Goal: Task Accomplishment & Management: Use online tool/utility

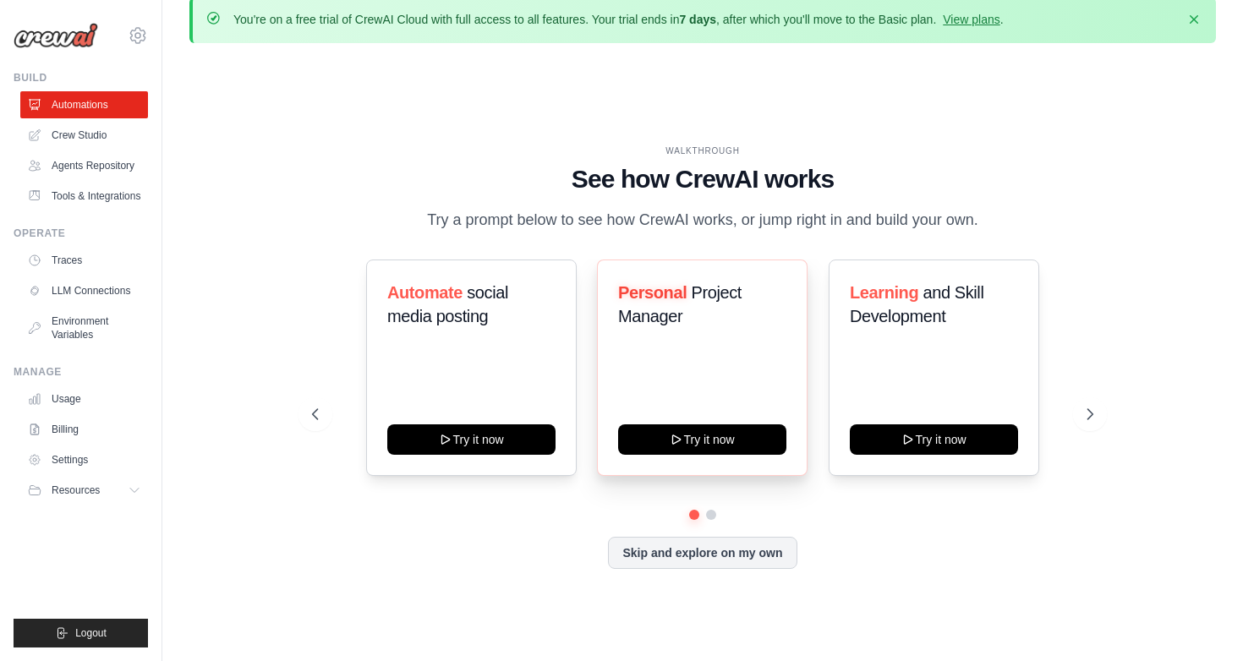
scroll to position [25, 0]
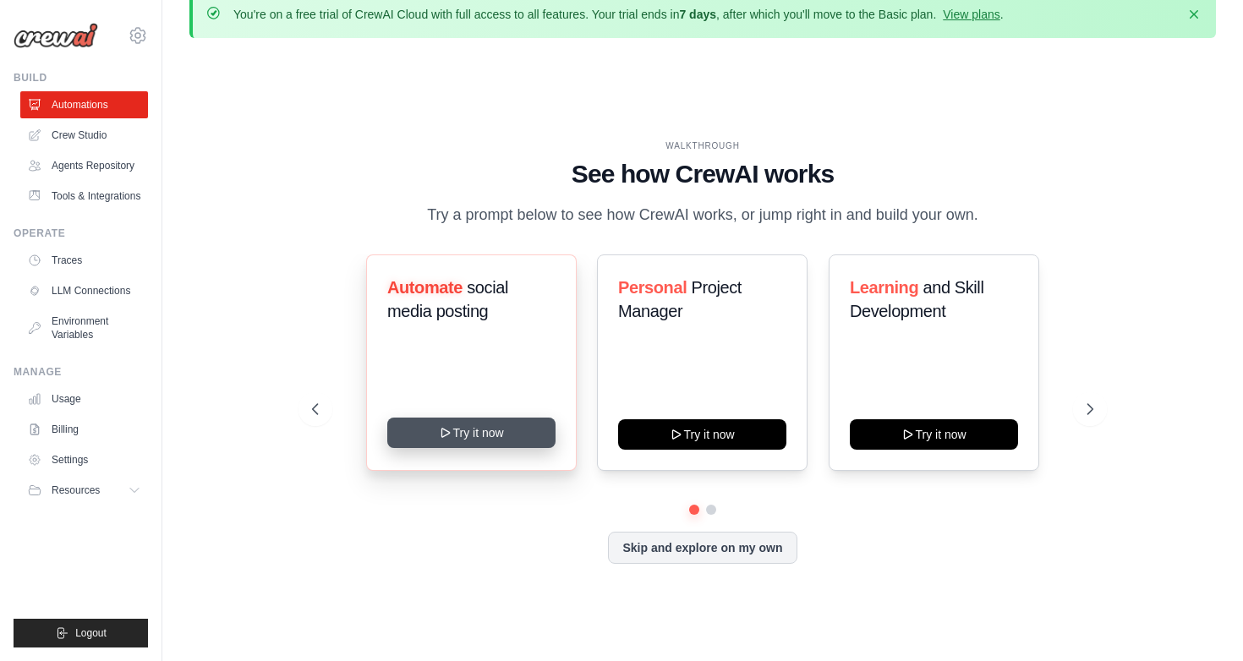
click at [518, 434] on button "Try it now" at bounding box center [471, 433] width 168 height 30
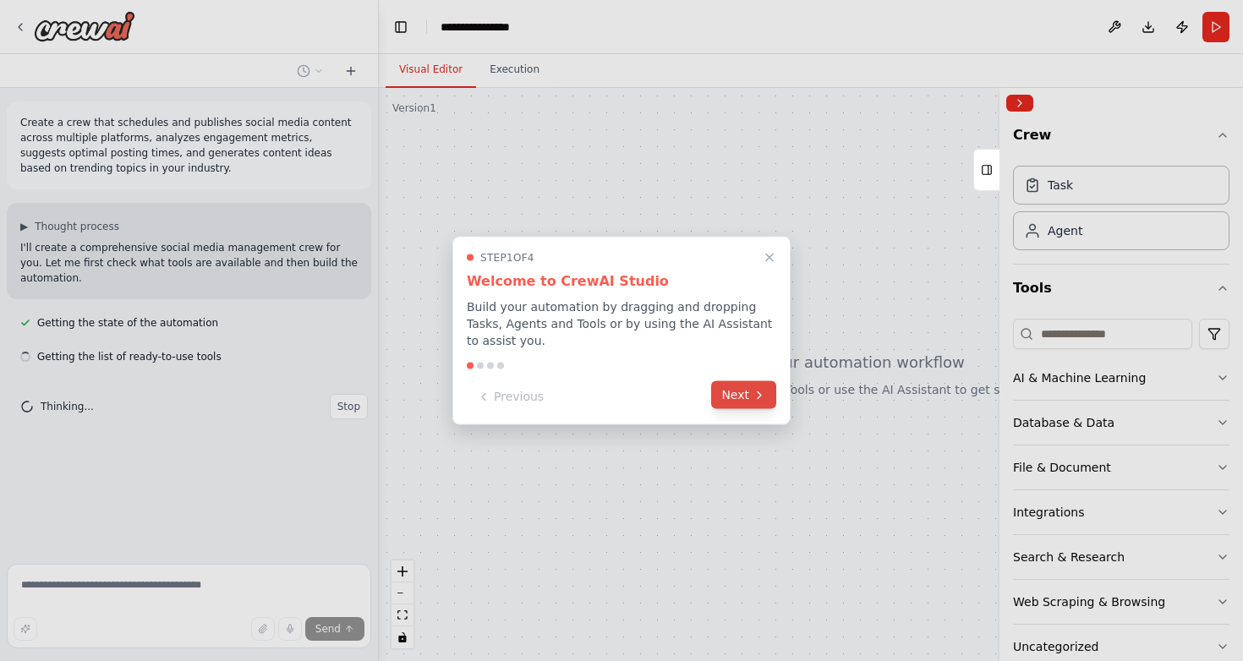
click at [758, 398] on icon at bounding box center [759, 394] width 3 height 7
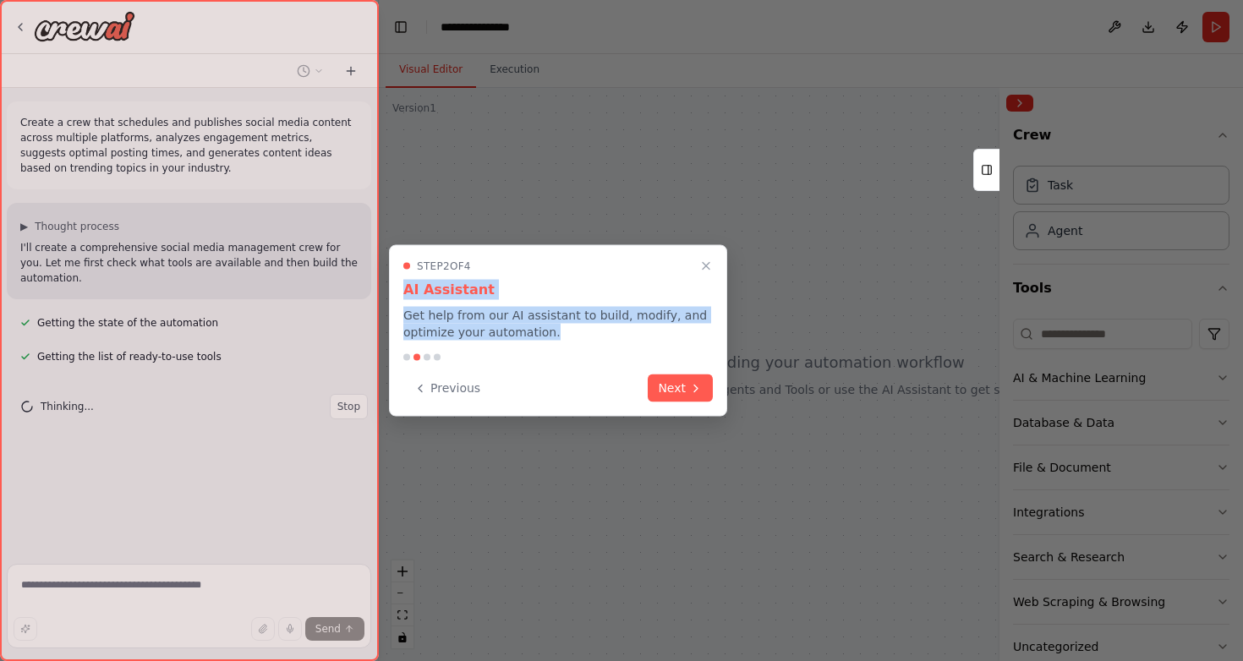
drag, startPoint x: 565, startPoint y: 330, endPoint x: 467, endPoint y: 277, distance: 111.2
click at [467, 277] on div "Step 2 of 4 AI Assistant Get help from our AI assistant to build, modify, and o…" at bounding box center [557, 300] width 309 height 81
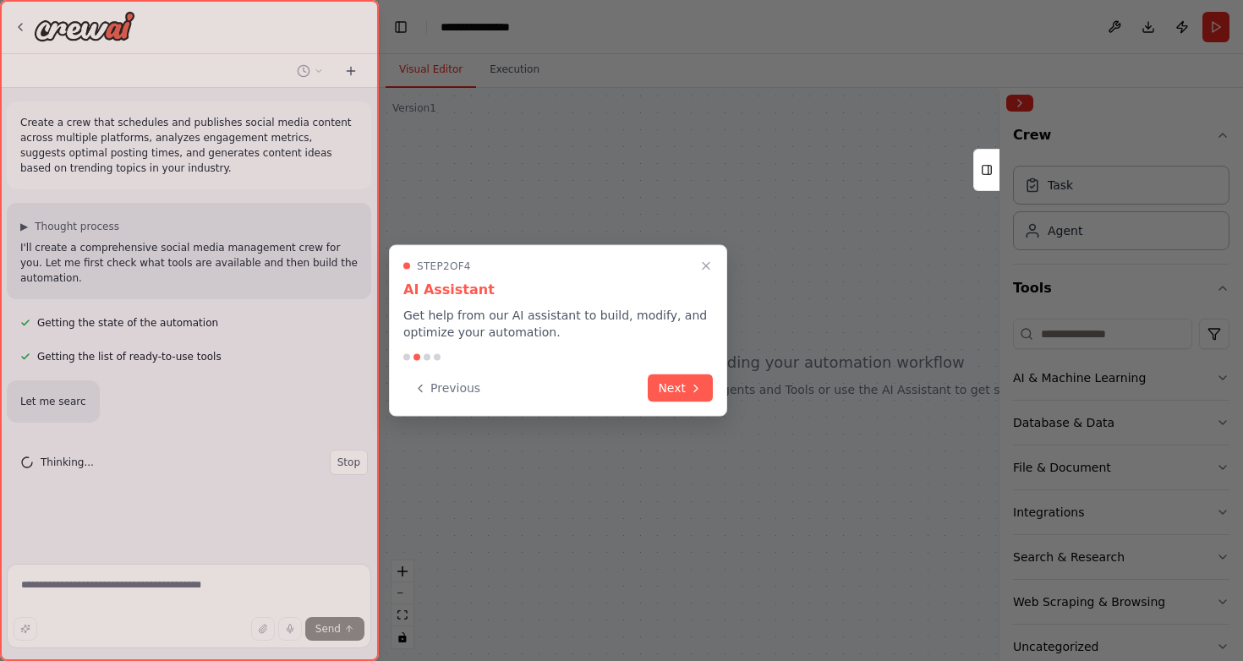
click at [575, 325] on p "Get help from our AI assistant to build, modify, and optimize your automation." at bounding box center [557, 324] width 309 height 34
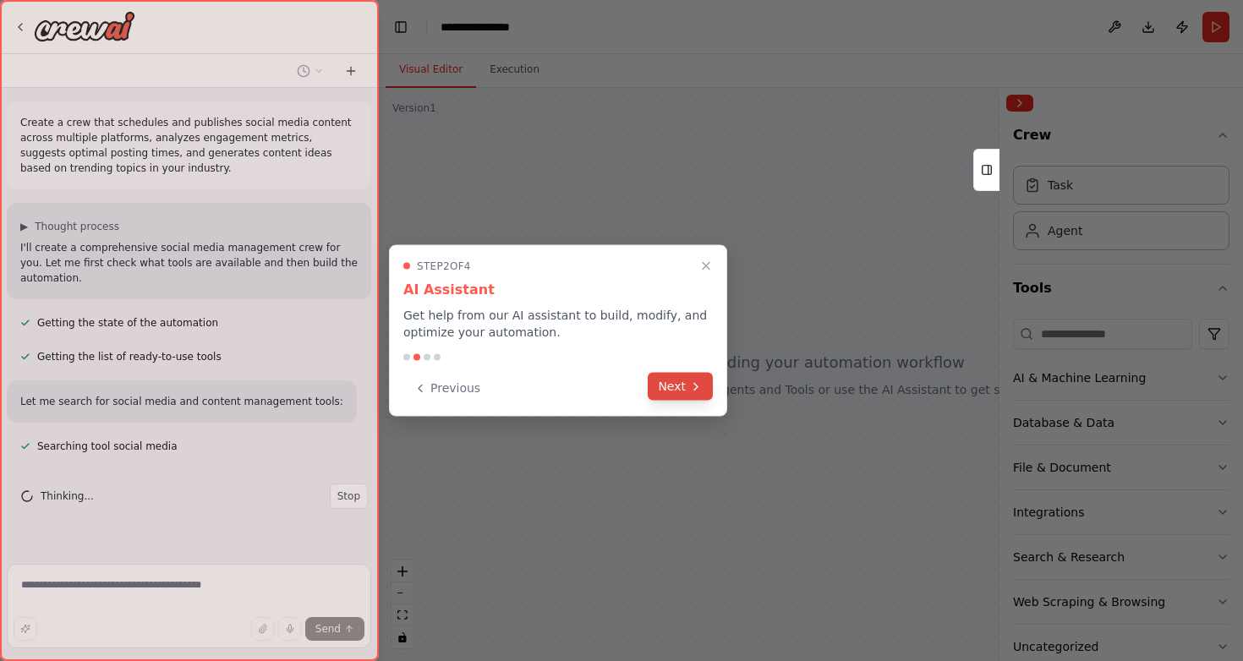
click at [699, 390] on icon at bounding box center [696, 387] width 14 height 14
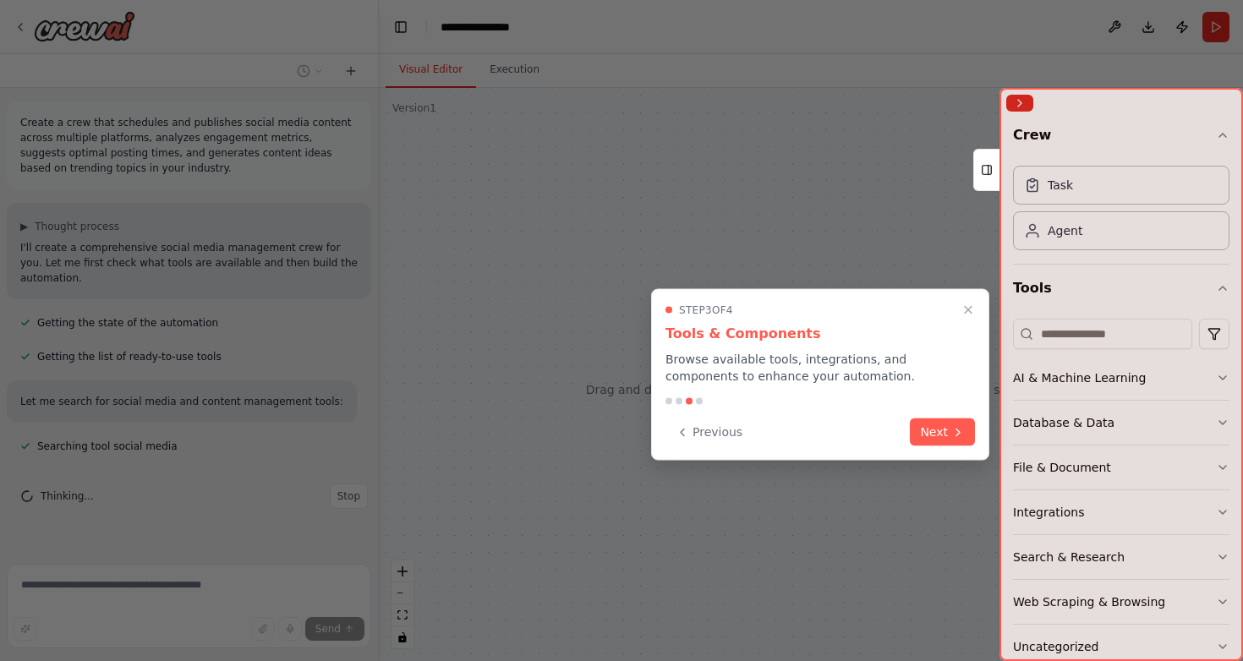
scroll to position [12, 0]
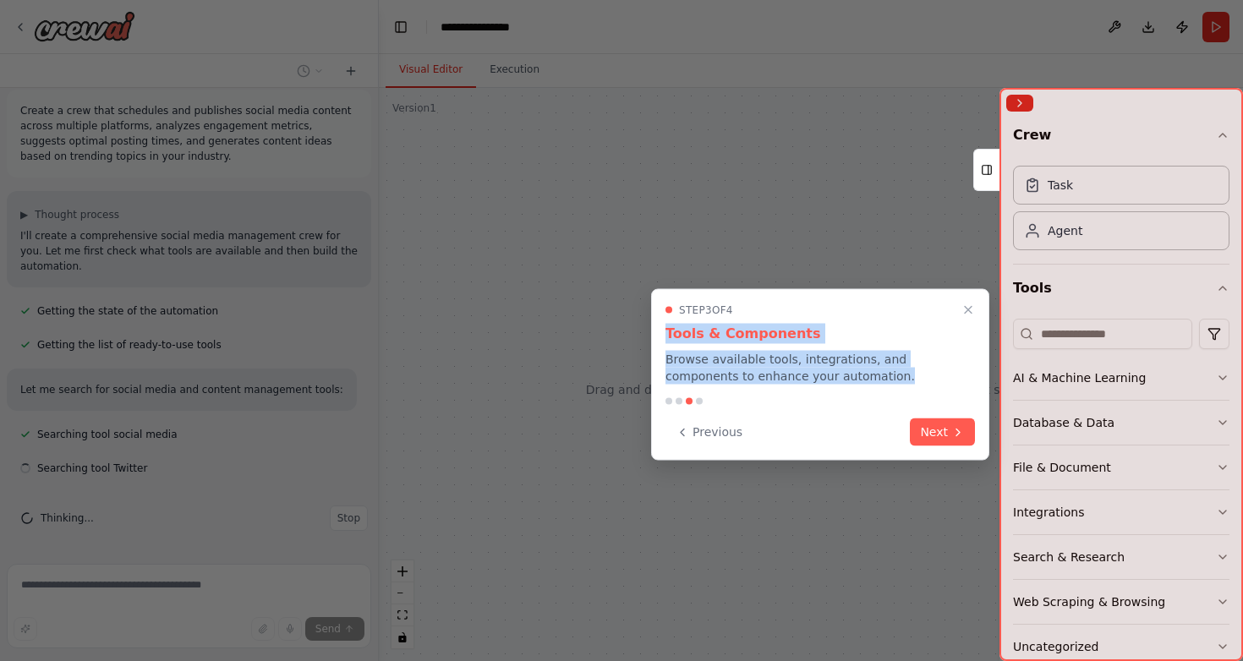
drag, startPoint x: 825, startPoint y: 391, endPoint x: 763, endPoint y: 323, distance: 92.1
click at [763, 323] on div "Step 3 of 4 Tools & Components Browse available tools, integrations, and compon…" at bounding box center [820, 375] width 338 height 172
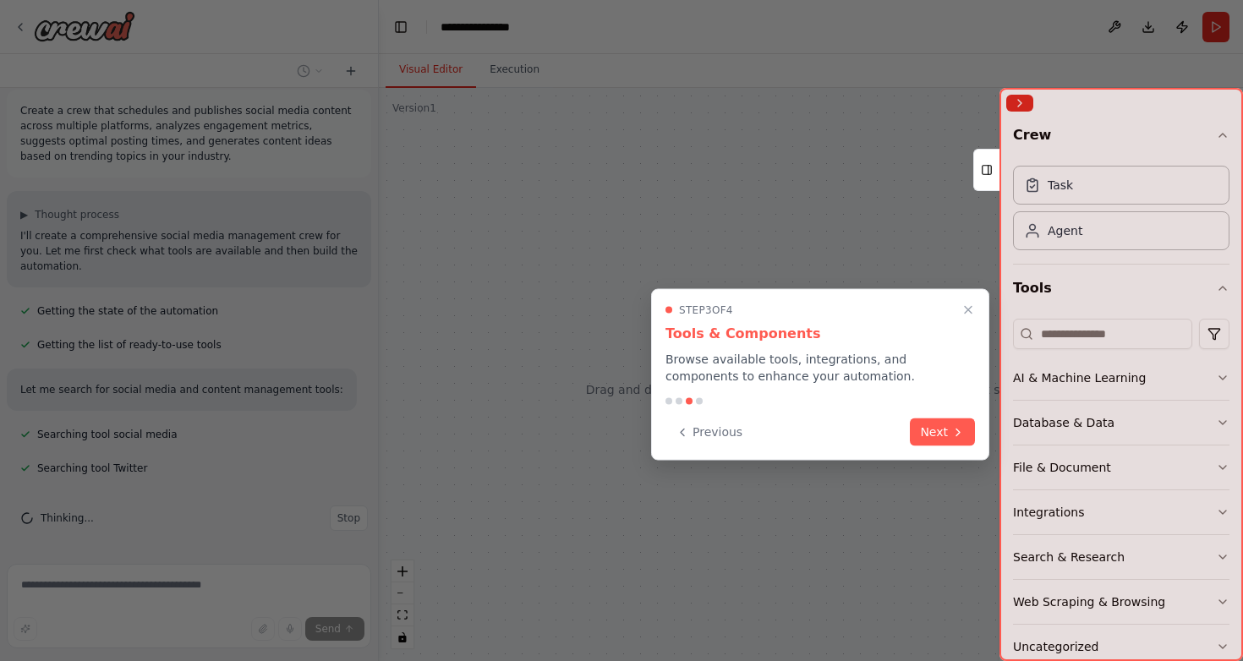
click at [825, 424] on div "Previous Next" at bounding box center [819, 432] width 309 height 28
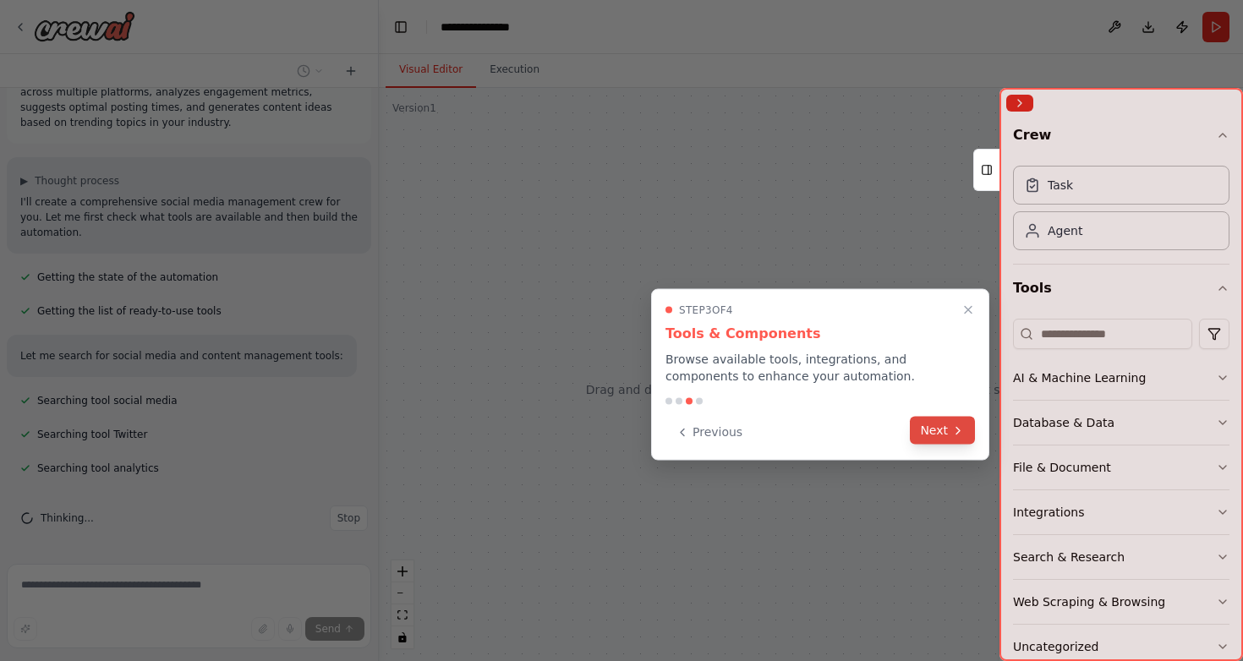
click at [949, 435] on button "Next" at bounding box center [942, 431] width 65 height 28
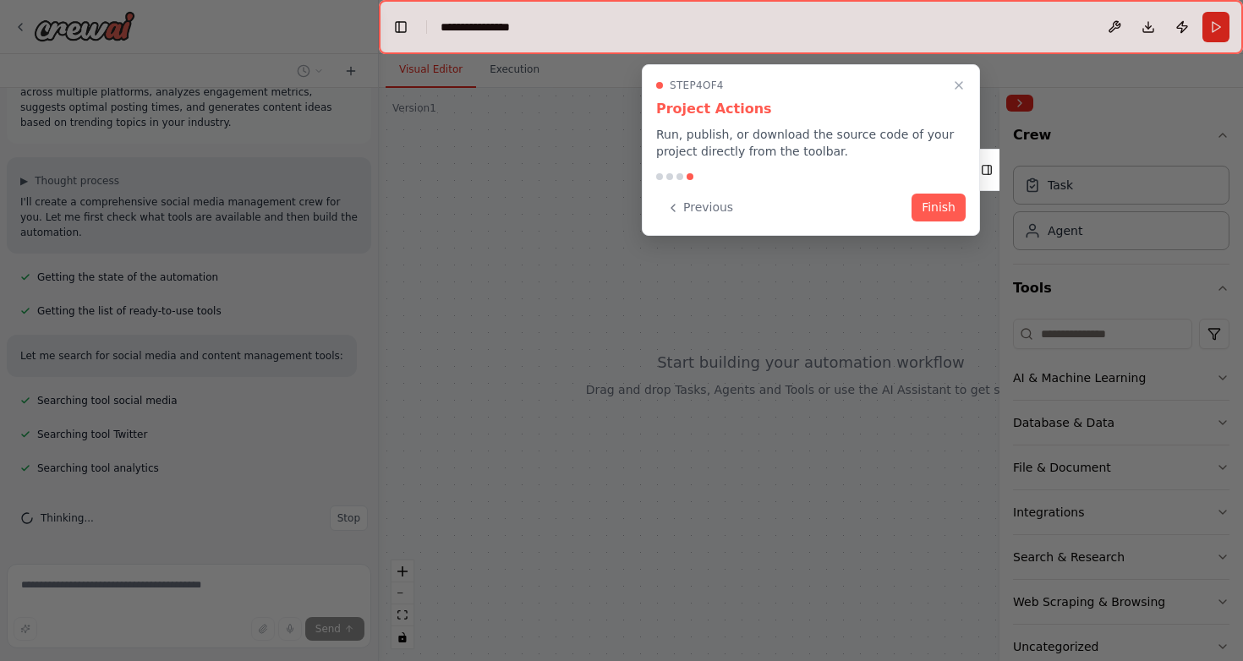
scroll to position [79, 0]
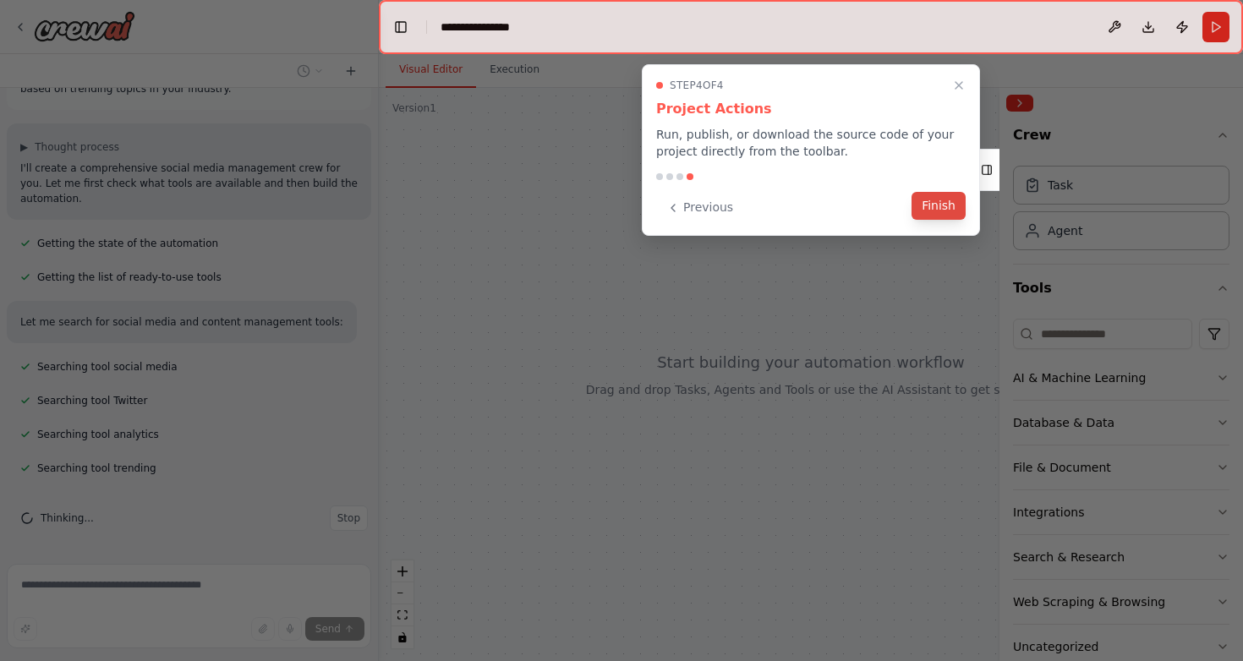
click at [938, 209] on button "Finish" at bounding box center [938, 206] width 54 height 28
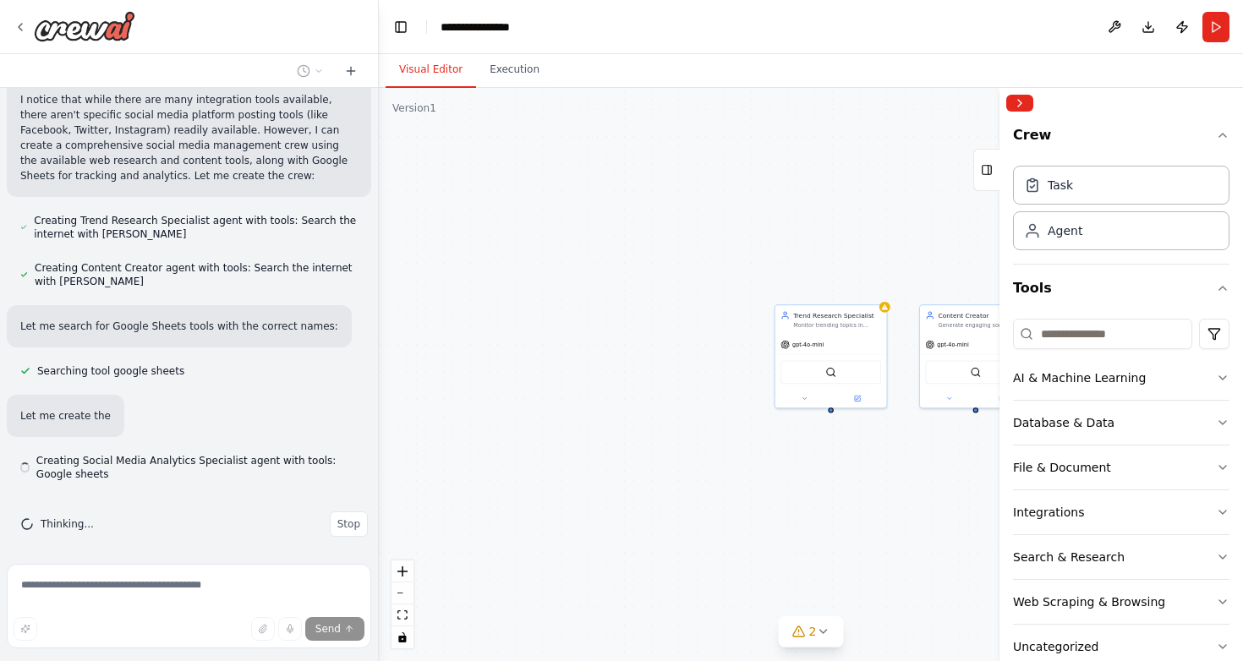
scroll to position [671, 0]
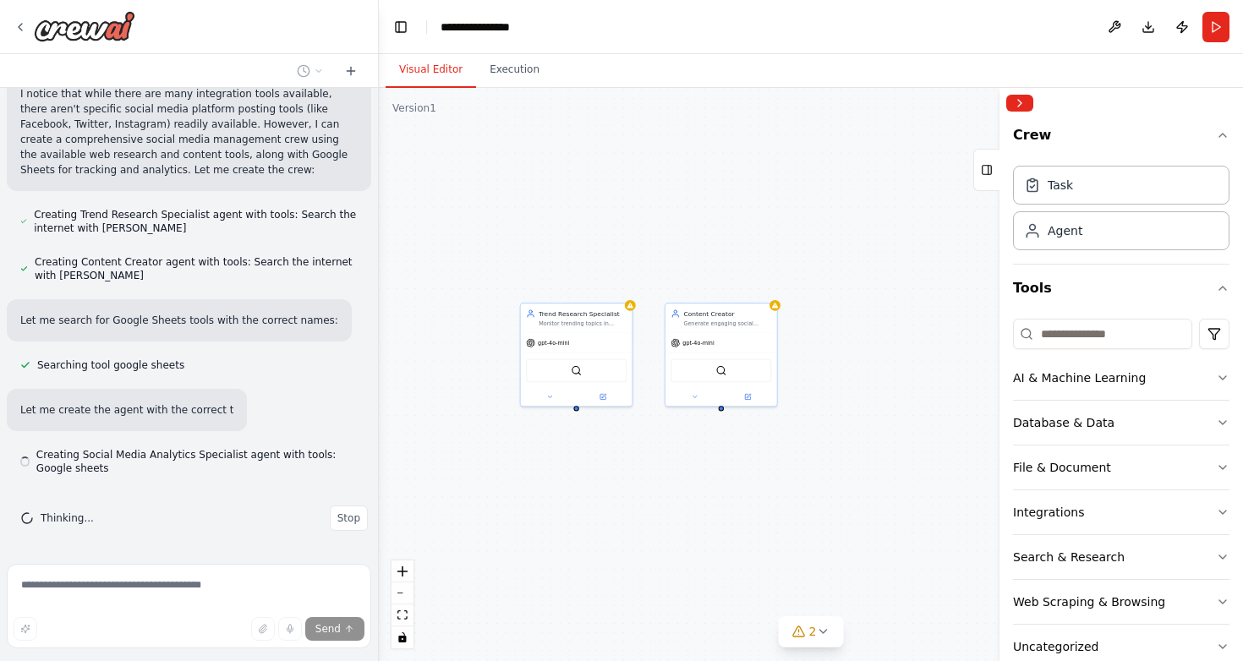
drag, startPoint x: 833, startPoint y: 461, endPoint x: 568, endPoint y: 456, distance: 264.7
click at [569, 456] on div "Trend Research Specialist Monitor trending topics in {industry} and identify co…" at bounding box center [811, 374] width 864 height 573
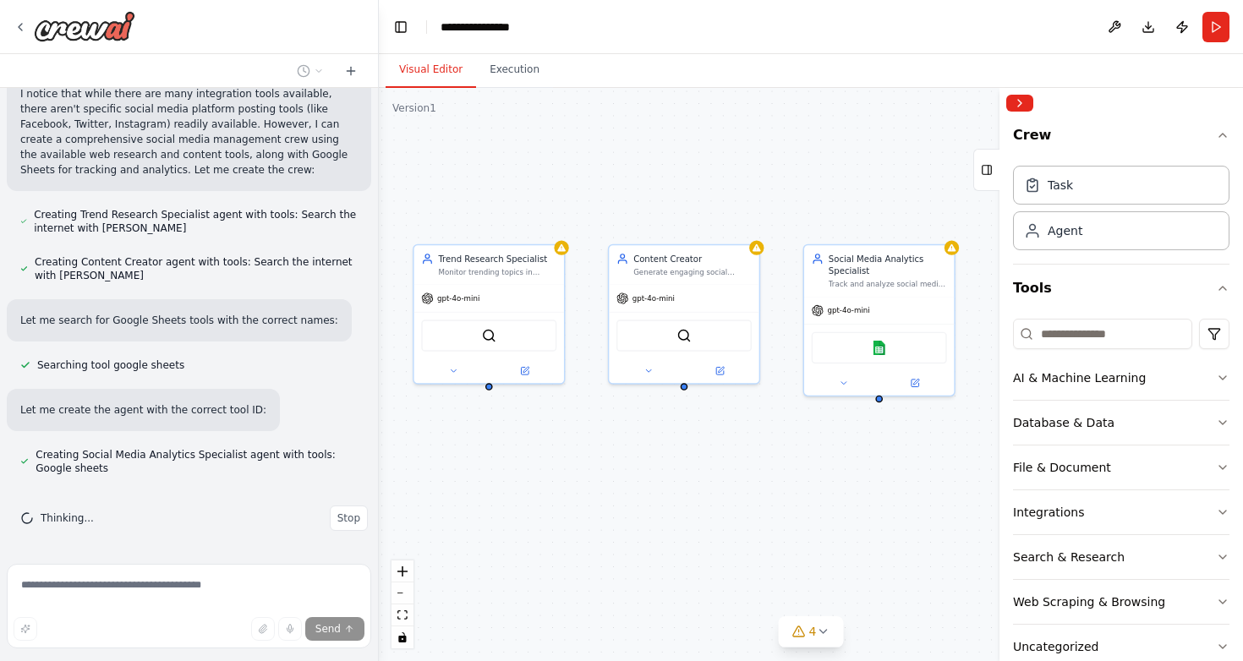
drag, startPoint x: 785, startPoint y: 494, endPoint x: 719, endPoint y: 493, distance: 66.0
click at [719, 493] on div "Trend Research Specialist Monitor trending topics in {industry} and identify co…" at bounding box center [811, 374] width 864 height 573
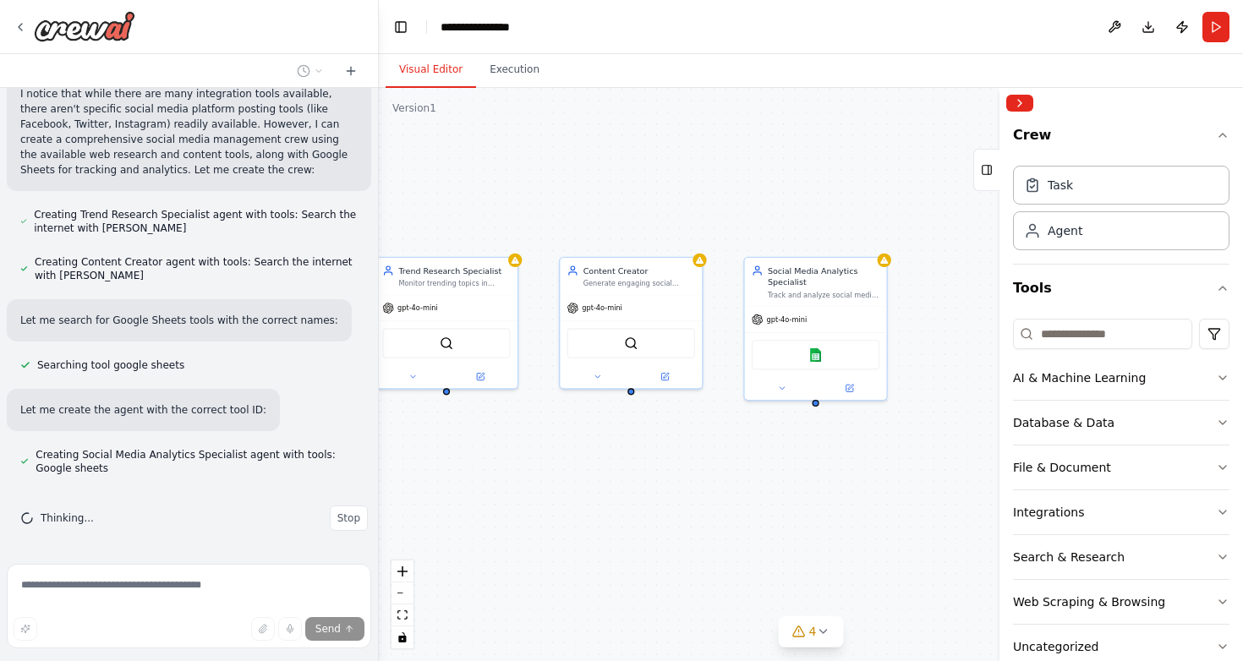
drag, startPoint x: 731, startPoint y: 493, endPoint x: 674, endPoint y: 491, distance: 57.5
click at [674, 491] on div "Trend Research Specialist Monitor trending topics in {industry} and identify co…" at bounding box center [811, 374] width 864 height 573
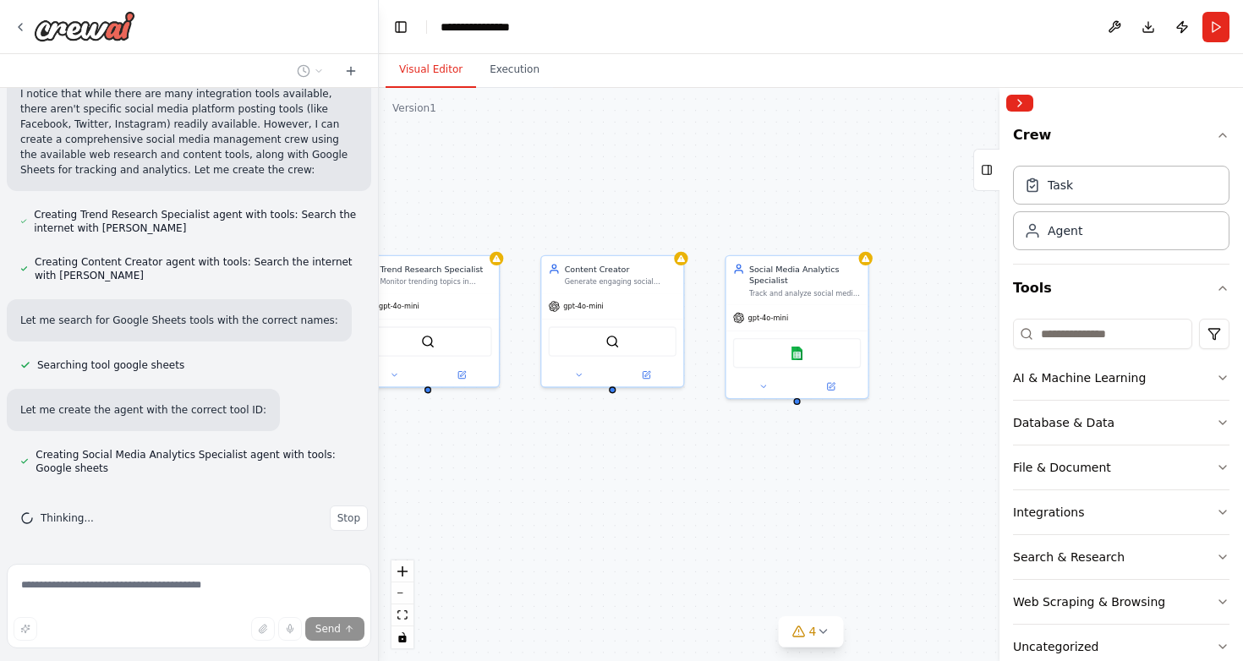
scroll to position [705, 0]
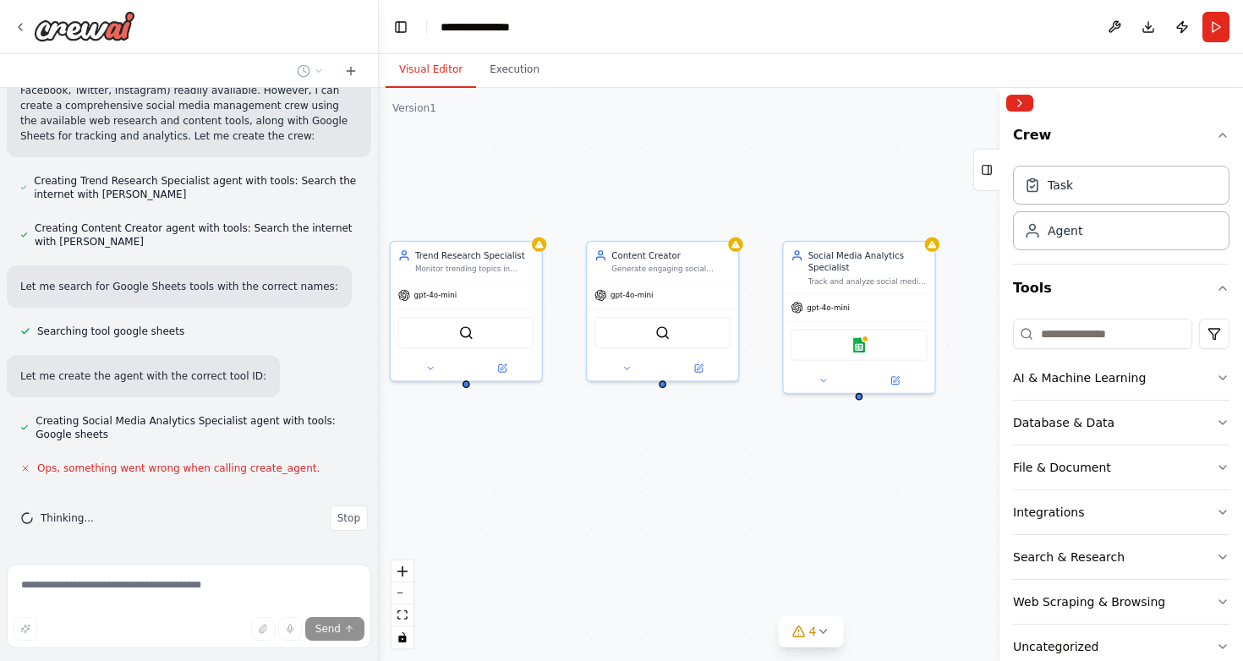
drag, startPoint x: 674, startPoint y: 491, endPoint x: 728, endPoint y: 492, distance: 54.1
click at [728, 492] on div "Trend Research Specialist Monitor trending topics in {industry} and identify co…" at bounding box center [811, 374] width 864 height 573
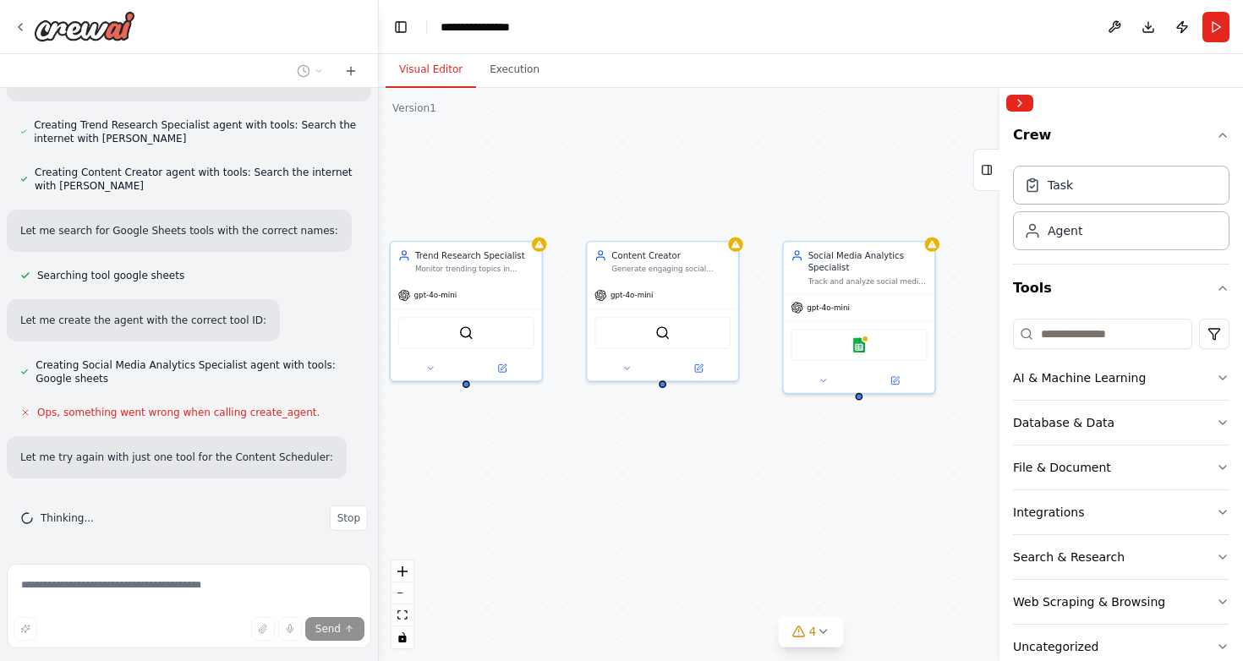
scroll to position [795, 0]
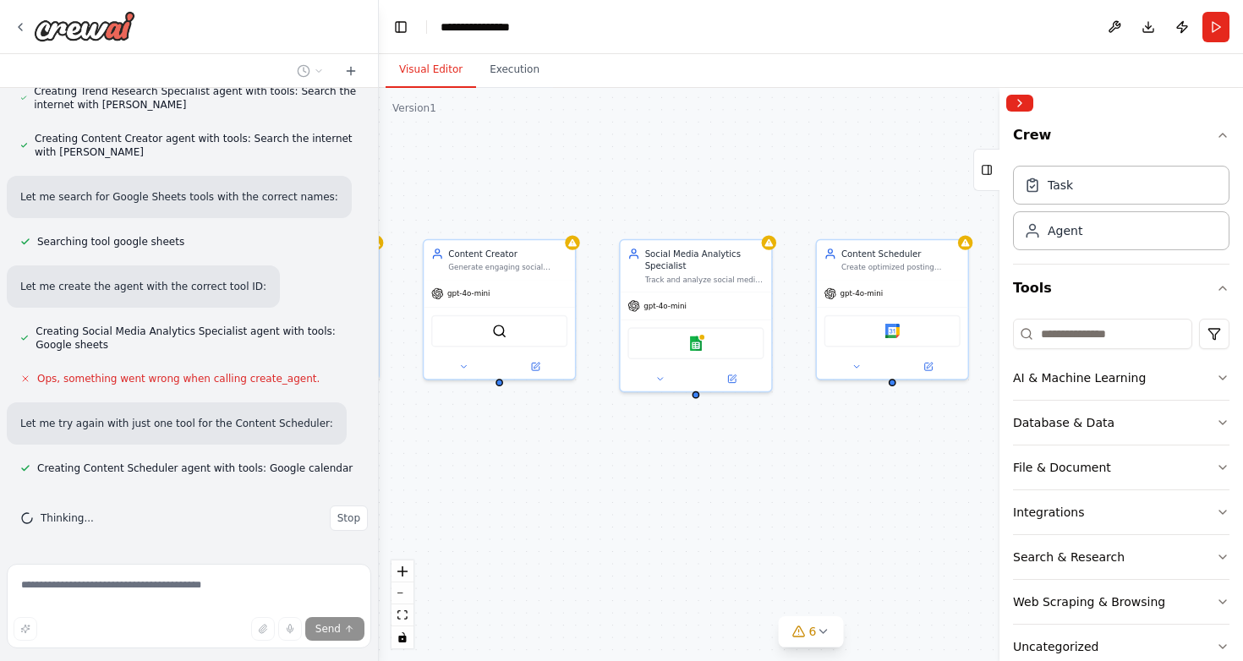
drag, startPoint x: 796, startPoint y: 446, endPoint x: 636, endPoint y: 444, distance: 160.7
click at [636, 445] on div "Trend Research Specialist Monitor trending topics in {industry} and identify co…" at bounding box center [811, 374] width 864 height 573
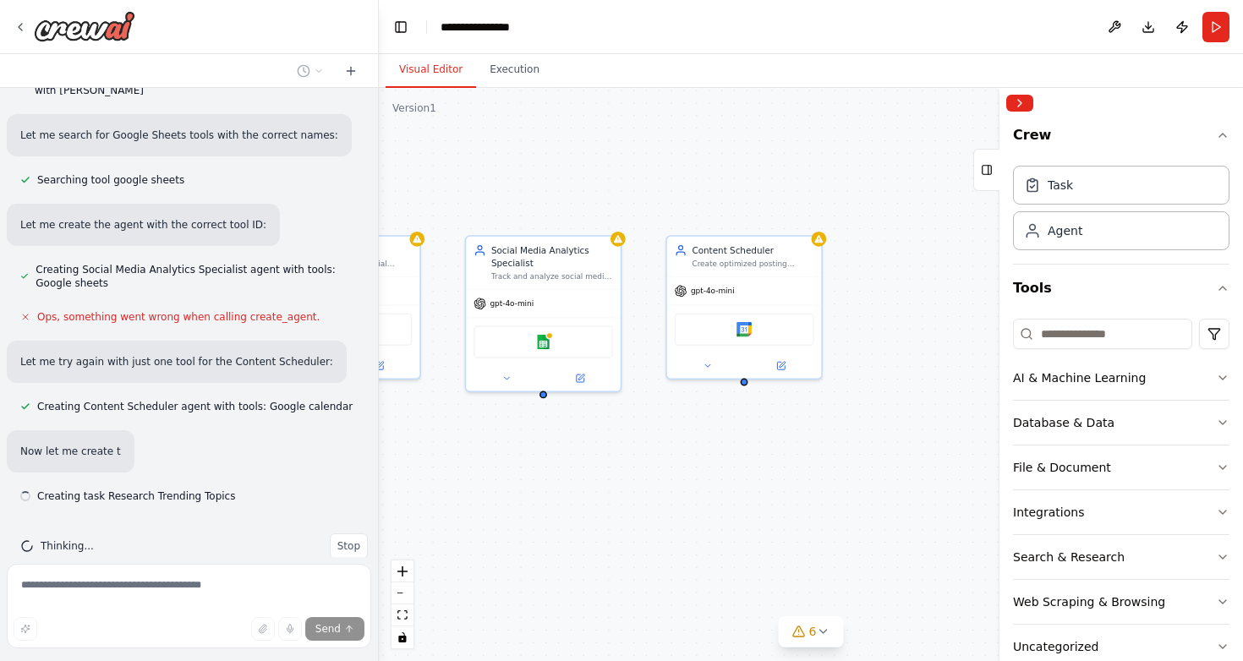
scroll to position [884, 0]
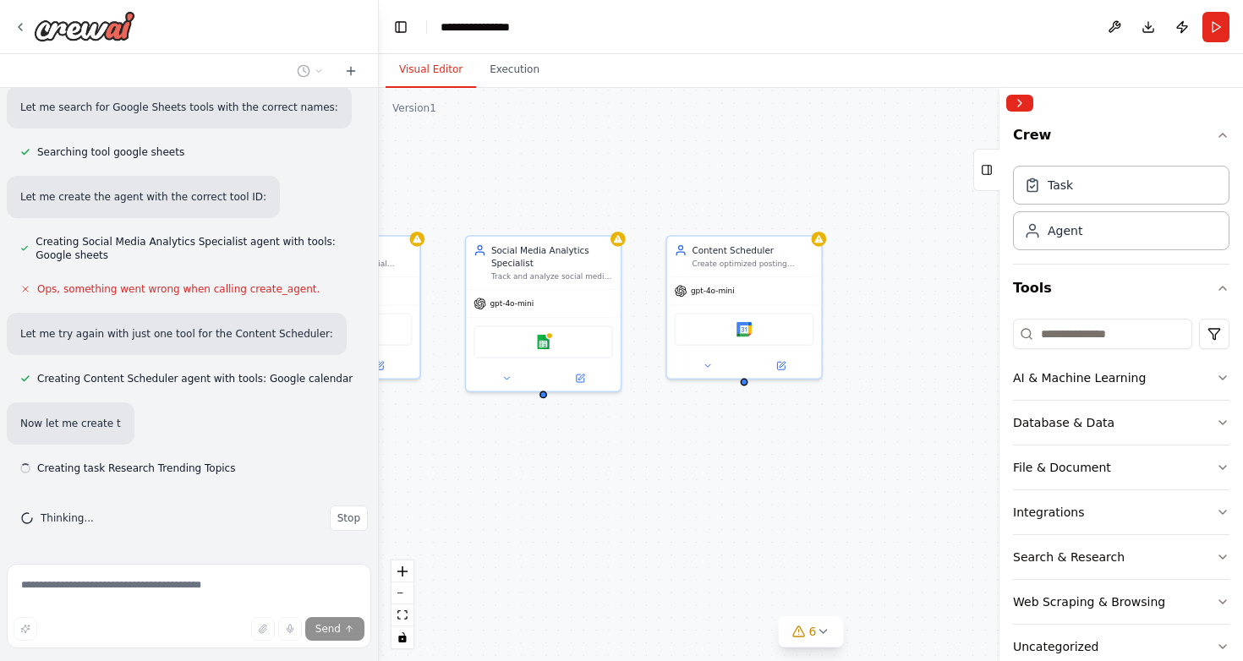
drag, startPoint x: 830, startPoint y: 440, endPoint x: 648, endPoint y: 435, distance: 182.7
click at [648, 435] on div "Trend Research Specialist Monitor trending topics in {industry} and identify co…" at bounding box center [811, 374] width 864 height 573
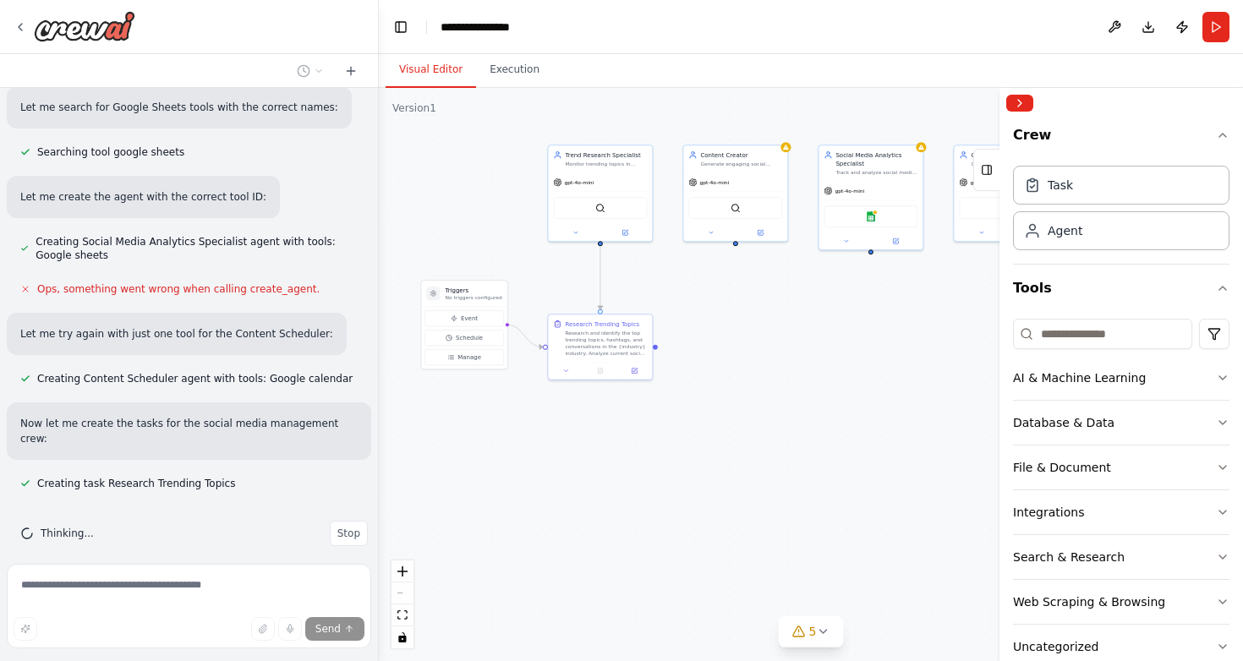
drag, startPoint x: 599, startPoint y: 446, endPoint x: 911, endPoint y: 293, distance: 348.2
click at [911, 293] on div ".deletable-edge-delete-btn { width: 20px; height: 20px; border: 0px solid #ffff…" at bounding box center [811, 374] width 864 height 573
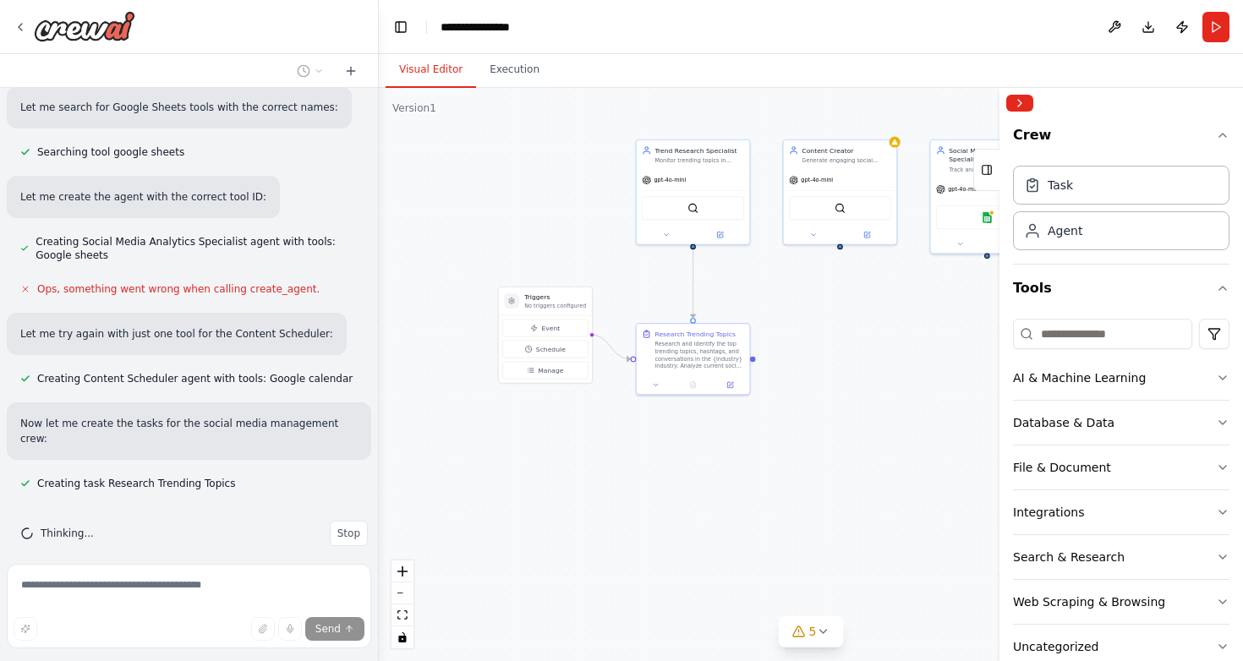
drag, startPoint x: 708, startPoint y: 364, endPoint x: 820, endPoint y: 397, distance: 117.4
click at [821, 397] on div ".deletable-edge-delete-btn { width: 20px; height: 20px; border: 0px solid #ffff…" at bounding box center [811, 374] width 864 height 573
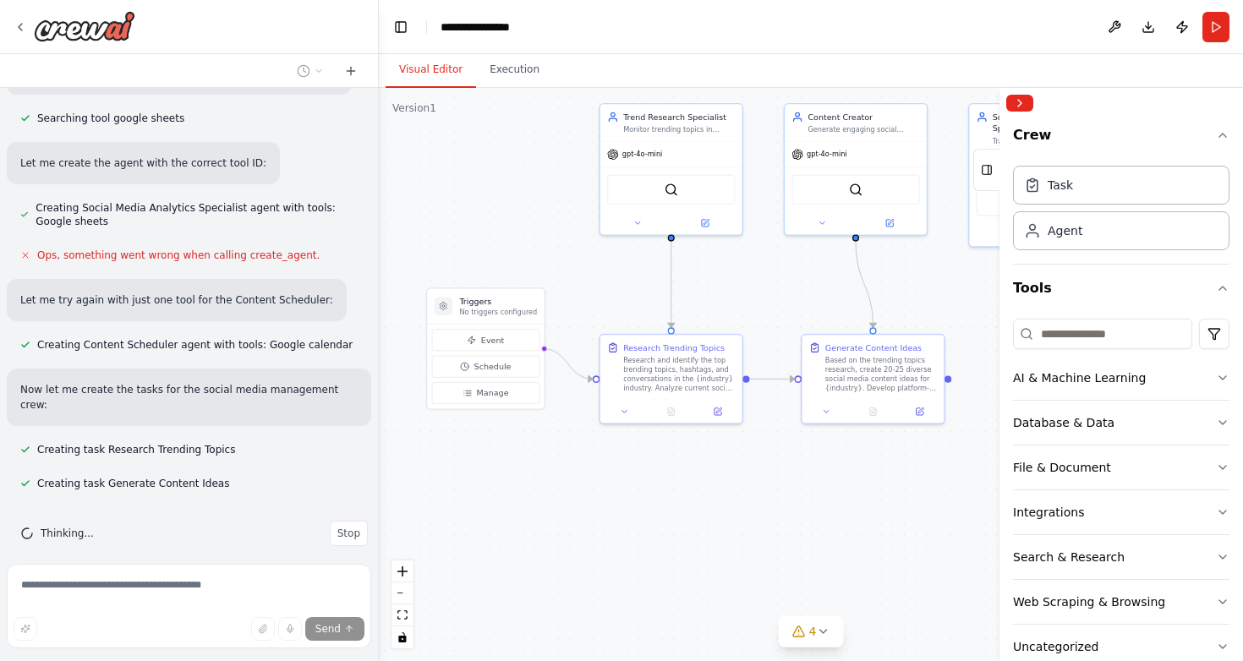
scroll to position [952, 0]
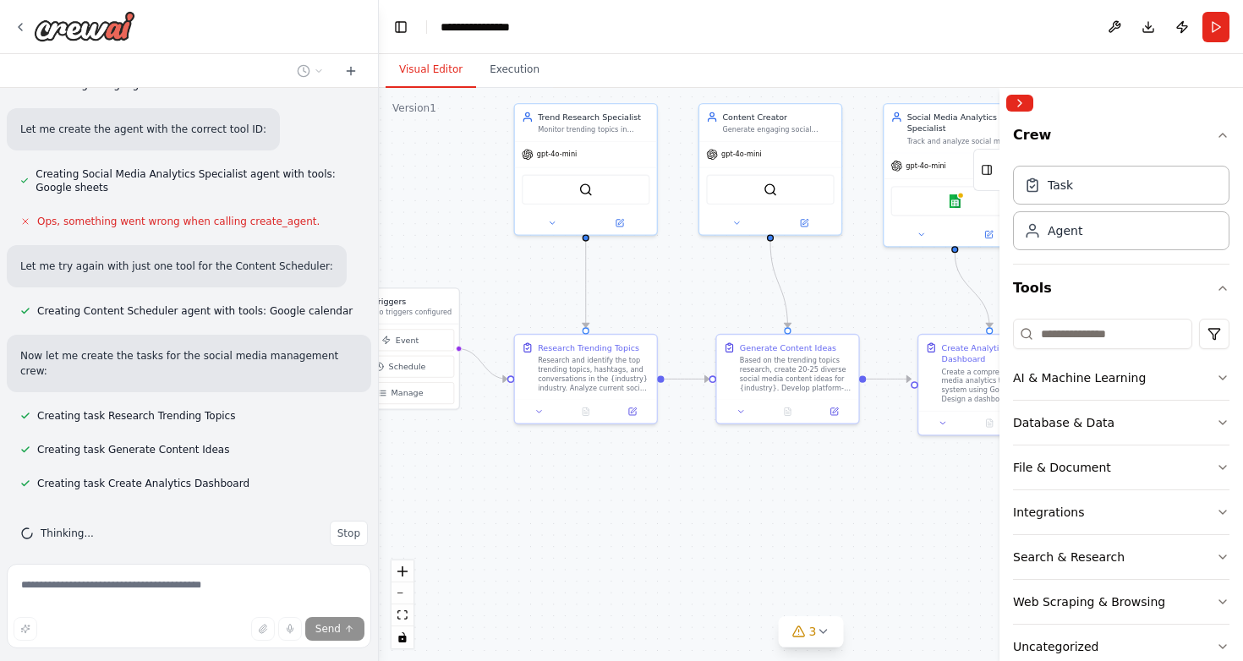
drag, startPoint x: 801, startPoint y: 473, endPoint x: 715, endPoint y: 473, distance: 85.4
click at [715, 473] on div ".deletable-edge-delete-btn { width: 20px; height: 20px; border: 0px solid #ffff…" at bounding box center [811, 374] width 864 height 573
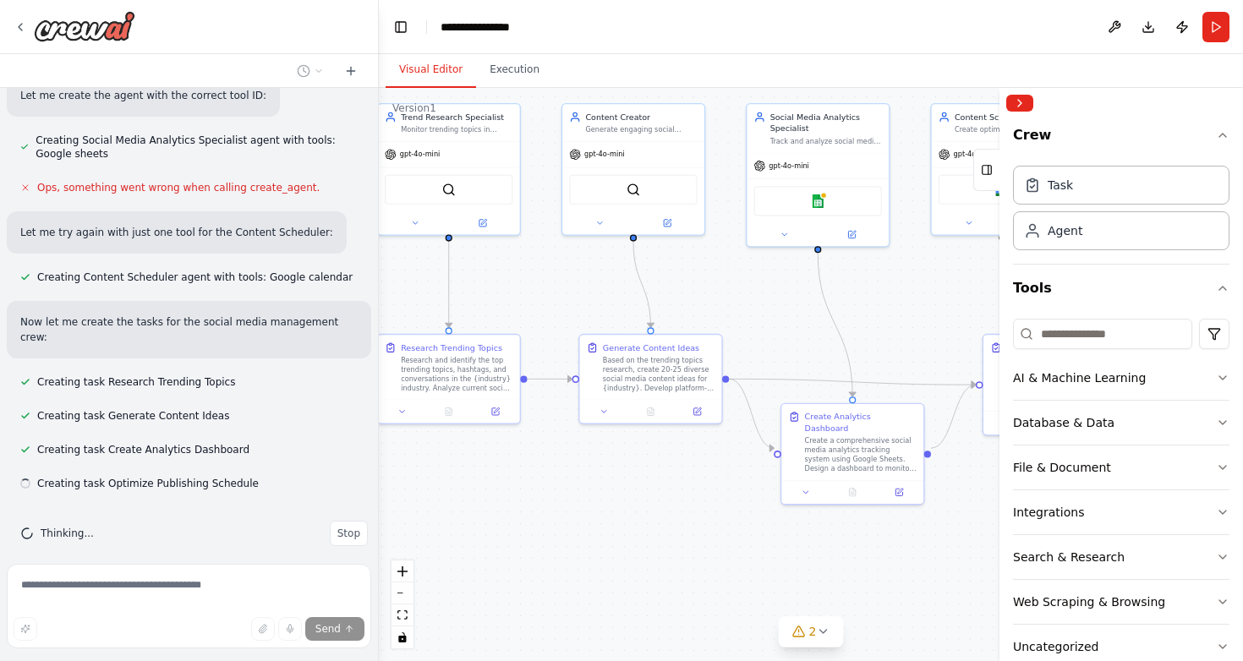
drag, startPoint x: 741, startPoint y: 488, endPoint x: 604, endPoint y: 488, distance: 137.0
click at [604, 488] on div ".deletable-edge-delete-btn { width: 20px; height: 20px; border: 0px solid #ffff…" at bounding box center [811, 374] width 864 height 573
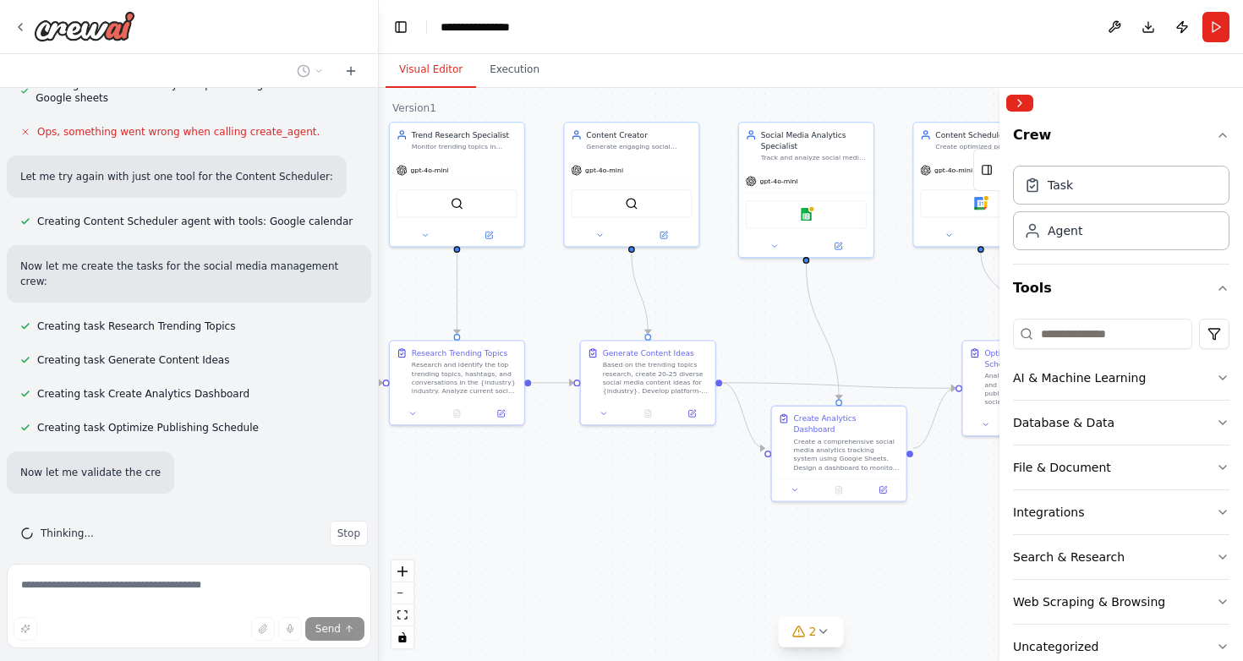
scroll to position [1075, 0]
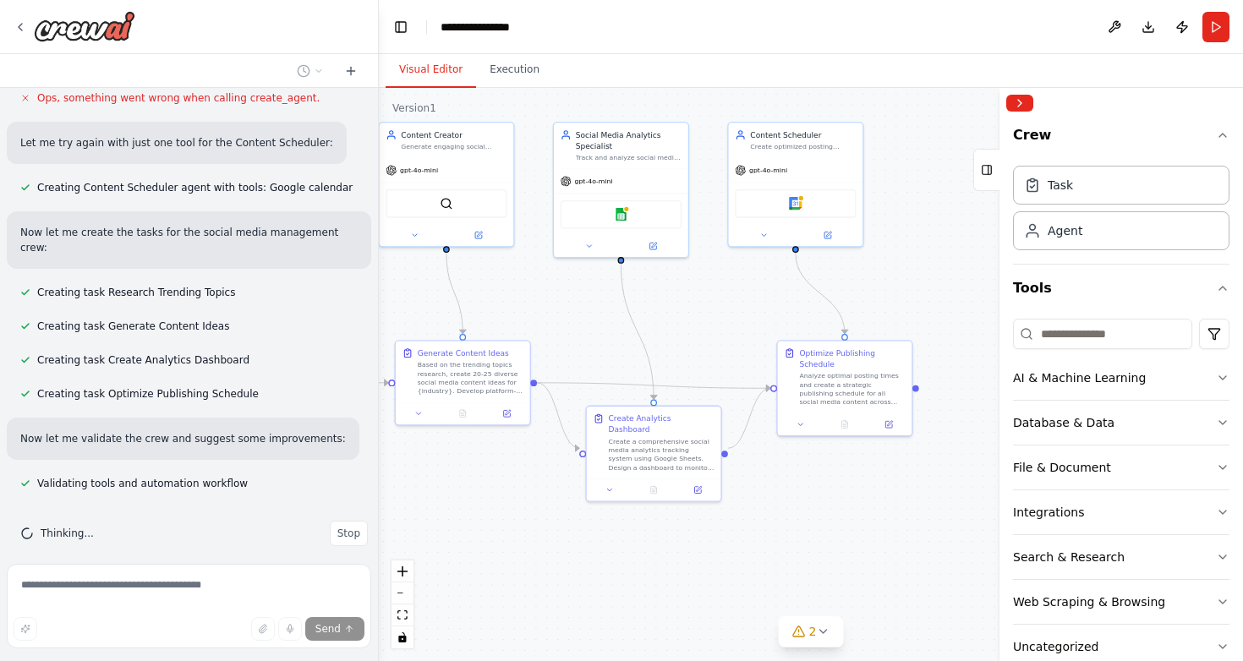
drag, startPoint x: 953, startPoint y: 495, endPoint x: 784, endPoint y: 494, distance: 169.1
click at [784, 495] on div ".deletable-edge-delete-btn { width: 20px; height: 20px; border: 0px solid #ffff…" at bounding box center [811, 374] width 864 height 573
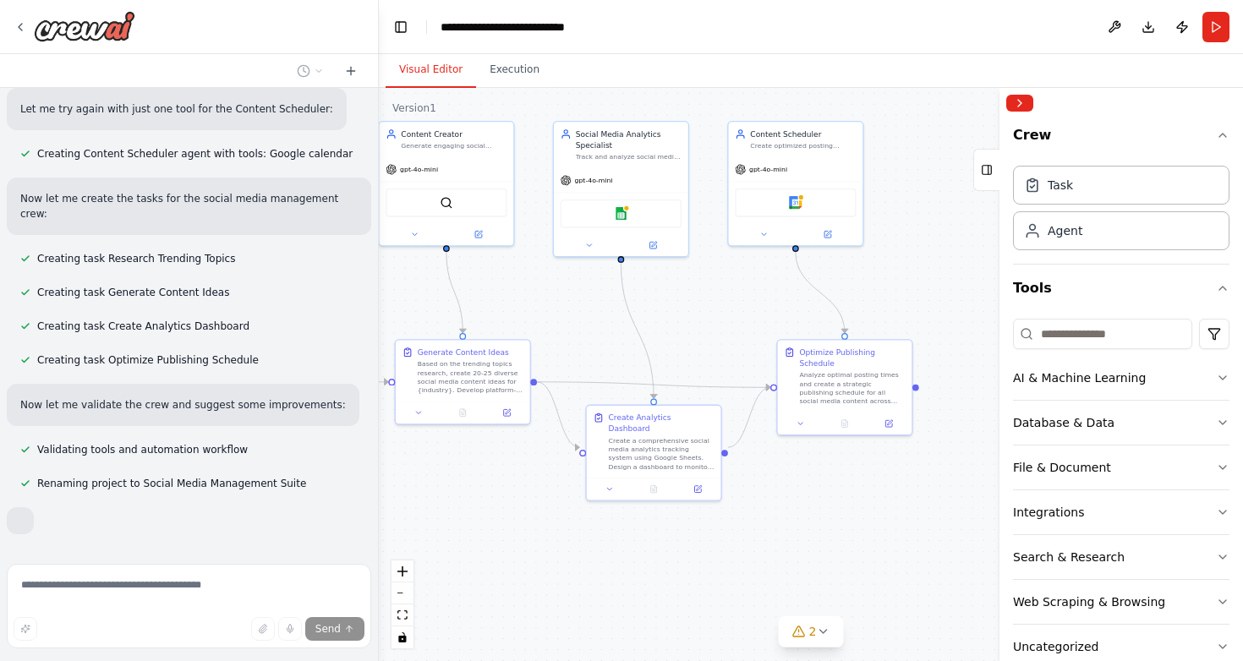
scroll to position [1150, 0]
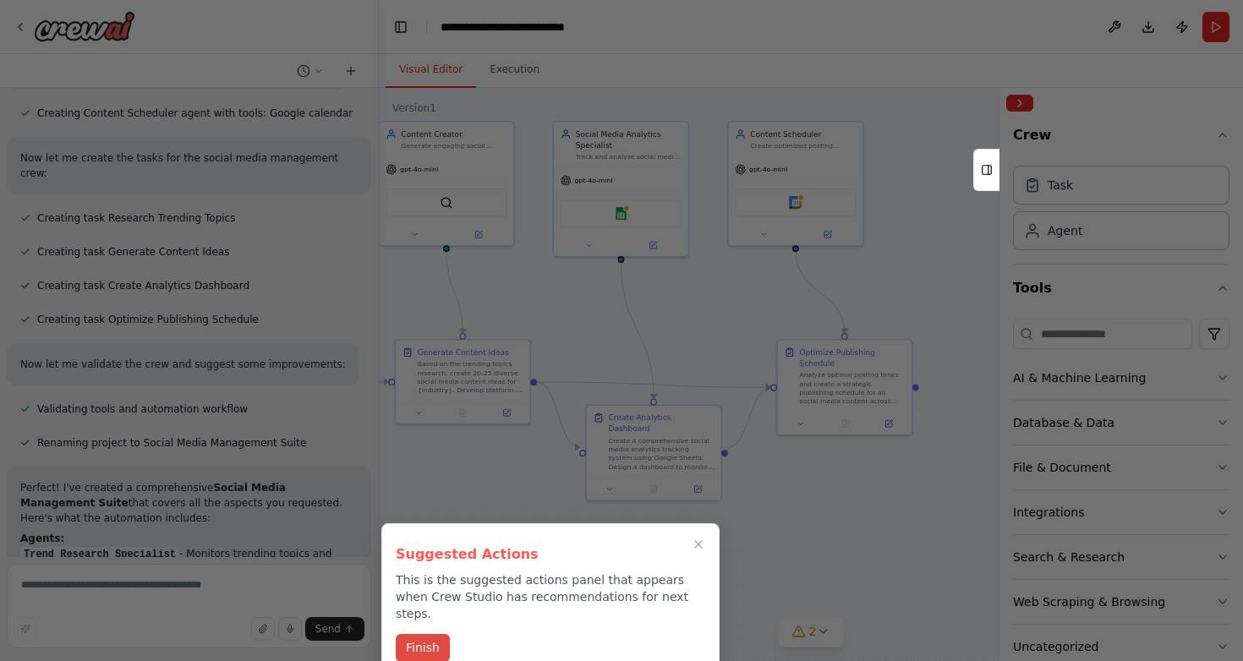
click at [429, 634] on button "Finish" at bounding box center [423, 648] width 54 height 28
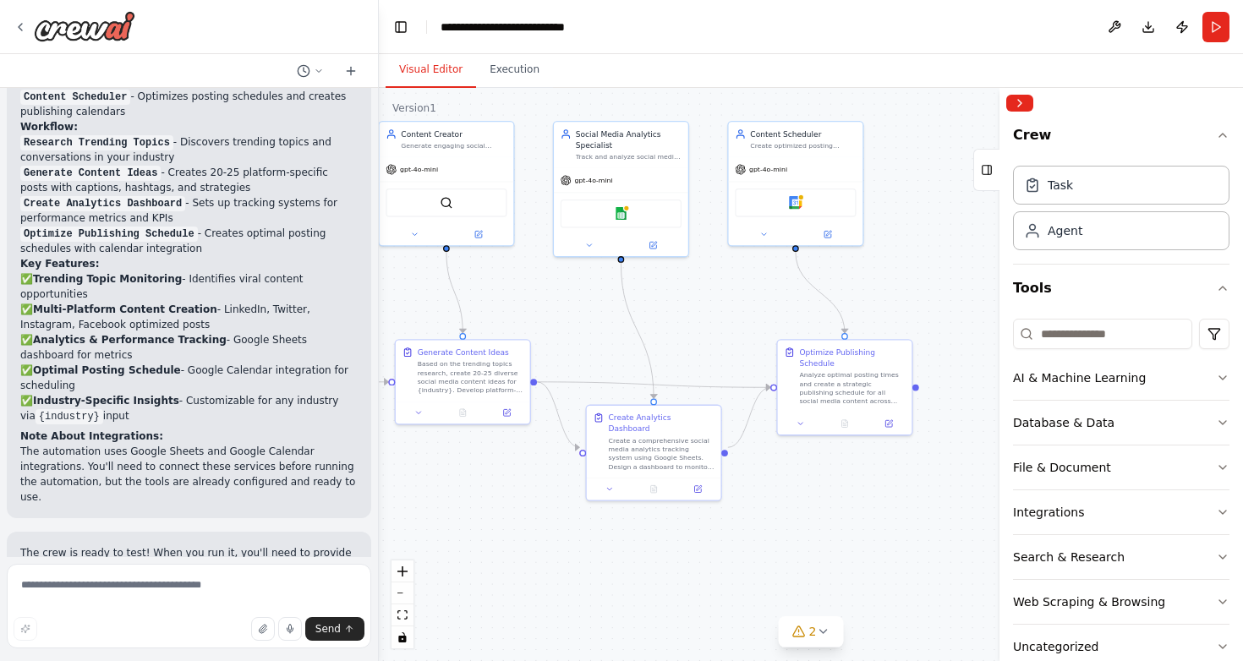
scroll to position [1701, 0]
click at [78, 407] on code "{industry}" at bounding box center [70, 414] width 68 height 15
click at [96, 383] on p "✅ Trending Topic Monitoring - Identifies viral content opportunities ✅ Multi-Pl…" at bounding box center [188, 345] width 337 height 152
drag, startPoint x: 640, startPoint y: 336, endPoint x: 755, endPoint y: 336, distance: 115.0
click at [755, 336] on div ".deletable-edge-delete-btn { width: 20px; height: 20px; border: 0px solid #ffff…" at bounding box center [811, 374] width 864 height 573
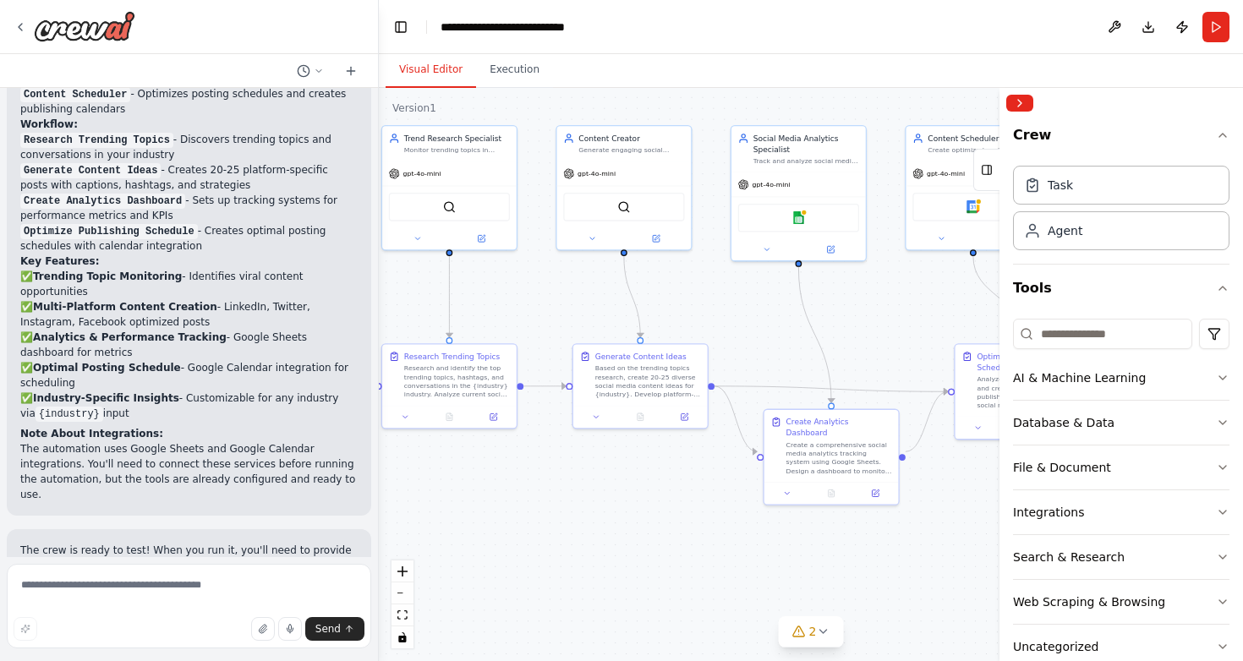
drag, startPoint x: 577, startPoint y: 299, endPoint x: 757, endPoint y: 302, distance: 179.3
click at [758, 302] on div ".deletable-edge-delete-btn { width: 20px; height: 20px; border: 0px solid #ffff…" at bounding box center [811, 374] width 864 height 573
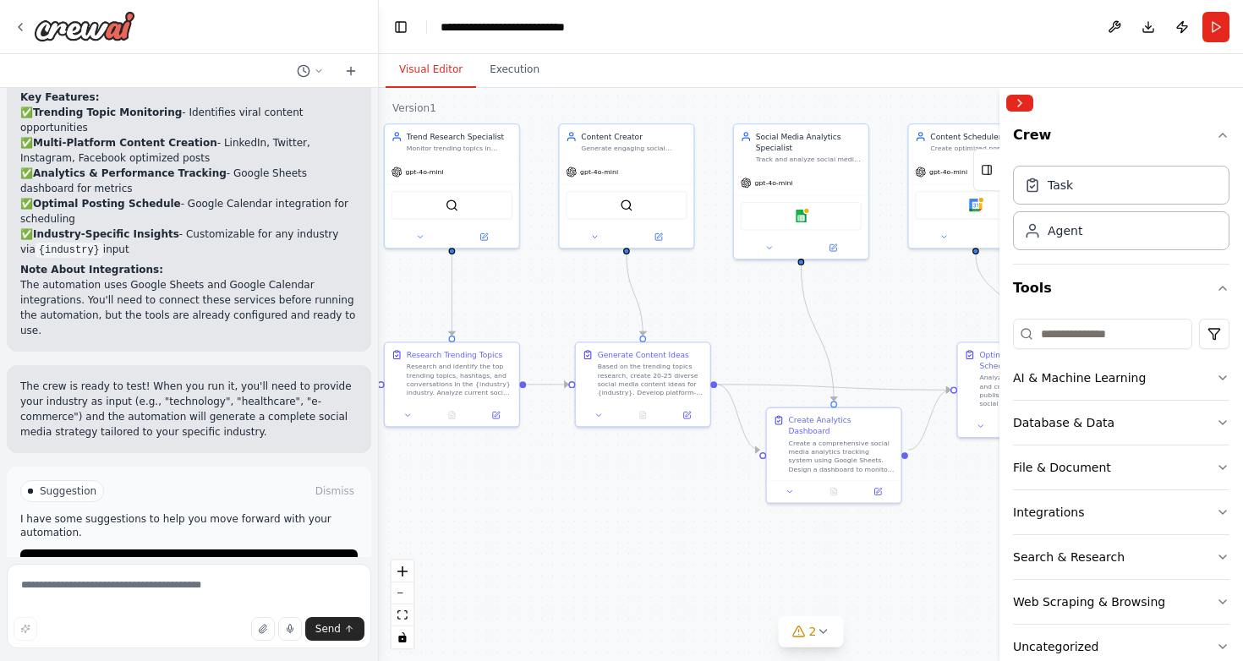
scroll to position [0, 0]
click at [73, 484] on span "Suggestion" at bounding box center [68, 491] width 57 height 14
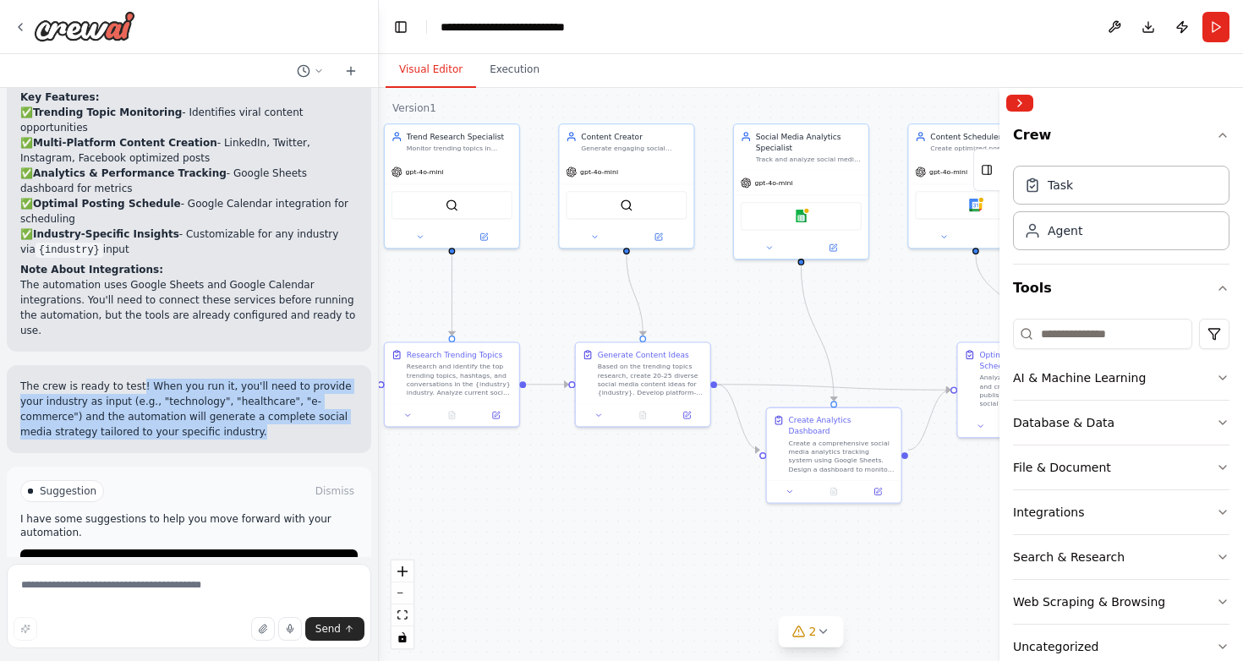
drag, startPoint x: 193, startPoint y: 388, endPoint x: 137, endPoint y: 337, distance: 75.4
click at [137, 379] on p "The crew is ready to test! When you run it, you'll need to provide your industr…" at bounding box center [188, 409] width 337 height 61
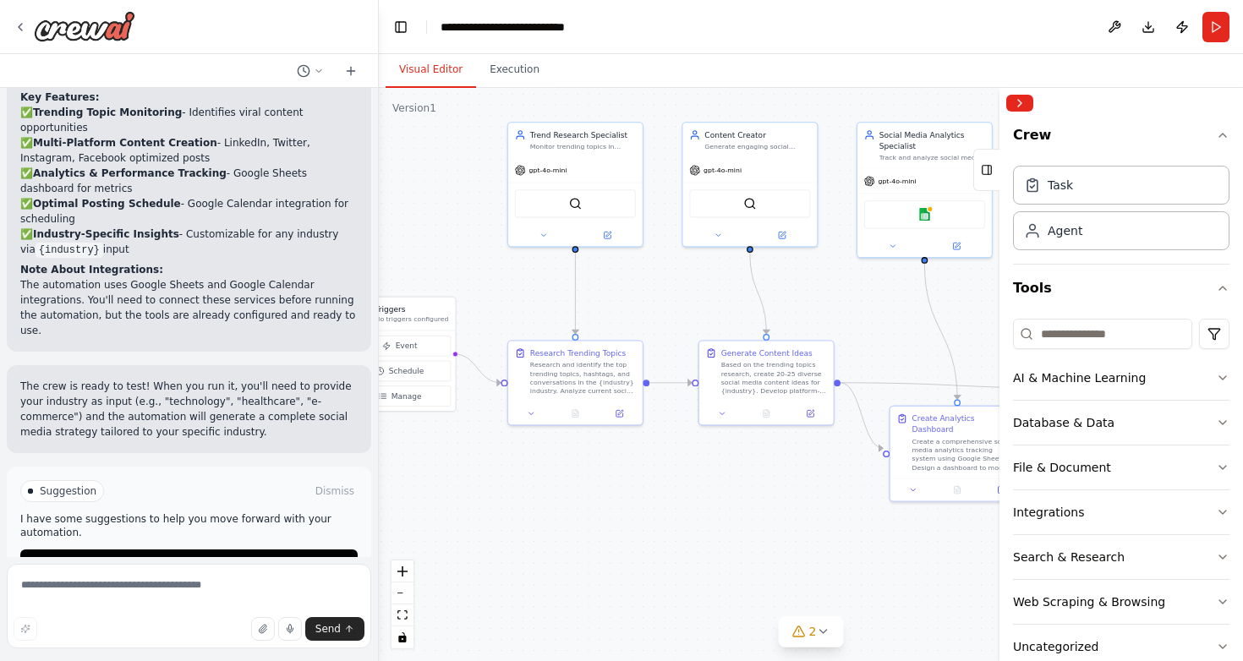
drag, startPoint x: 496, startPoint y: 298, endPoint x: 619, endPoint y: 296, distance: 122.6
click at [619, 296] on div ".deletable-edge-delete-btn { width: 20px; height: 20px; border: 0px solid #ffff…" at bounding box center [811, 374] width 864 height 573
click at [586, 205] on div "SerperDevTool" at bounding box center [575, 201] width 121 height 29
click at [569, 203] on img at bounding box center [575, 201] width 13 height 13
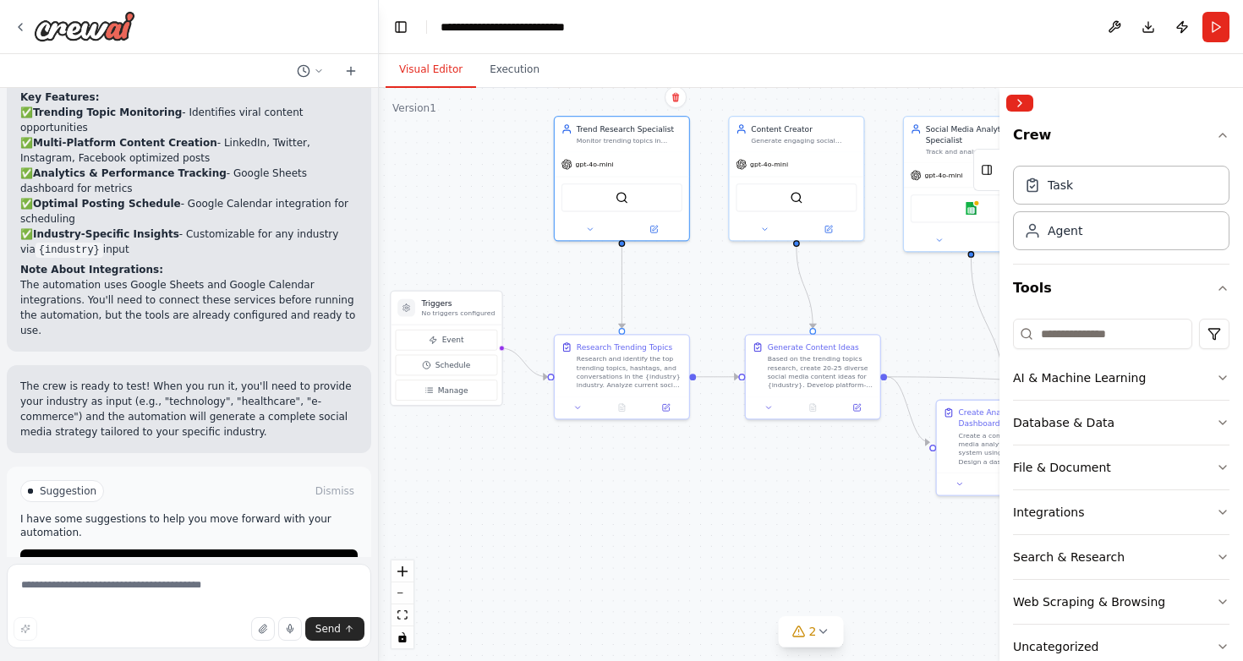
drag, startPoint x: 500, startPoint y: 316, endPoint x: 545, endPoint y: 310, distance: 46.0
click at [545, 310] on div ".deletable-edge-delete-btn { width: 20px; height: 20px; border: 0px solid #ffff…" at bounding box center [811, 374] width 864 height 573
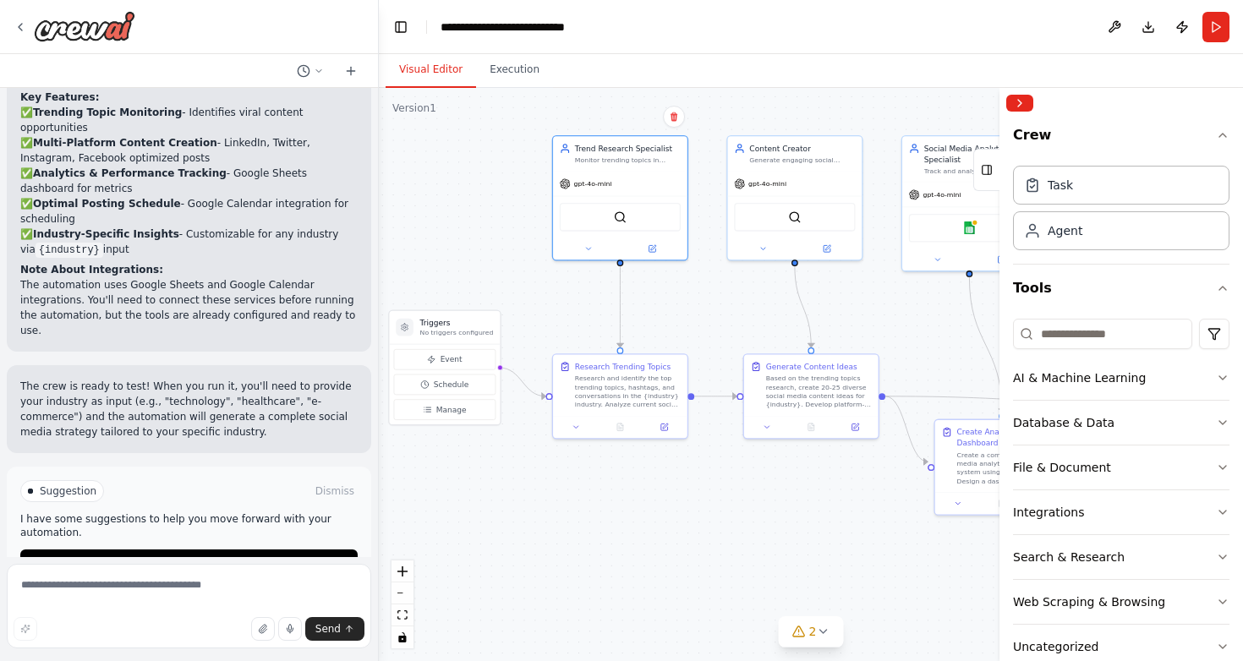
drag, startPoint x: 695, startPoint y: 511, endPoint x: 669, endPoint y: 530, distance: 32.6
click at [669, 530] on div ".deletable-edge-delete-btn { width: 20px; height: 20px; border: 0px solid #ffff…" at bounding box center [811, 374] width 864 height 573
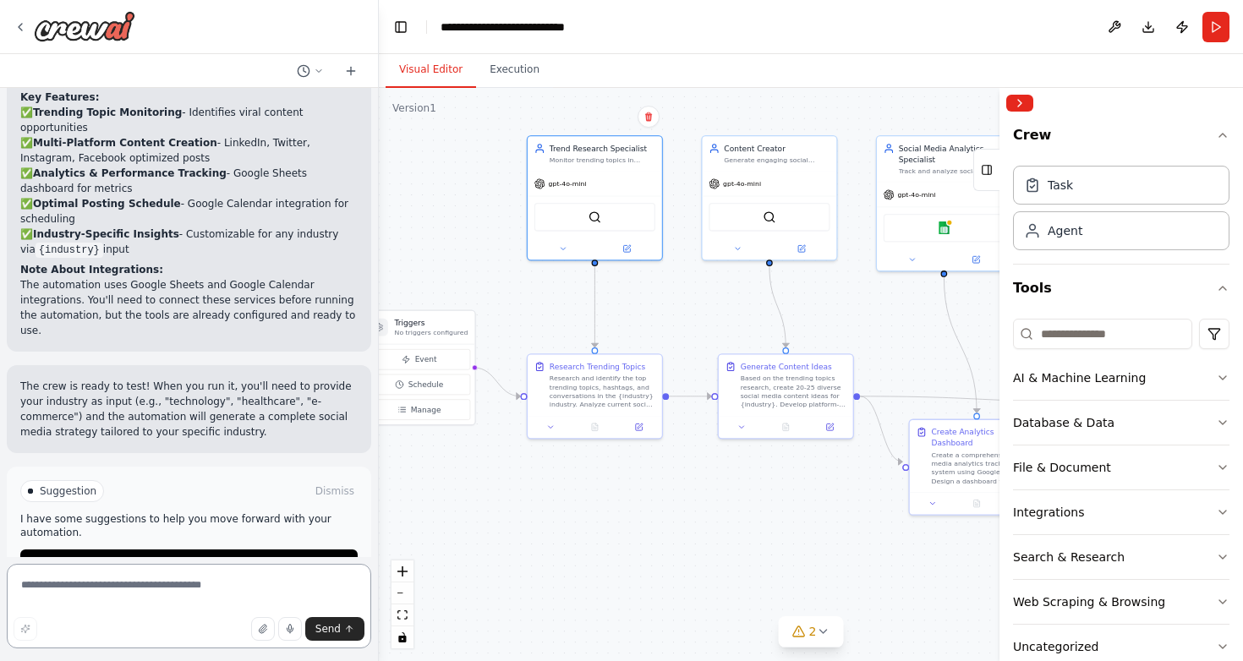
click at [190, 598] on textarea at bounding box center [189, 606] width 364 height 85
click at [193, 592] on textarea at bounding box center [189, 606] width 364 height 85
type textarea "**********"
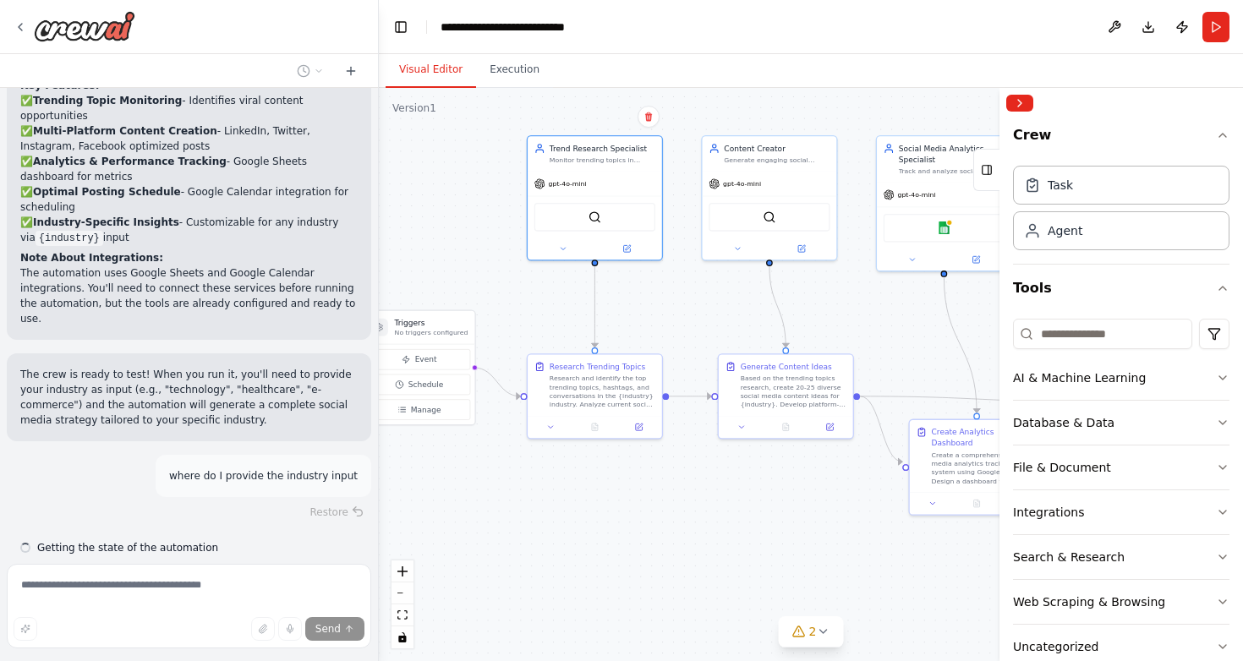
scroll to position [1911, 0]
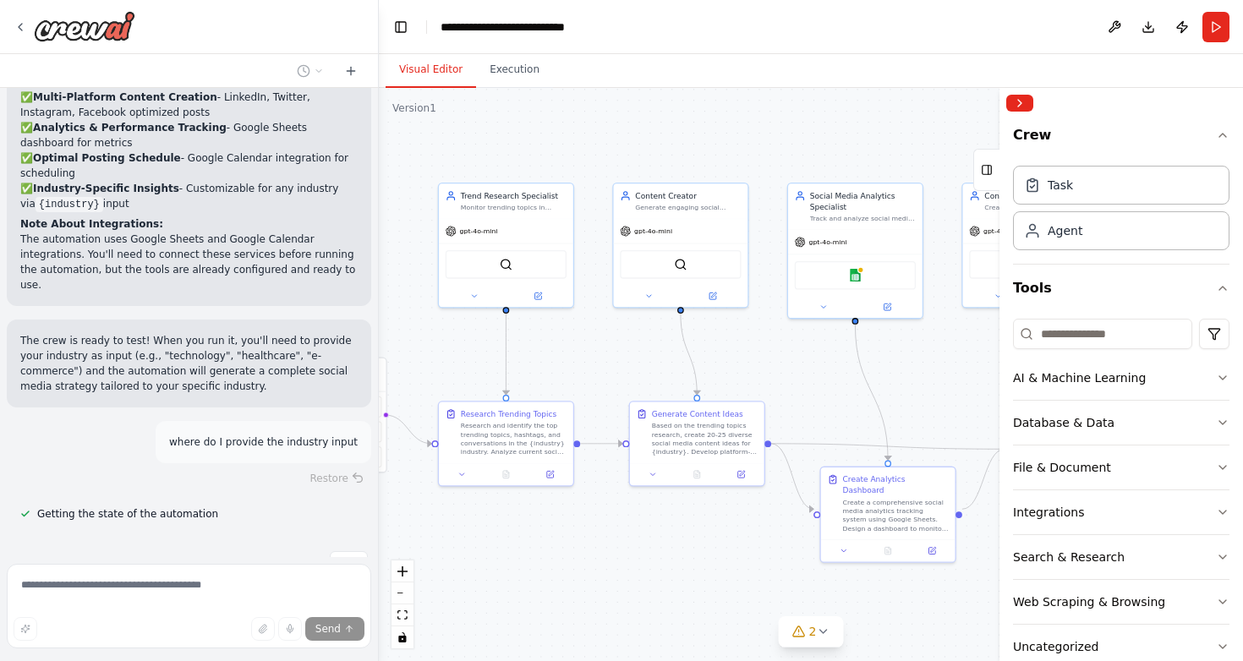
drag, startPoint x: 572, startPoint y: 502, endPoint x: 480, endPoint y: 549, distance: 102.5
click at [480, 549] on div ".deletable-edge-delete-btn { width: 20px; height: 20px; border: 0px solid #ffff…" at bounding box center [811, 374] width 864 height 573
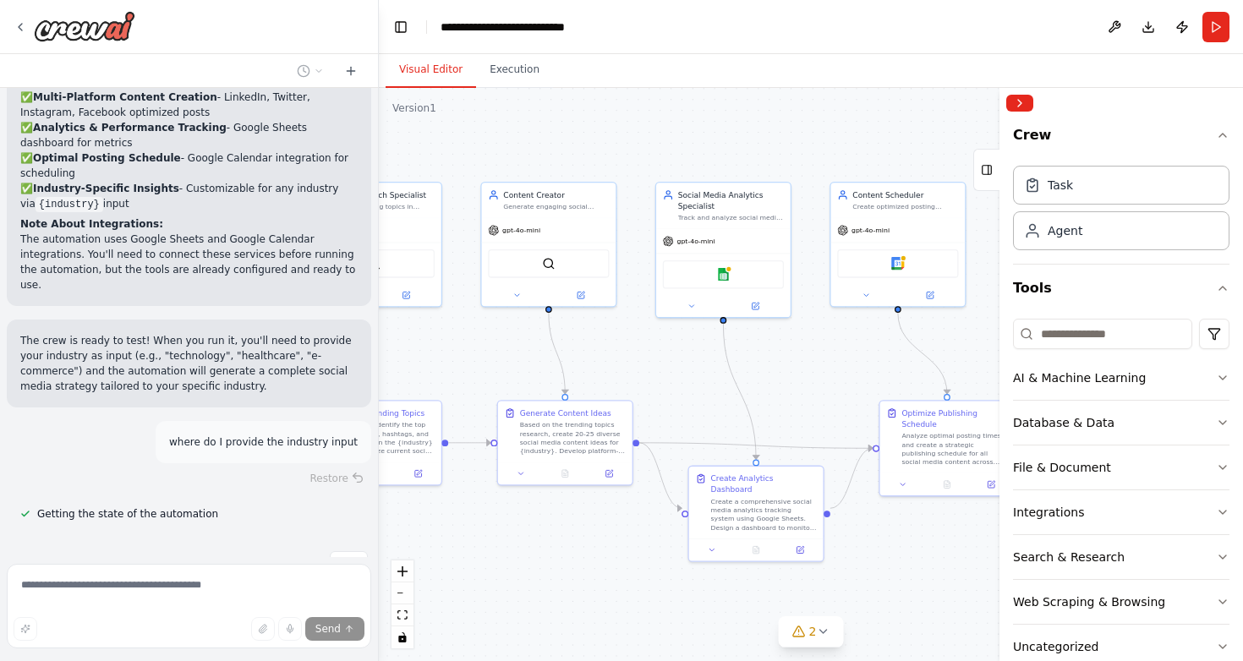
drag, startPoint x: 780, startPoint y: 537, endPoint x: 592, endPoint y: 519, distance: 189.4
click at [592, 519] on div ".deletable-edge-delete-btn { width: 20px; height: 20px; border: 0px solid #ffff…" at bounding box center [811, 374] width 864 height 573
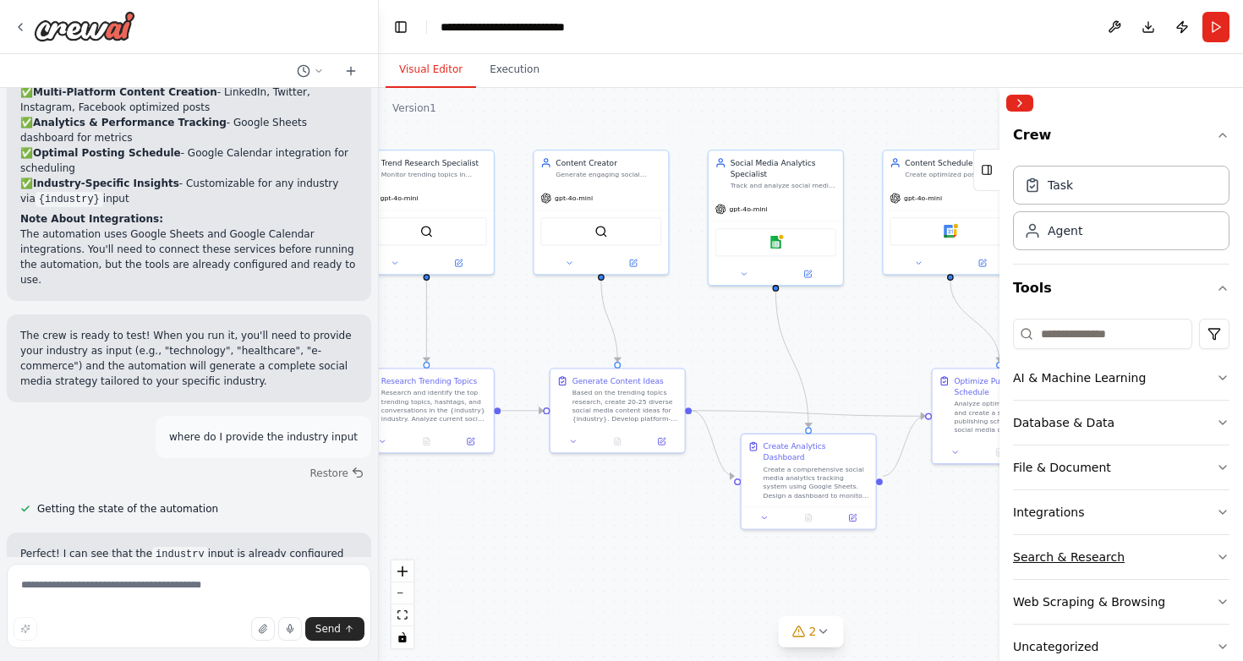
drag, startPoint x: 894, startPoint y: 561, endPoint x: 1023, endPoint y: 546, distance: 129.3
click at [1021, 546] on div "Create a crew that schedules and publishes social media content across multiple…" at bounding box center [621, 330] width 1243 height 661
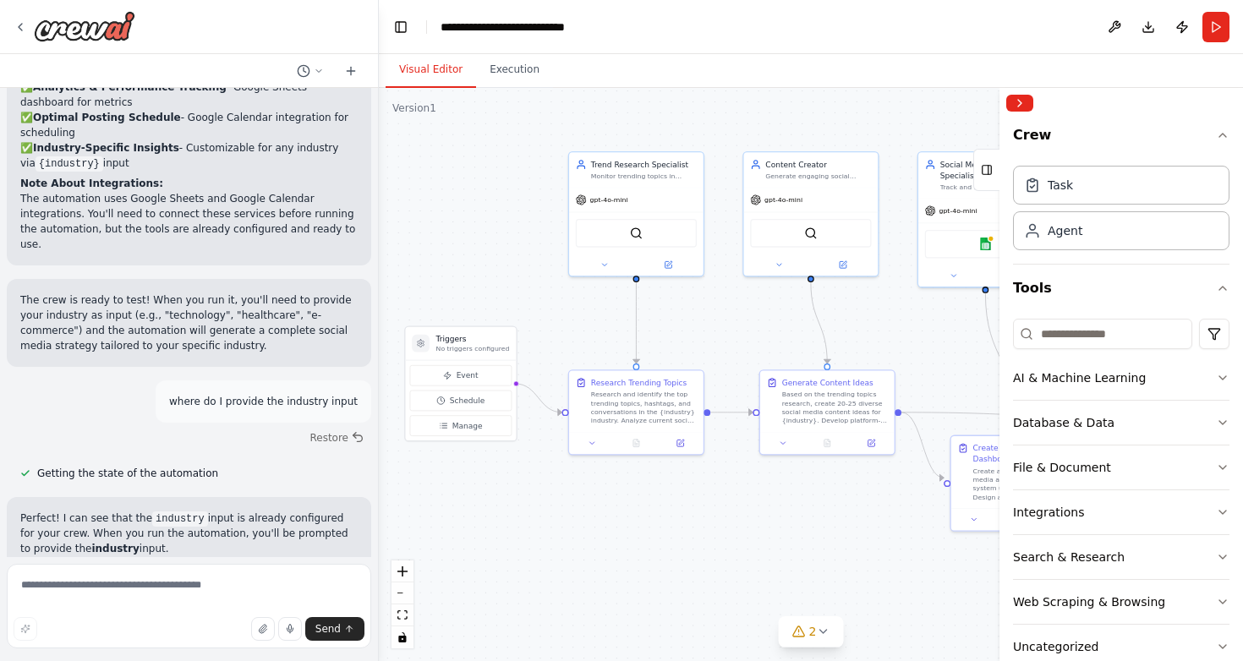
drag, startPoint x: 736, startPoint y: 540, endPoint x: 912, endPoint y: 556, distance: 176.6
click at [912, 556] on div ".deletable-edge-delete-btn { width: 20px; height: 20px; border: 0px solid #ffff…" at bounding box center [811, 374] width 864 height 573
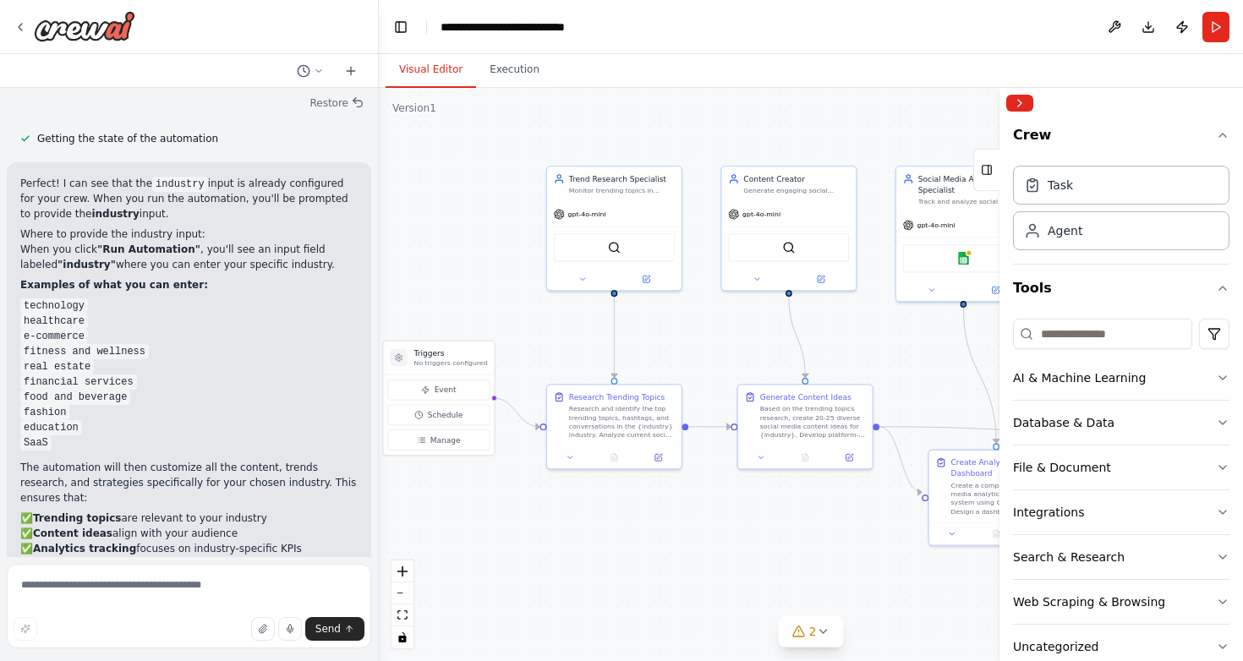
scroll to position [0, 0]
click at [816, 633] on icon at bounding box center [823, 632] width 14 height 14
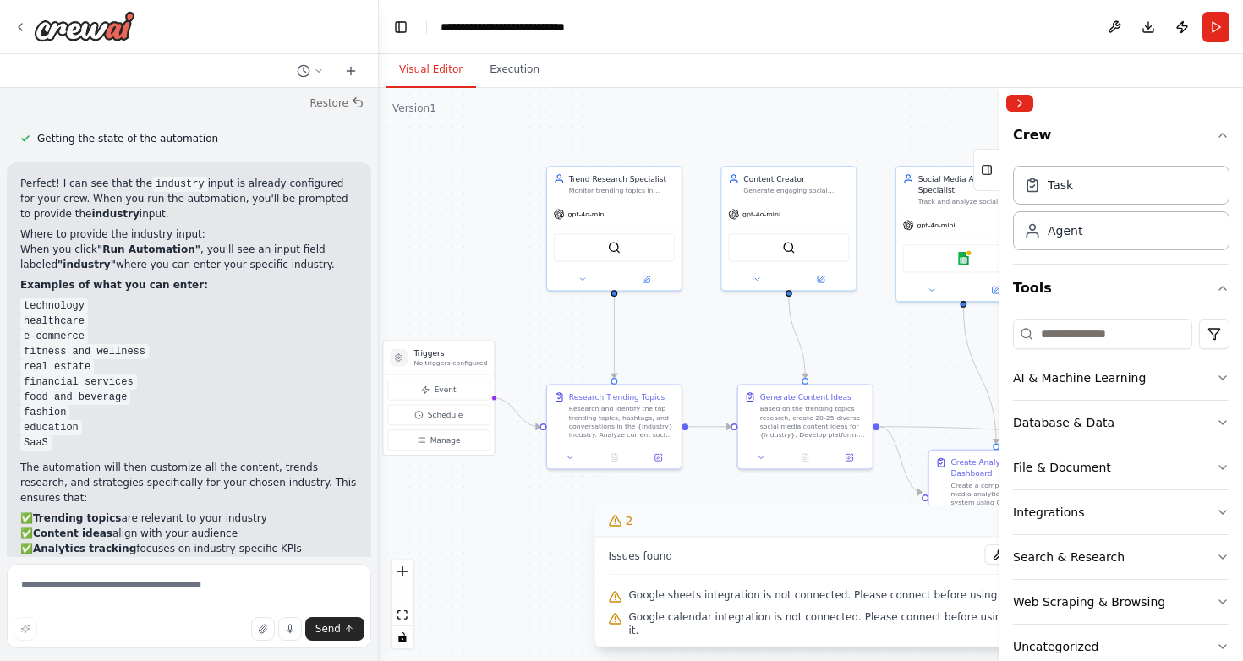
click at [823, 602] on span "Google sheets integration is not connected. Please connect before using it." at bounding box center [820, 595] width 382 height 14
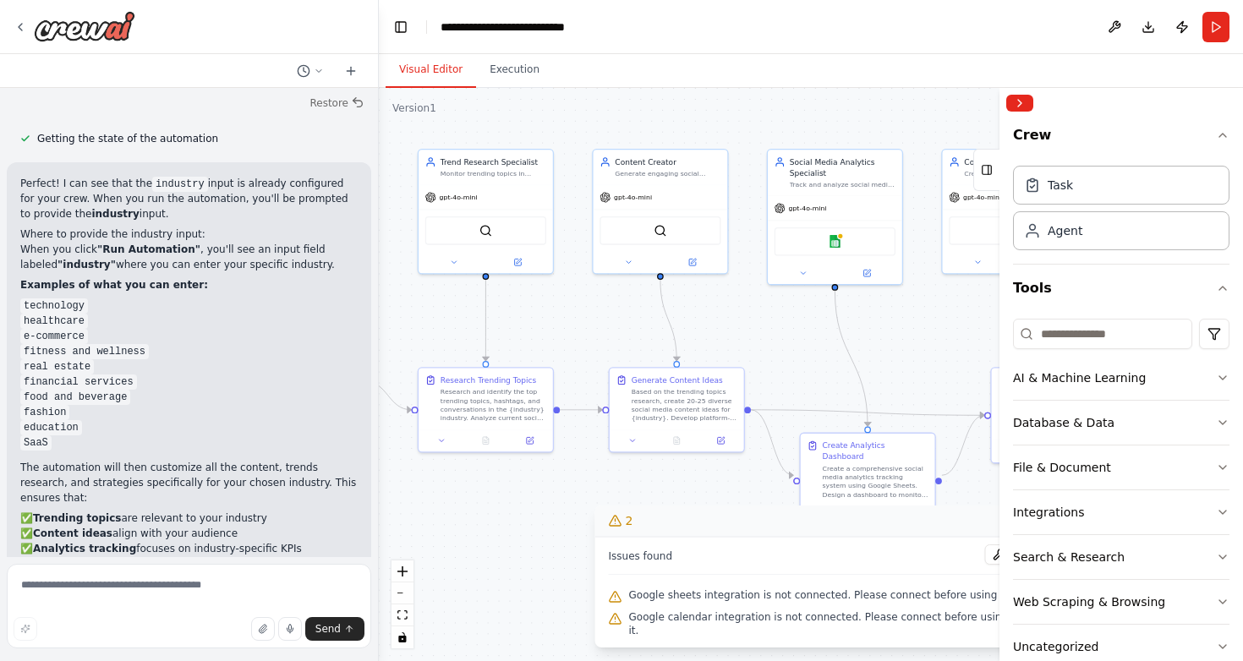
drag, startPoint x: 838, startPoint y: 513, endPoint x: 709, endPoint y: 495, distance: 129.7
click at [709, 495] on div ".deletable-edge-delete-btn { width: 20px; height: 20px; border: 0px solid #ffff…" at bounding box center [811, 374] width 864 height 573
drag, startPoint x: 875, startPoint y: 558, endPoint x: 769, endPoint y: 558, distance: 105.7
click at [769, 558] on div "Issues found" at bounding box center [811, 559] width 405 height 30
click at [1020, 104] on button "Collapse right sidebar" at bounding box center [1019, 103] width 27 height 17
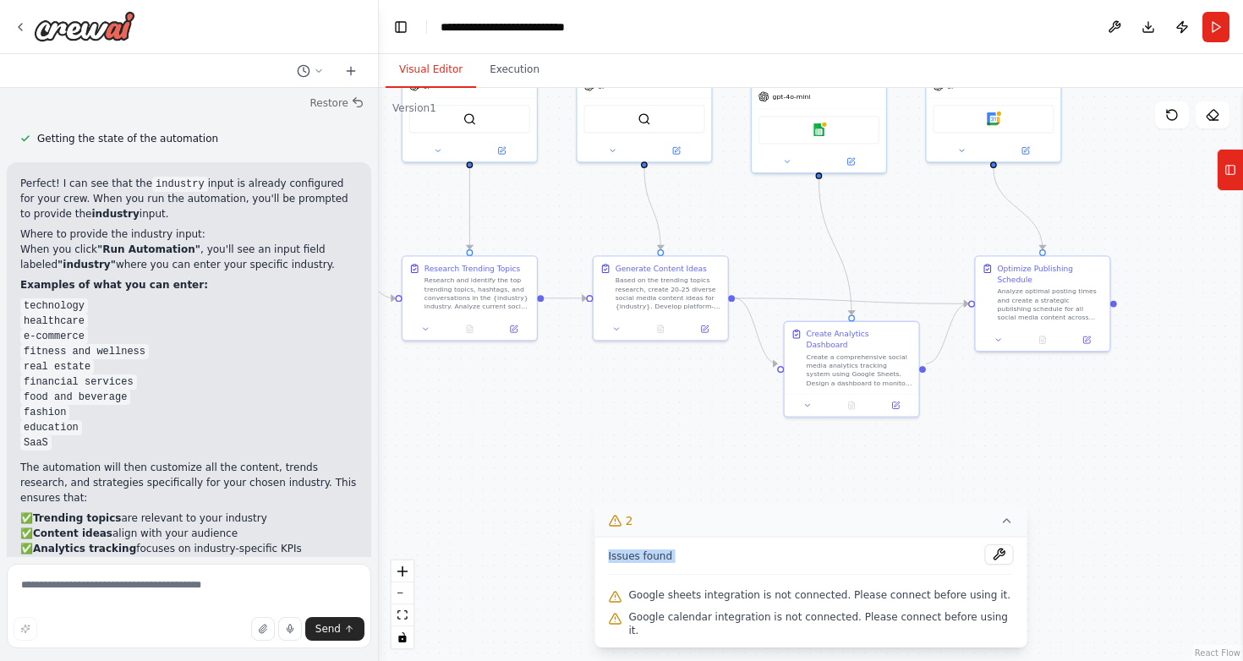
drag, startPoint x: 1147, startPoint y: 549, endPoint x: 1133, endPoint y: 438, distance: 111.7
click at [1133, 438] on div ".deletable-edge-delete-btn { width: 20px; height: 20px; border: 0px solid #ffff…" at bounding box center [811, 374] width 864 height 573
click at [997, 565] on button at bounding box center [999, 554] width 29 height 20
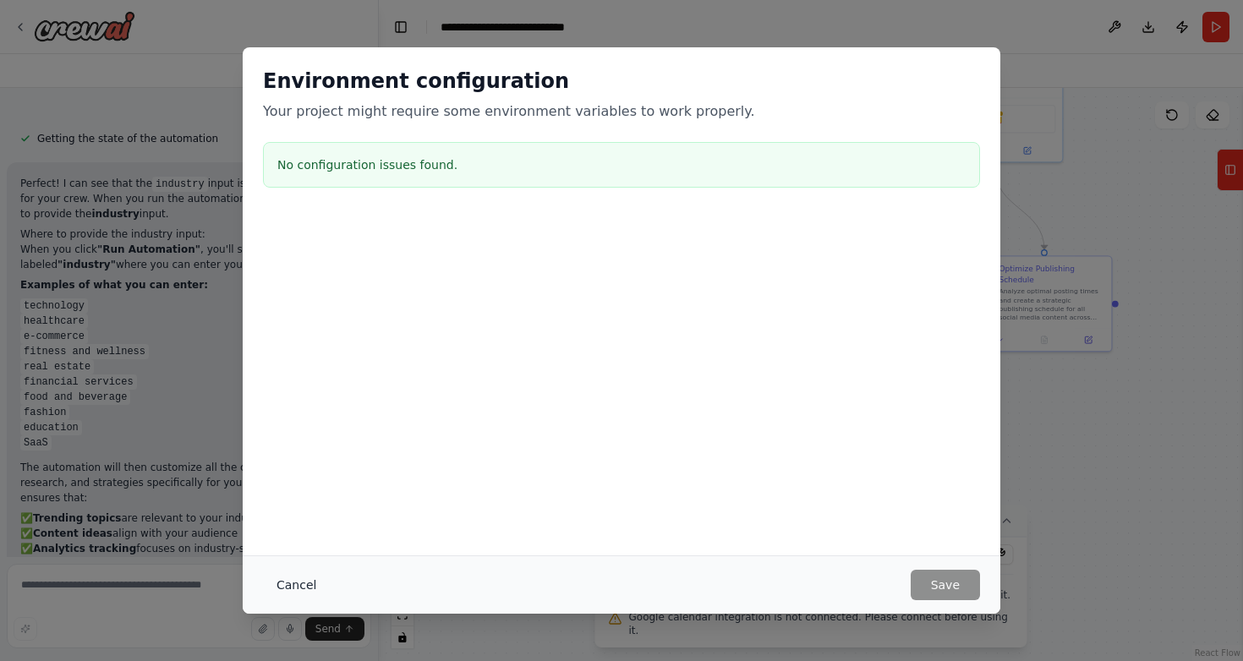
click at [299, 583] on button "Cancel" at bounding box center [296, 585] width 67 height 30
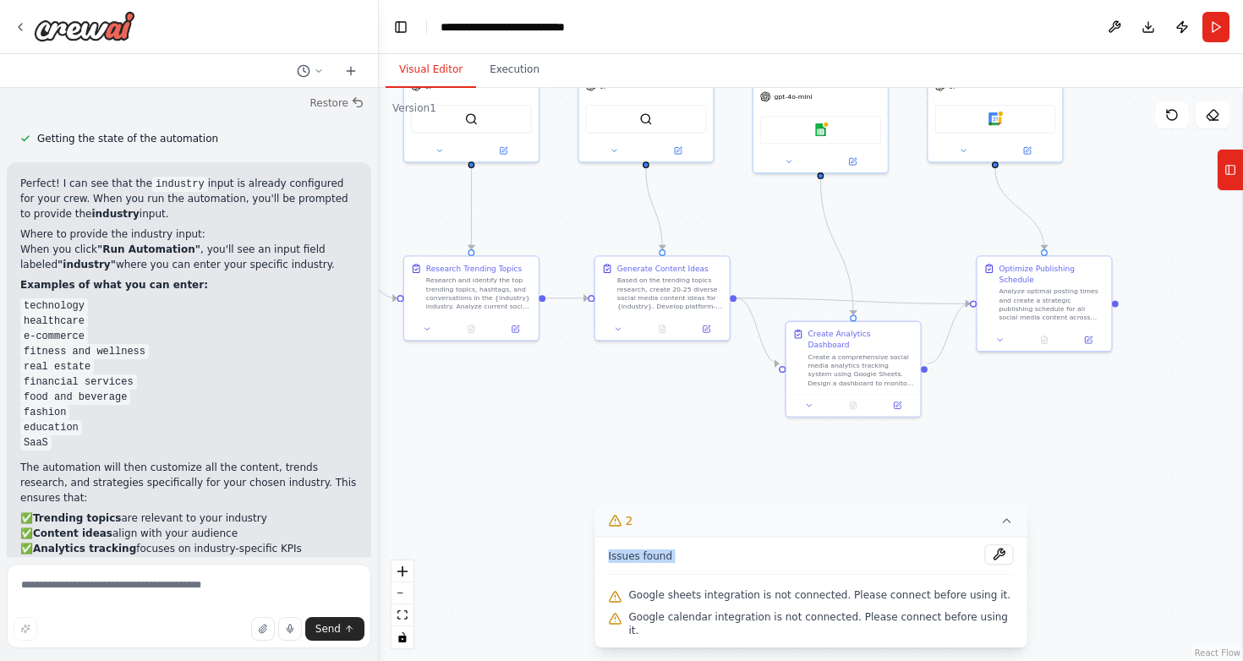
click at [1188, 537] on div ".deletable-edge-delete-btn { width: 20px; height: 20px; border: 0px solid #ffff…" at bounding box center [811, 374] width 864 height 573
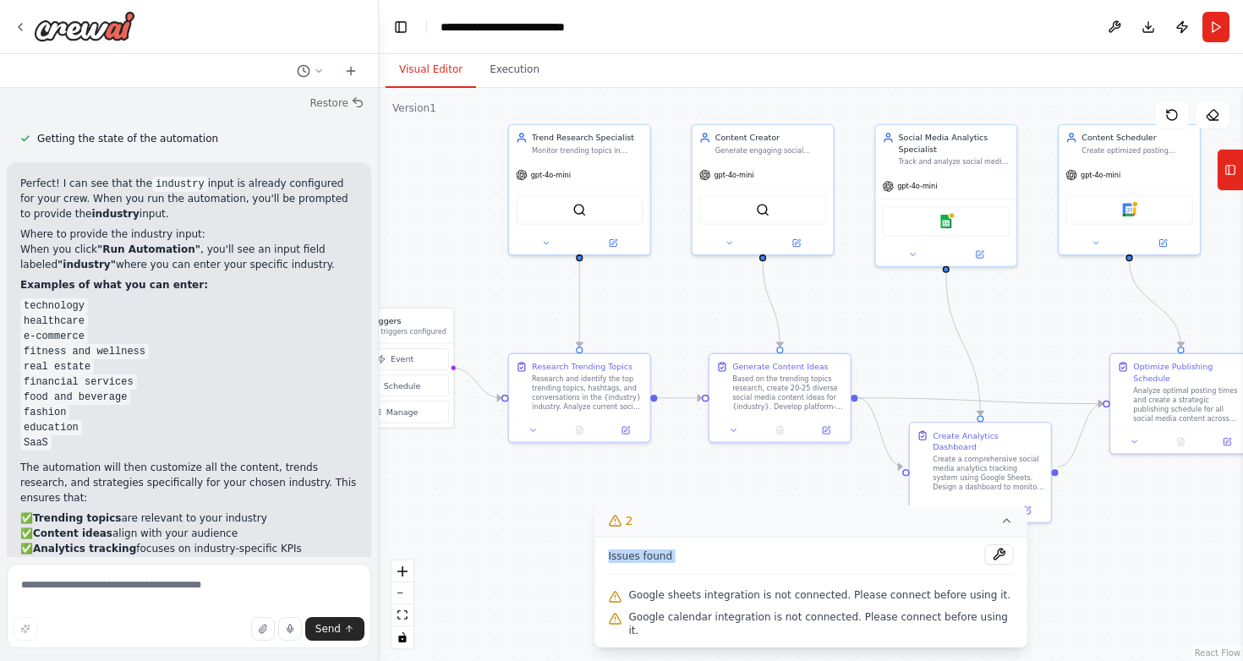
drag, startPoint x: 1084, startPoint y: 481, endPoint x: 1070, endPoint y: 594, distance: 113.3
click at [1070, 594] on div ".deletable-edge-delete-btn { width: 20px; height: 20px; border: 0px solid #ffff…" at bounding box center [811, 374] width 864 height 573
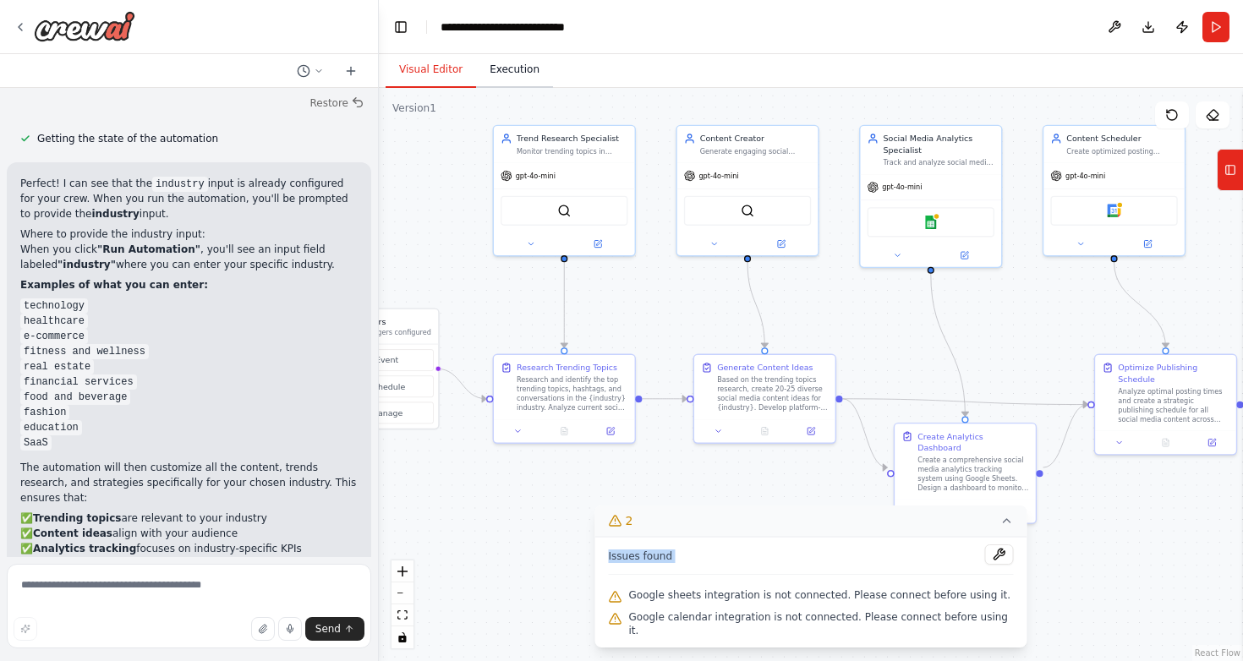
click at [538, 70] on button "Execution" at bounding box center [514, 70] width 77 height 36
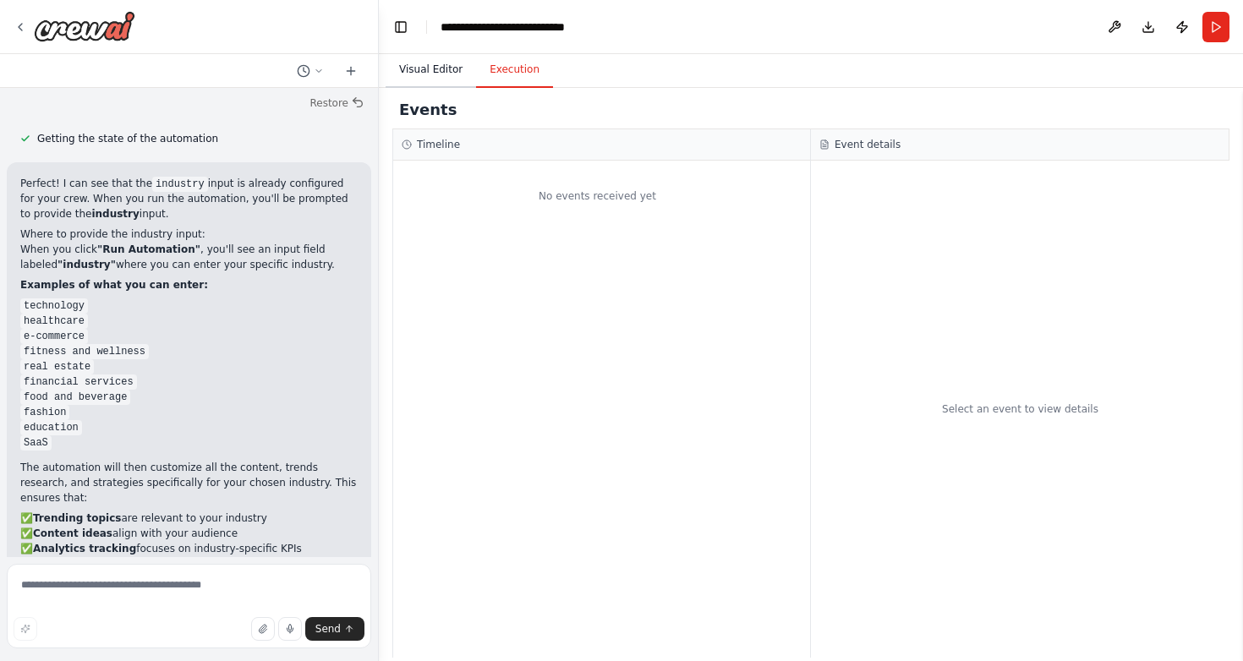
click at [435, 65] on button "Visual Editor" at bounding box center [431, 70] width 90 height 36
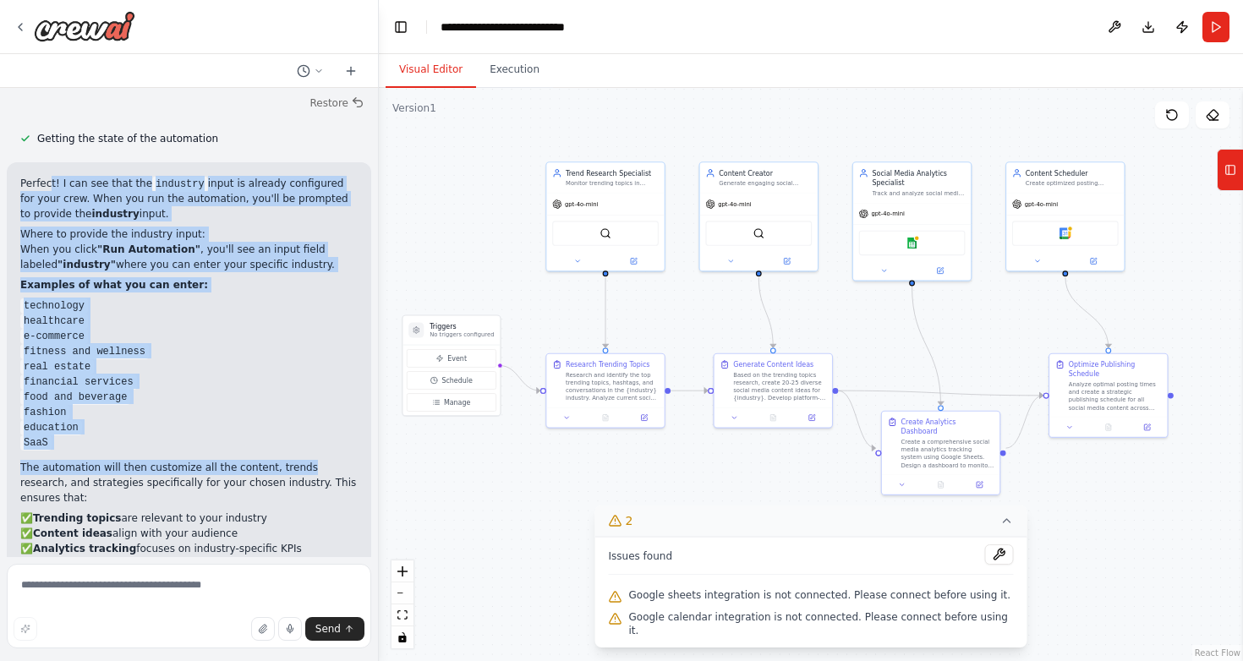
drag, startPoint x: 53, startPoint y: 139, endPoint x: 297, endPoint y: 425, distance: 376.1
click at [297, 425] on div "Perfect! I can see that the industry input is already configured for your crew.…" at bounding box center [188, 391] width 337 height 431
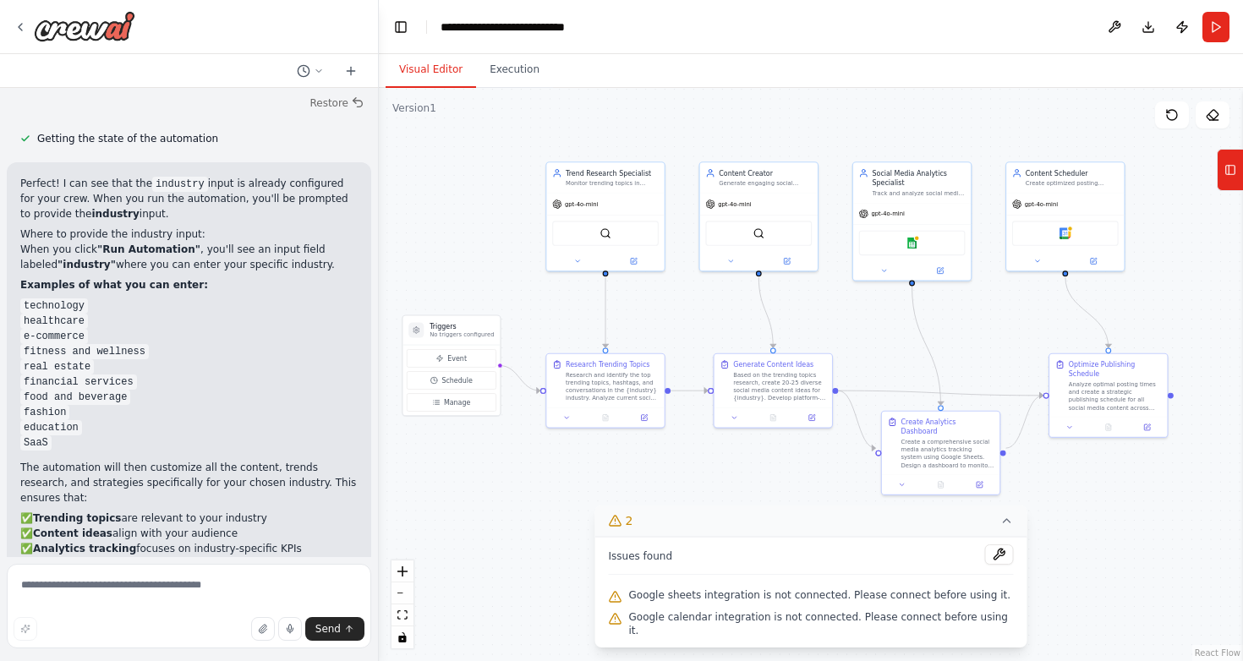
click at [935, 602] on span "Google sheets integration is not connected. Please connect before using it." at bounding box center [820, 595] width 382 height 14
click at [633, 529] on span "2" at bounding box center [630, 520] width 8 height 17
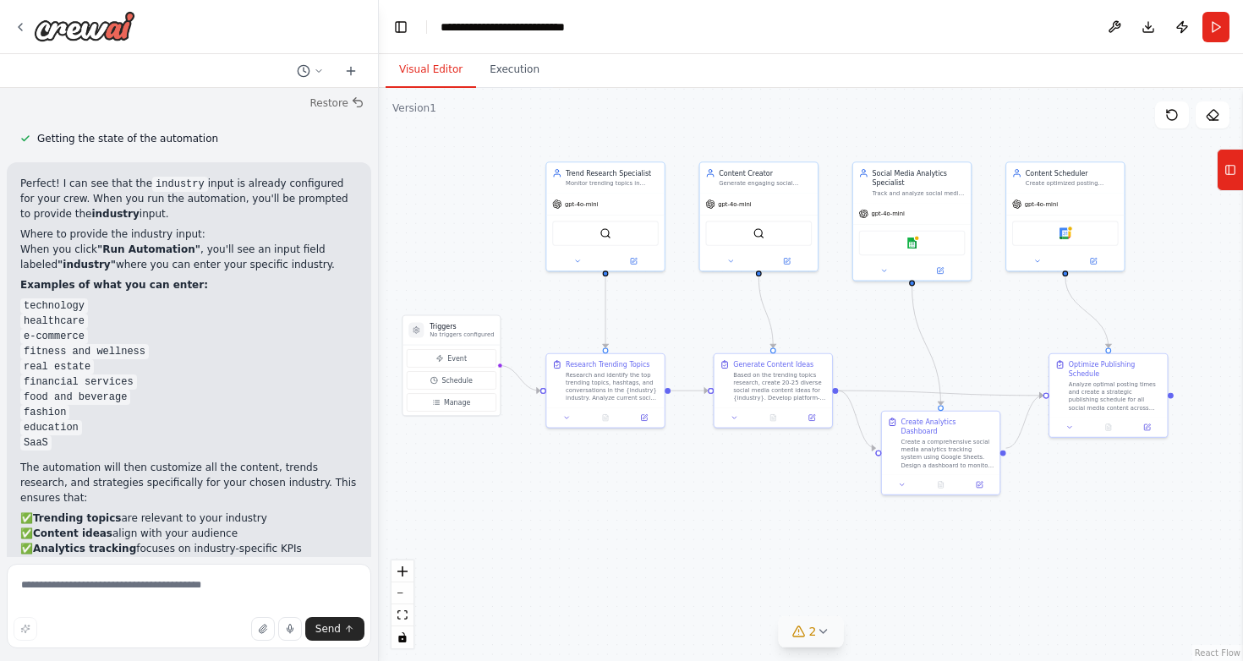
click at [816, 629] on icon at bounding box center [823, 632] width 14 height 14
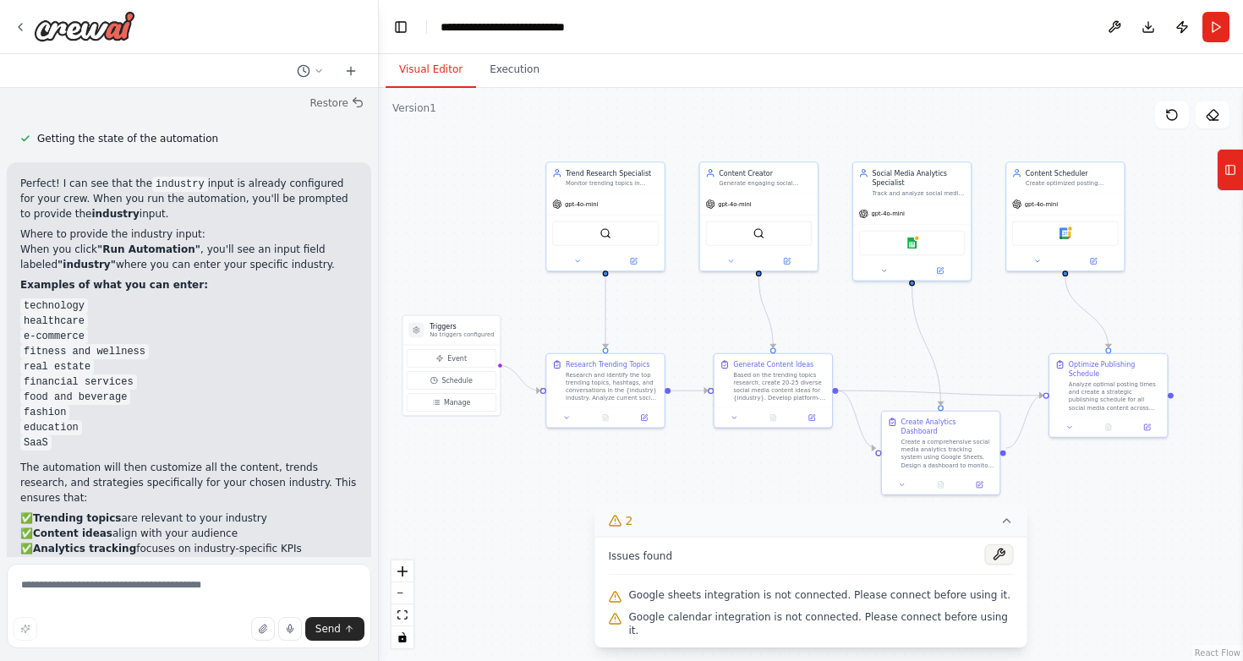
click at [1004, 565] on button at bounding box center [999, 554] width 29 height 20
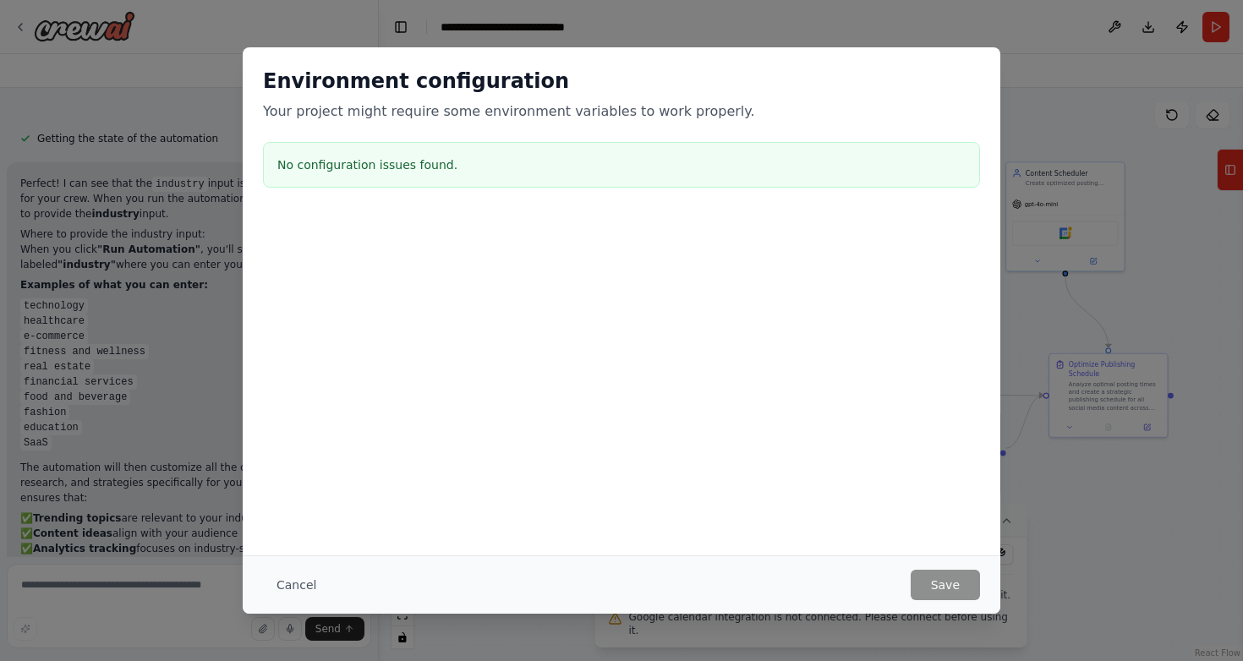
click at [983, 565] on div "Cancel Save" at bounding box center [622, 584] width 758 height 58
click at [308, 582] on button "Cancel" at bounding box center [296, 585] width 67 height 30
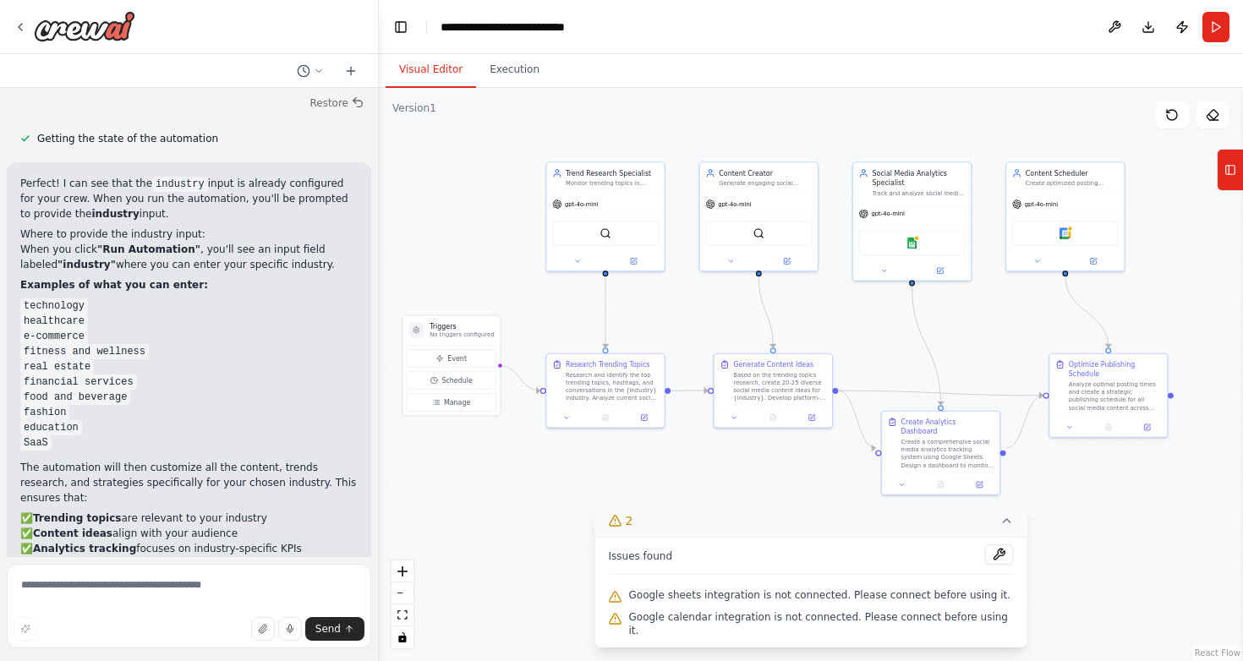
click at [1012, 348] on div ".deletable-edge-delete-btn { width: 20px; height: 20px; border: 0px solid #ffff…" at bounding box center [811, 374] width 864 height 573
click at [1168, 112] on icon at bounding box center [1168, 111] width 3 height 3
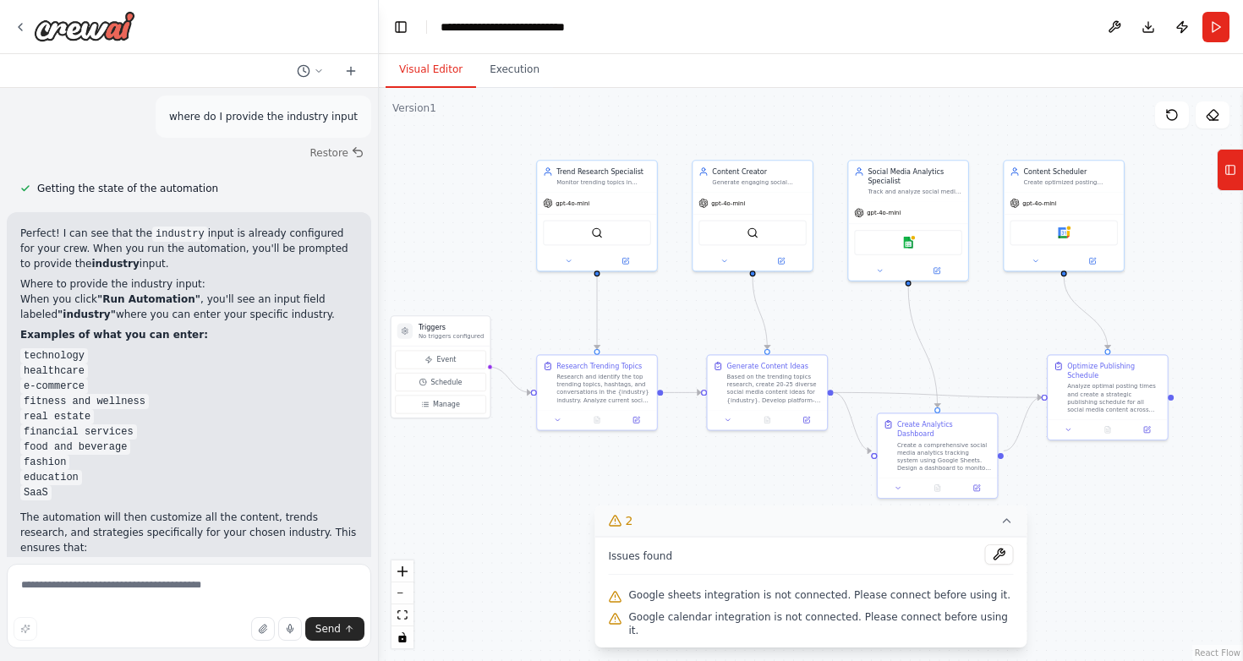
click at [155, 276] on h2 "Where to provide the industry input:" at bounding box center [188, 283] width 337 height 15
click at [155, 293] on strong ""Run Automation"" at bounding box center [148, 299] width 103 height 12
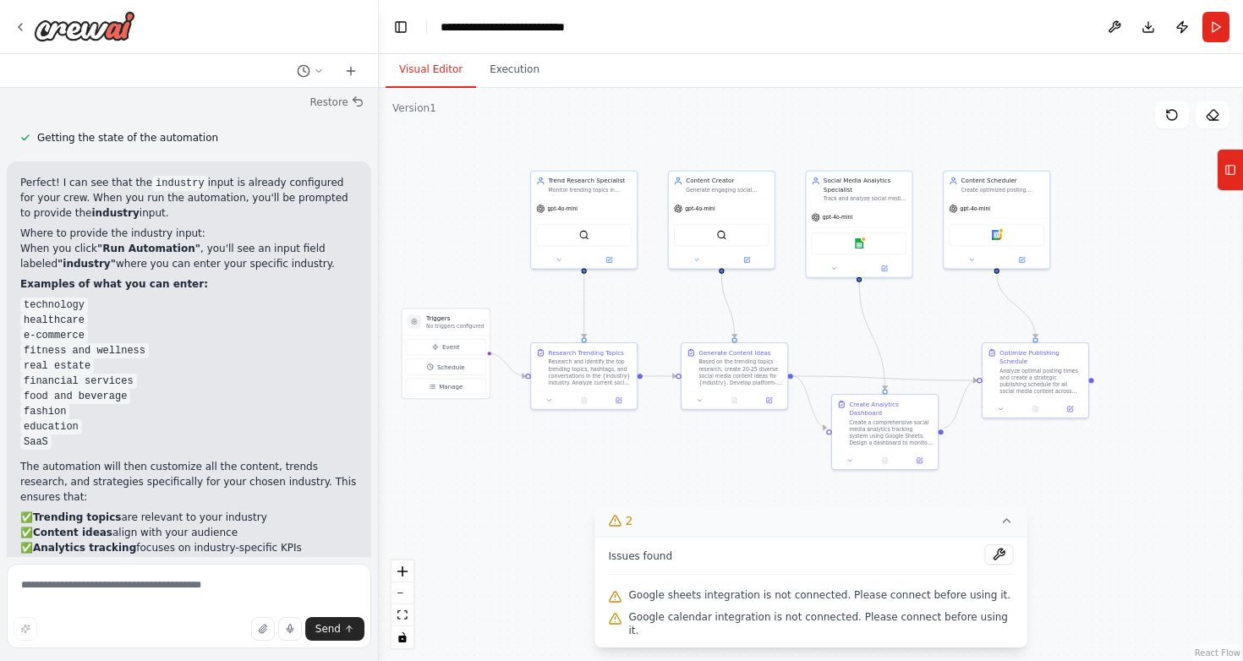
scroll to position [2286, 0]
click at [1221, 20] on button "Run" at bounding box center [1215, 27] width 27 height 30
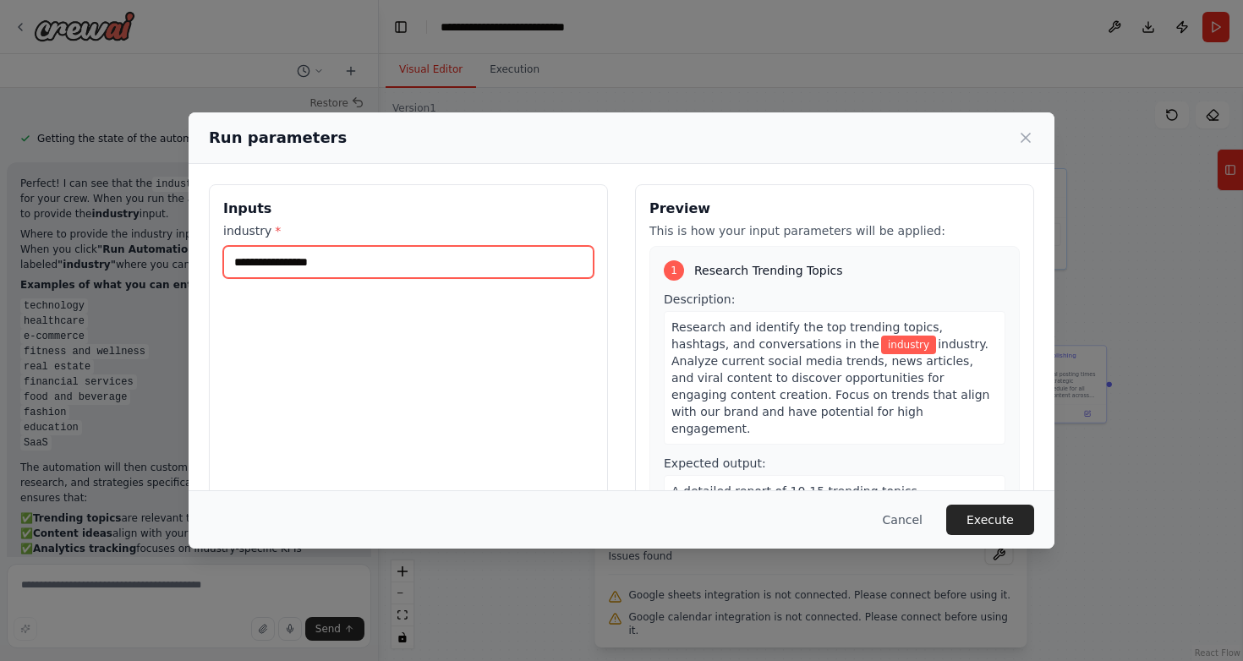
click at [511, 264] on input "industry *" at bounding box center [408, 262] width 370 height 32
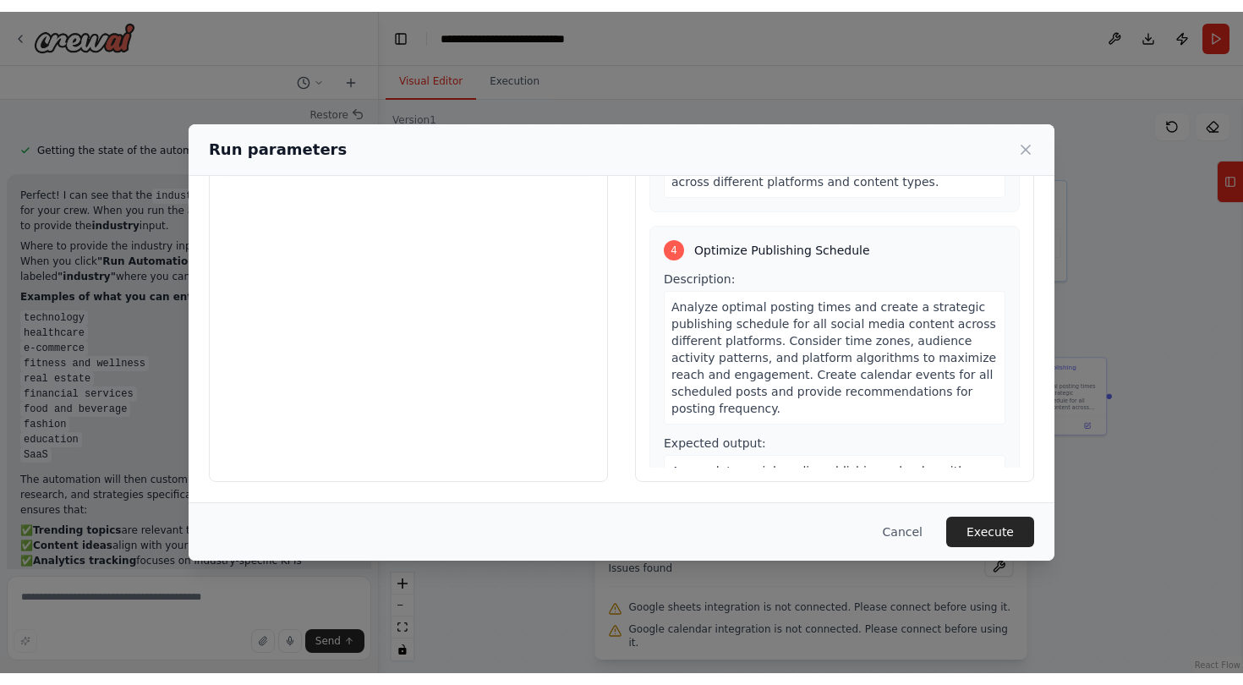
scroll to position [0, 0]
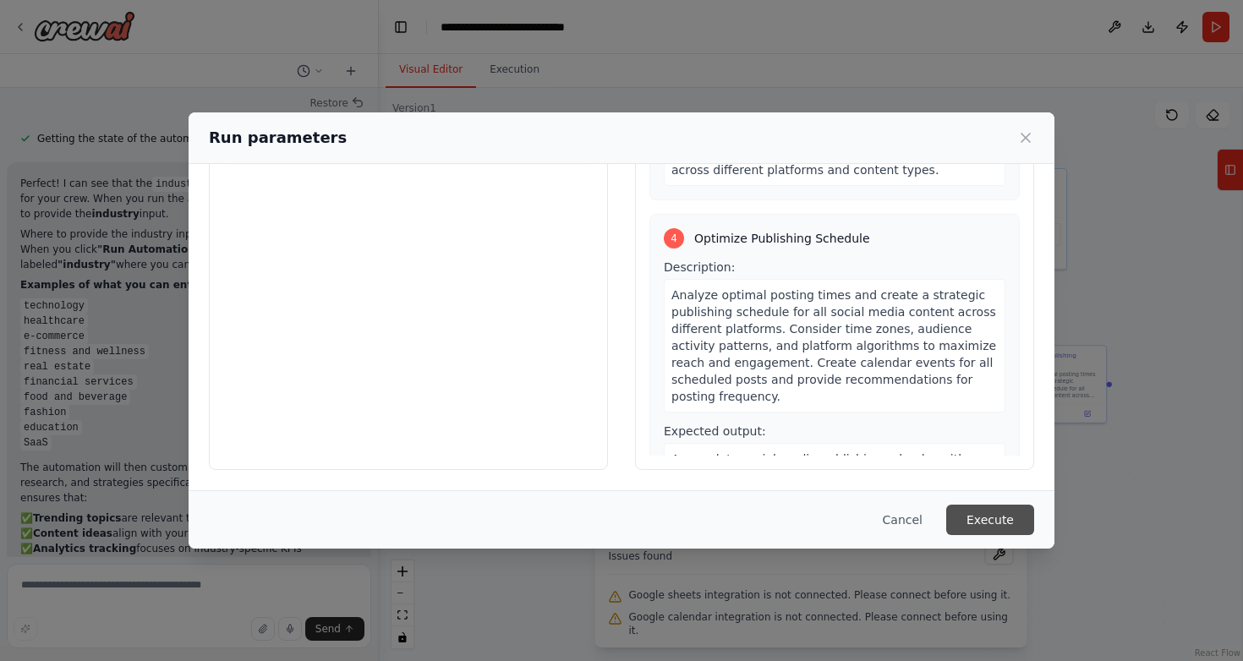
type input "*******"
click at [993, 519] on button "Execute" at bounding box center [990, 520] width 88 height 30
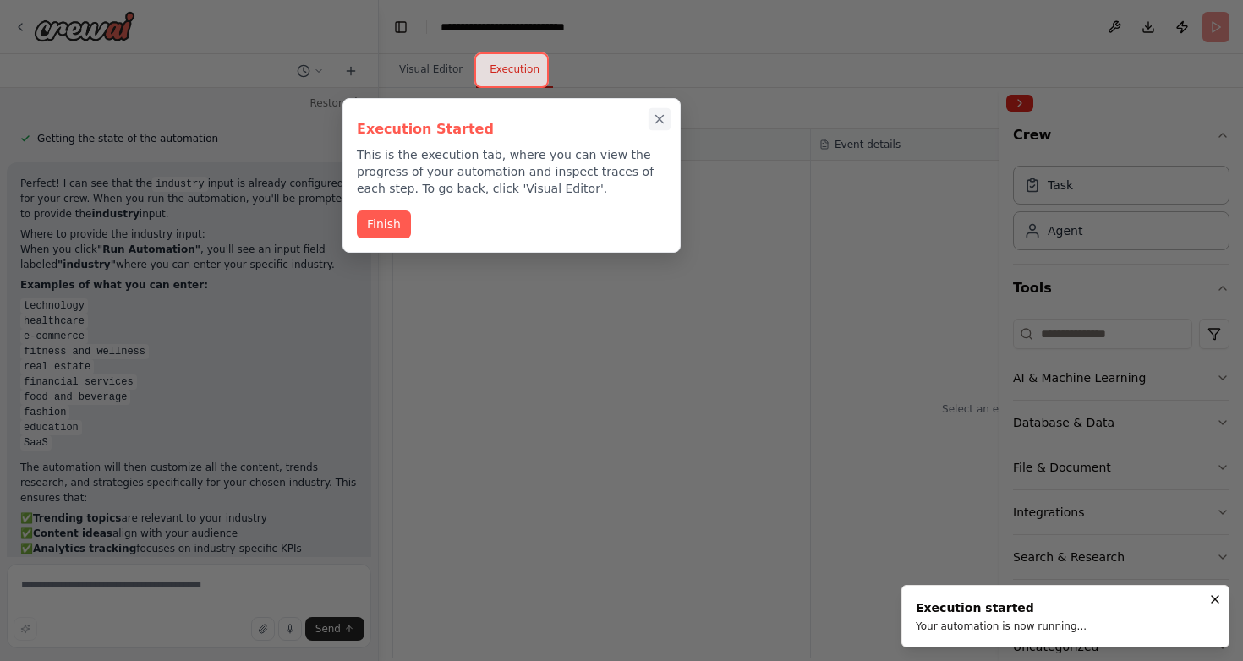
click at [657, 116] on icon "Close walkthrough" at bounding box center [660, 120] width 8 height 8
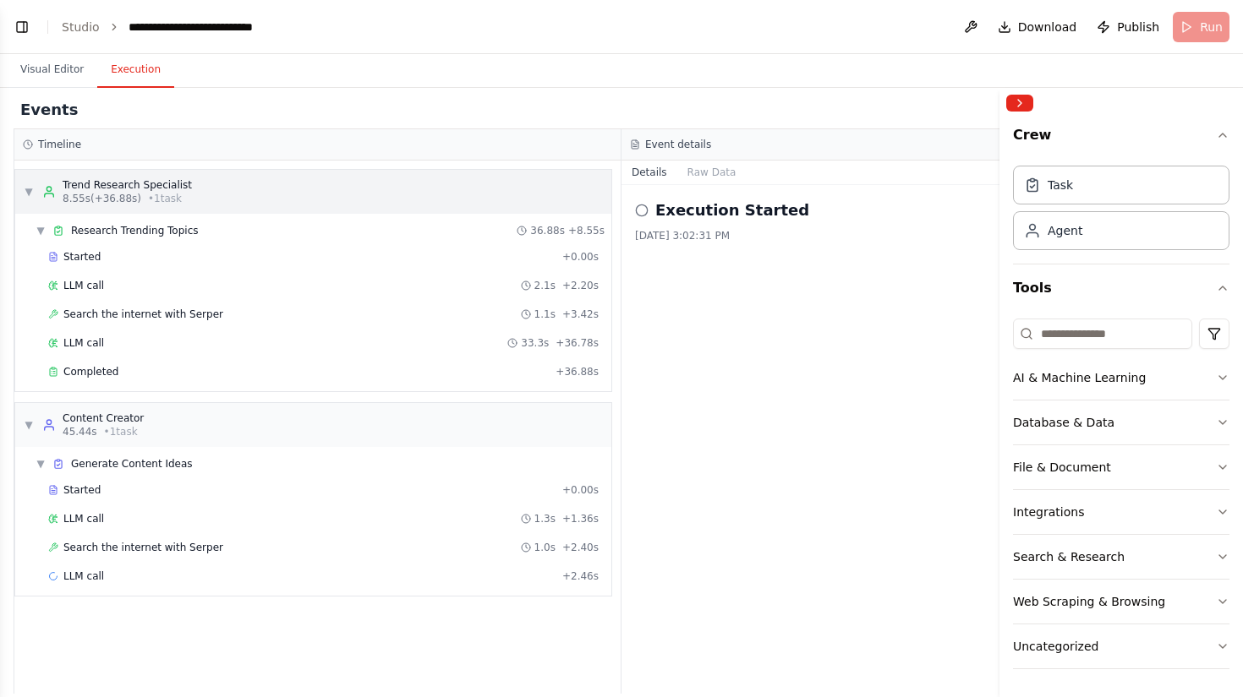
click at [193, 197] on div "▼ Trend Research Specialist 8.55s (+36.88s) • 1 task" at bounding box center [313, 192] width 596 height 44
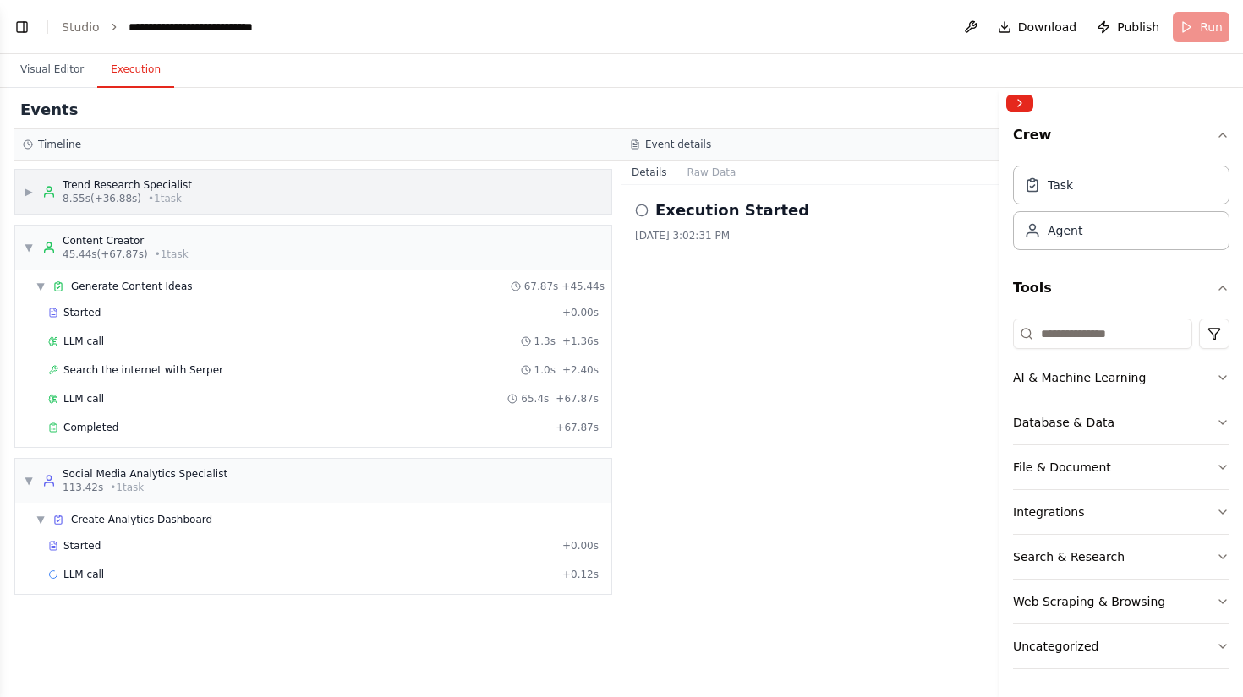
click at [193, 197] on div "▶ Trend Research Specialist 8.55s (+36.88s) • 1 task" at bounding box center [313, 192] width 596 height 44
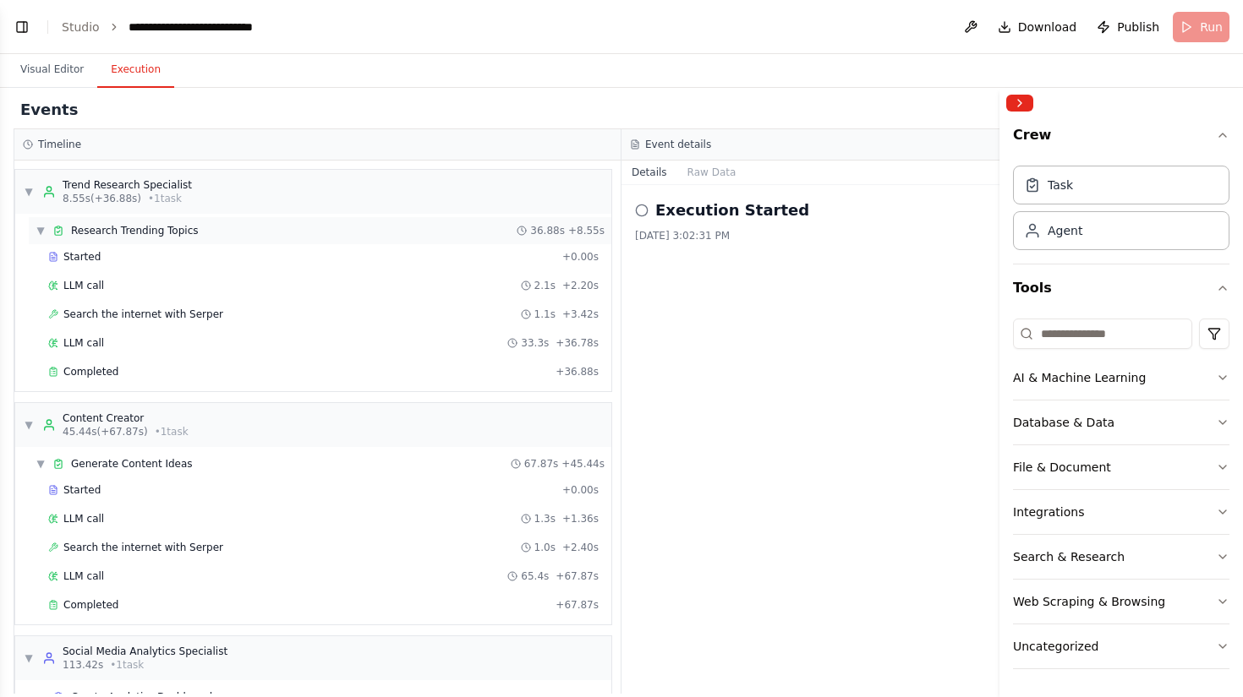
click at [191, 236] on span "Research Trending Topics" at bounding box center [135, 231] width 128 height 14
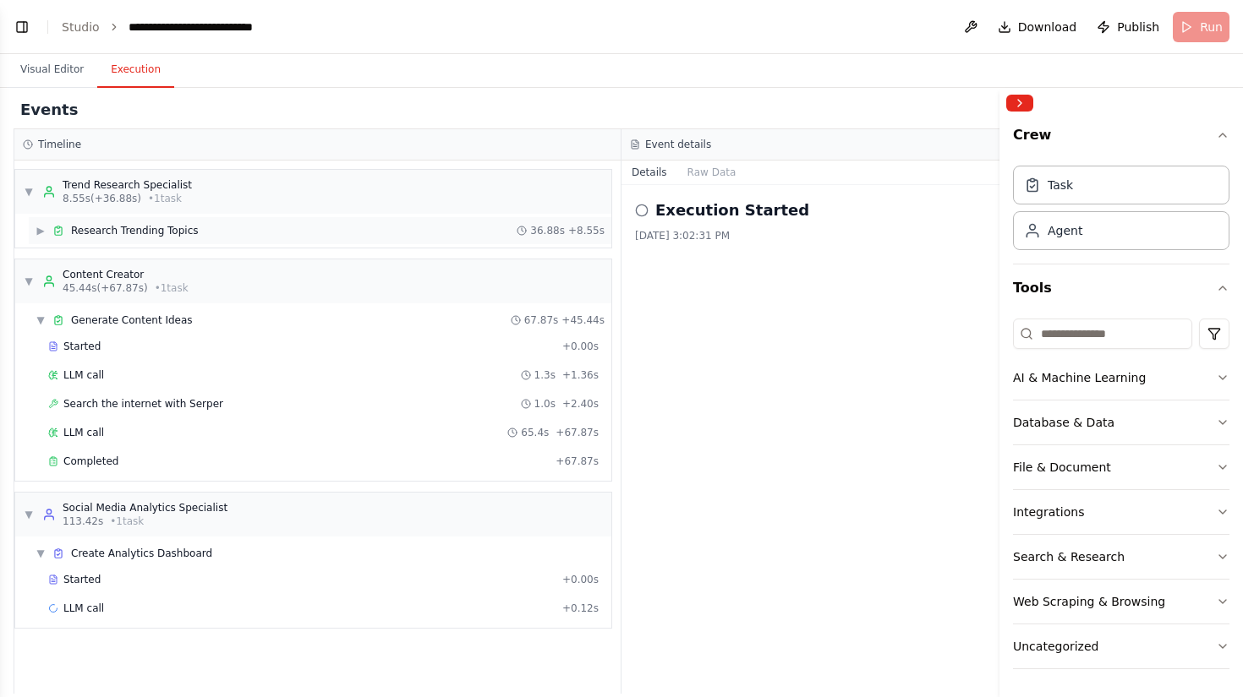
click at [191, 236] on span "Research Trending Topics" at bounding box center [135, 231] width 128 height 14
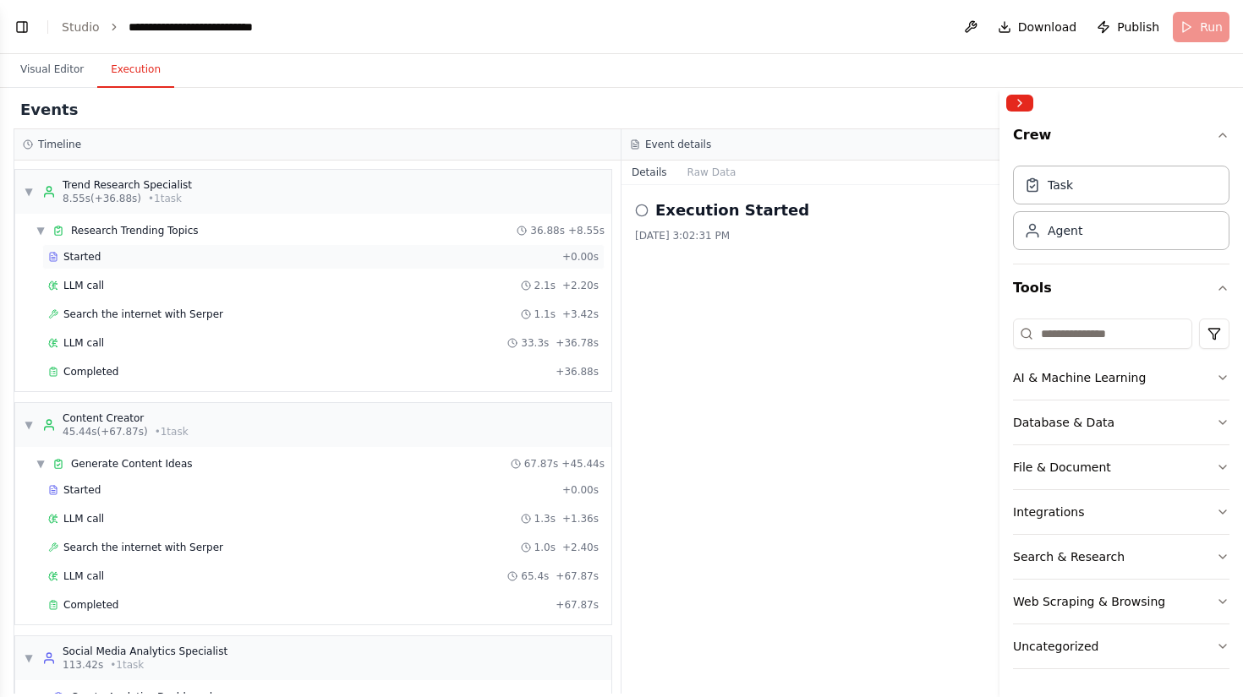
click at [166, 260] on div "Started" at bounding box center [301, 257] width 507 height 14
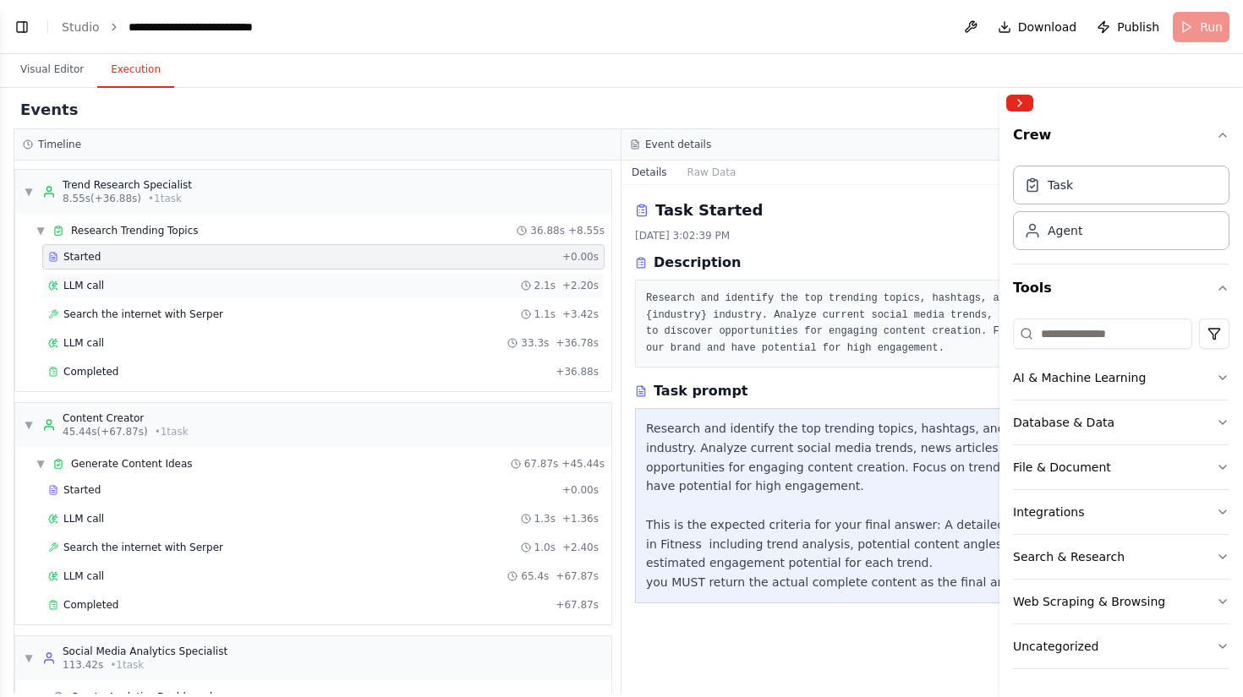
click at [354, 279] on div "LLM call 2.1s + 2.20s" at bounding box center [323, 286] width 550 height 14
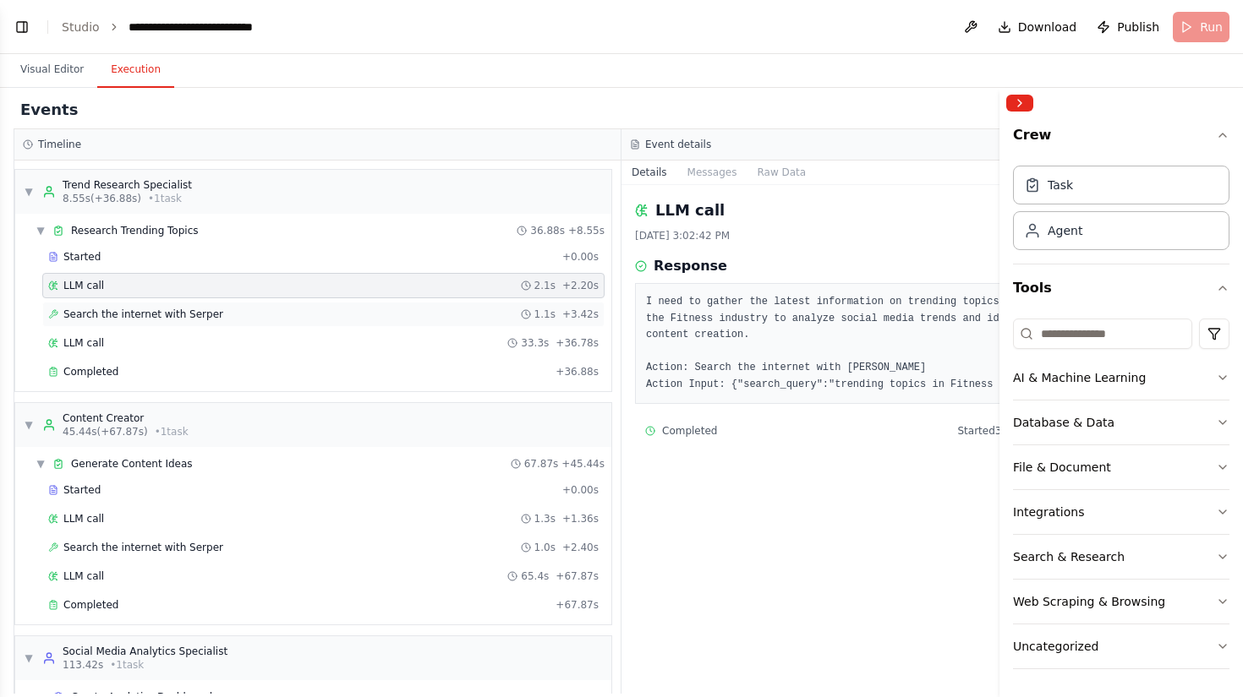
click at [277, 314] on div "Search the internet with Serper 1.1s + 3.42s" at bounding box center [323, 315] width 550 height 14
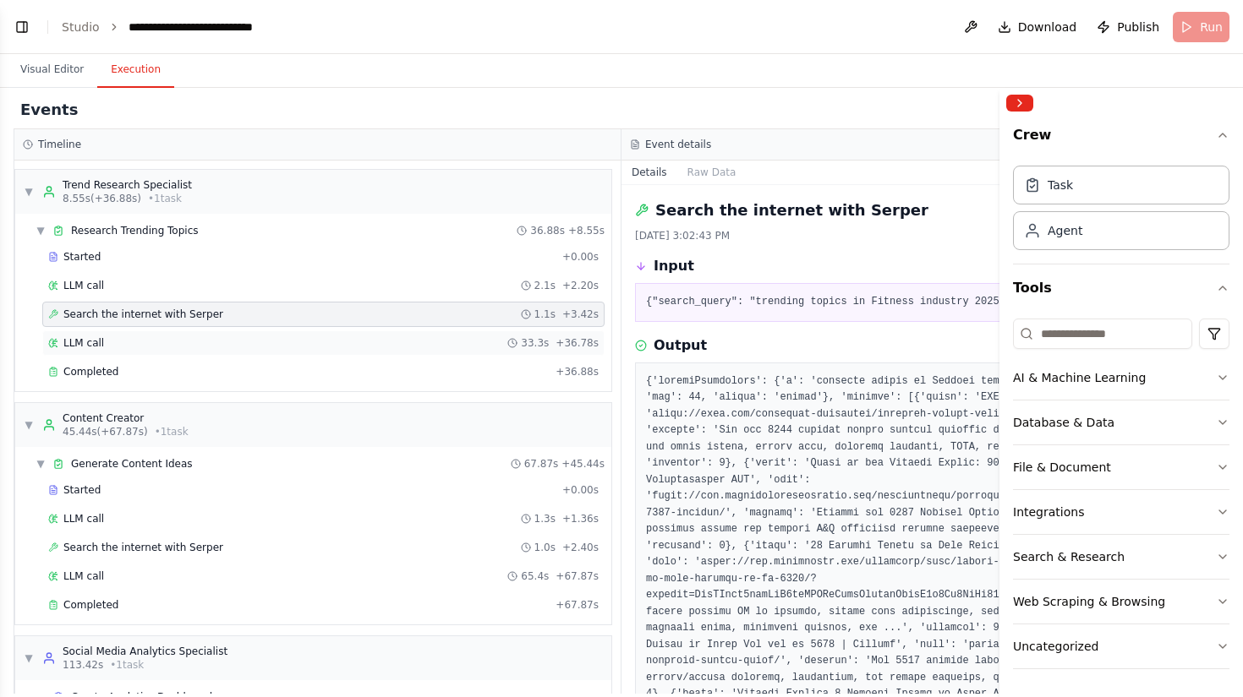
click at [275, 335] on div "LLM call 33.3s + 36.78s" at bounding box center [323, 343] width 562 height 25
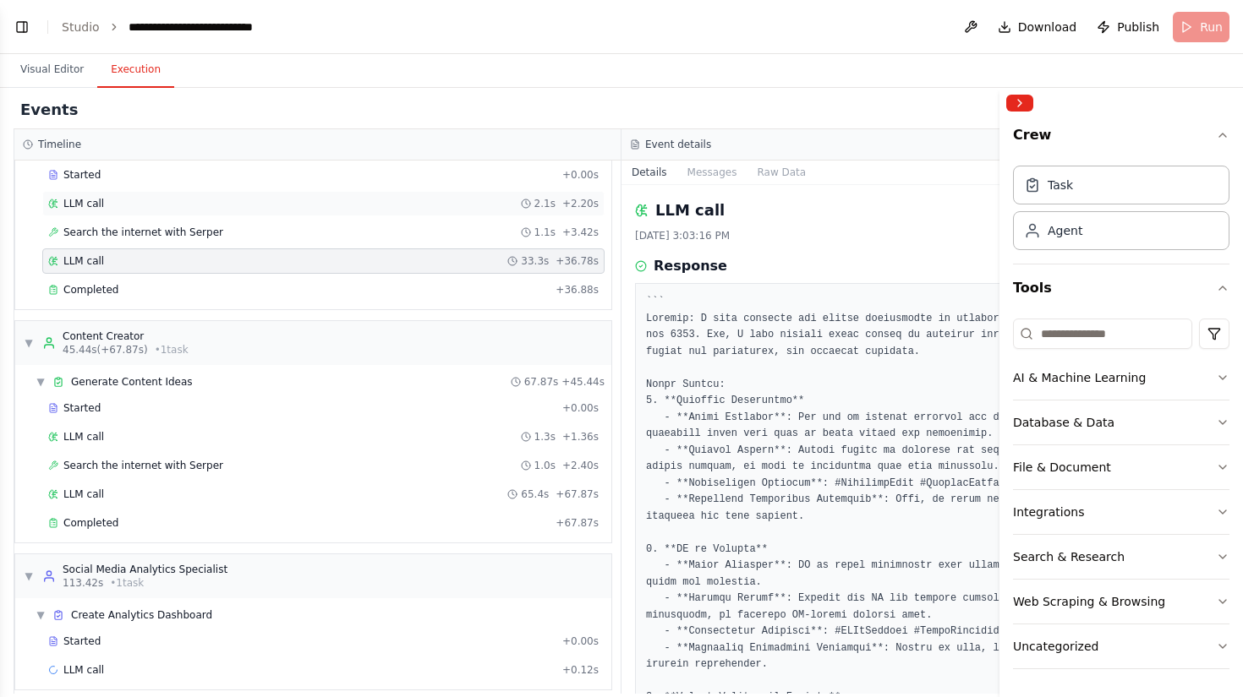
scroll to position [83, 0]
click at [178, 379] on span "Generate Content Ideas" at bounding box center [132, 382] width 122 height 14
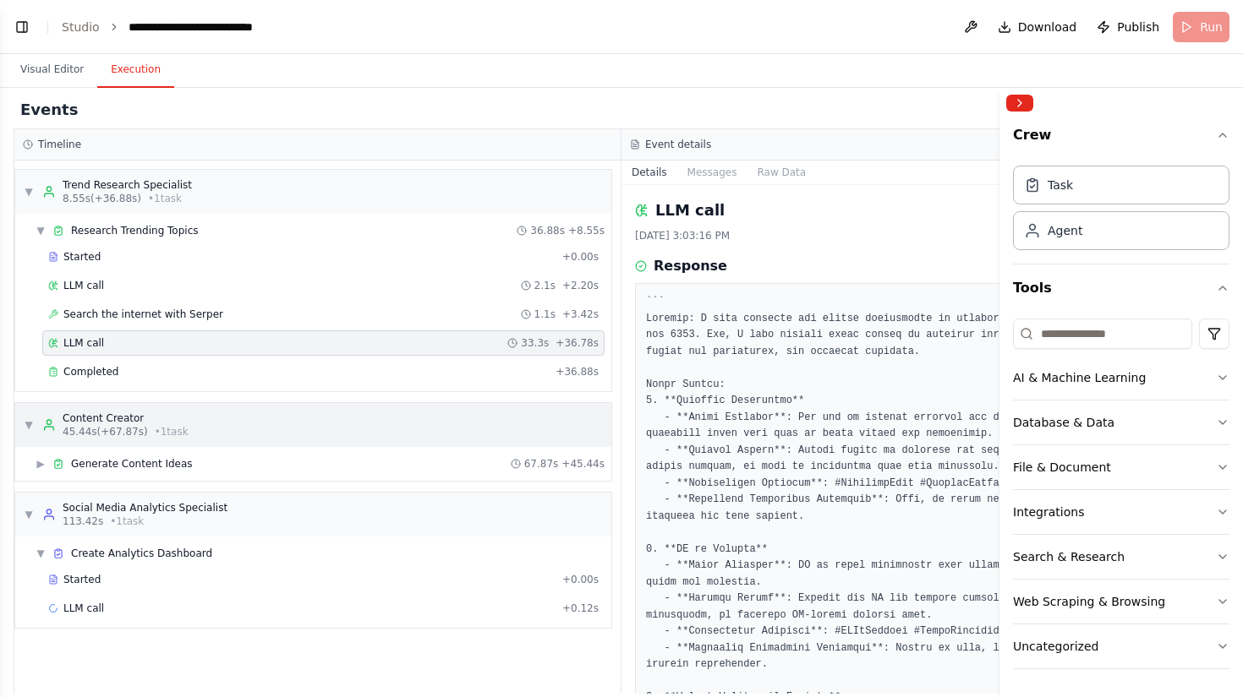
scroll to position [0, 0]
click at [180, 429] on span "• 1 task" at bounding box center [172, 432] width 34 height 14
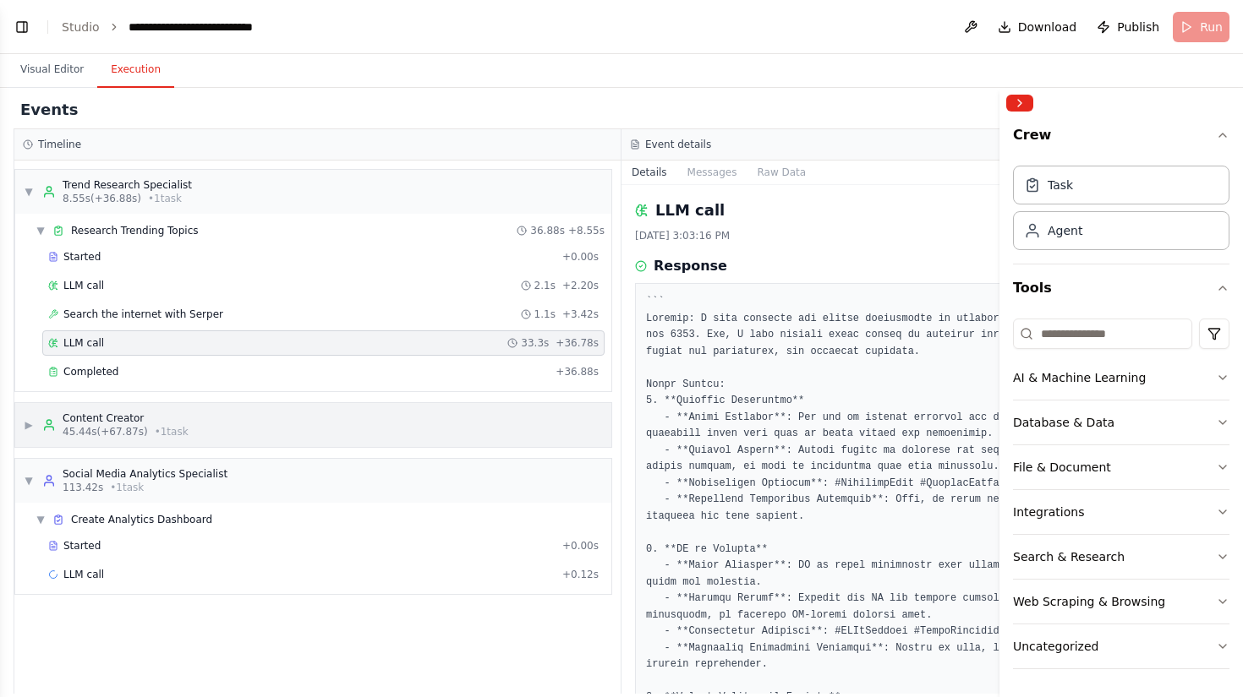
click at [208, 434] on div "▶ Content Creator 45.44s (+67.87s) • 1 task" at bounding box center [313, 425] width 596 height 44
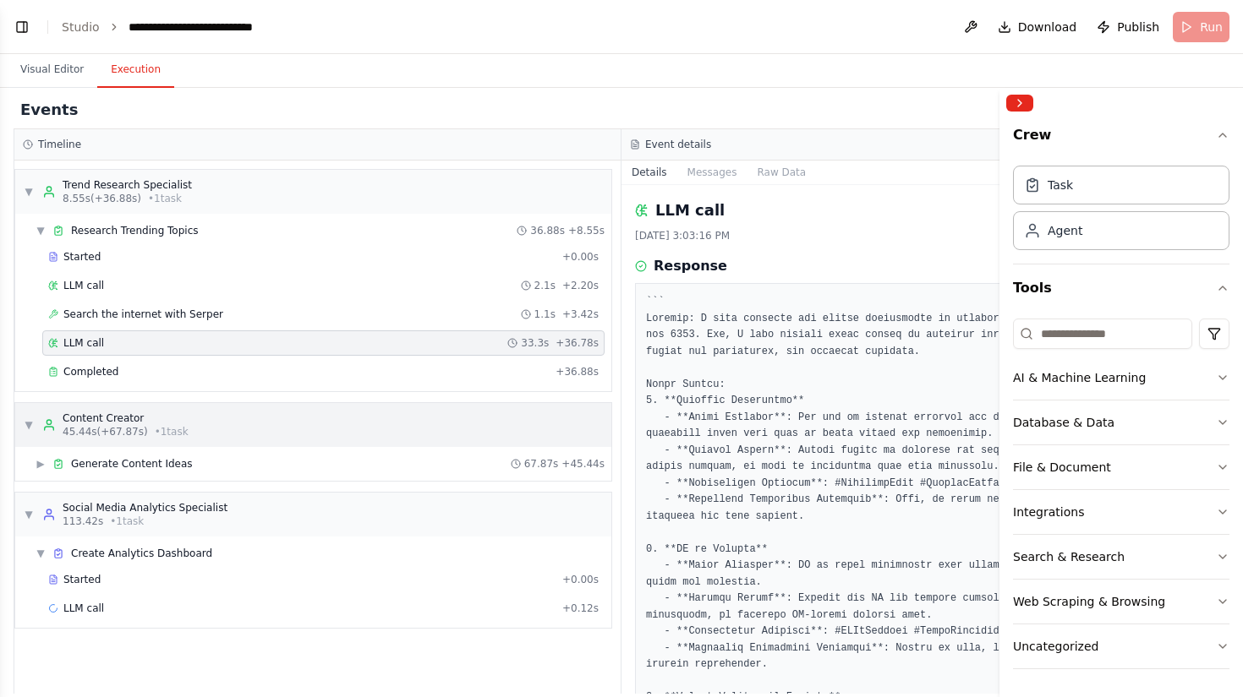
click at [193, 435] on div "▼ Content Creator 45.44s (+67.87s) • 1 task" at bounding box center [313, 425] width 596 height 44
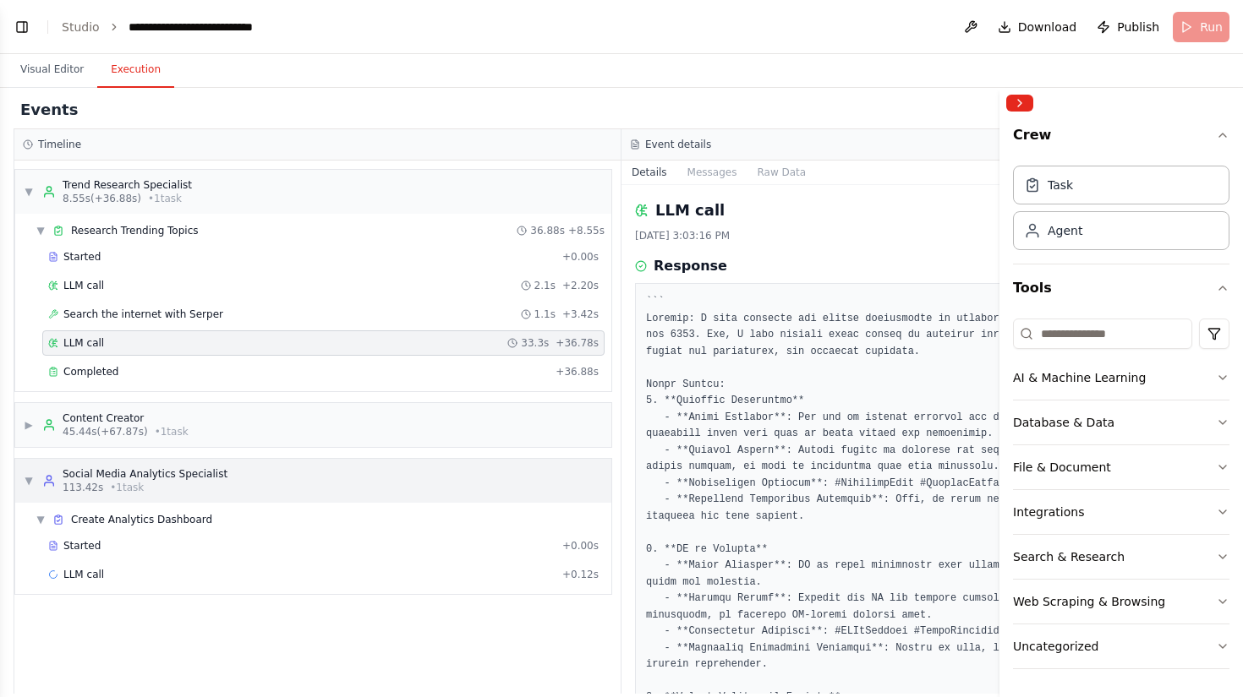
click at [200, 479] on div "Social Media Analytics Specialist" at bounding box center [145, 475] width 165 height 14
click at [151, 546] on div "Started" at bounding box center [301, 546] width 507 height 14
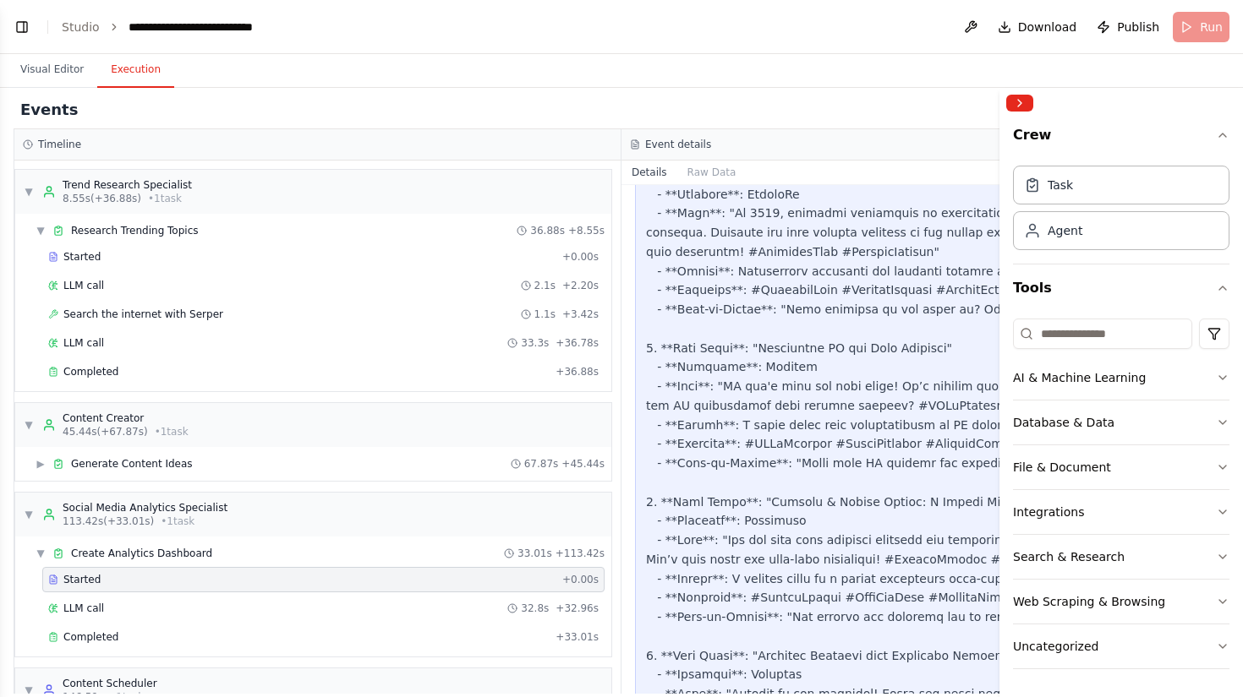
scroll to position [492, 0]
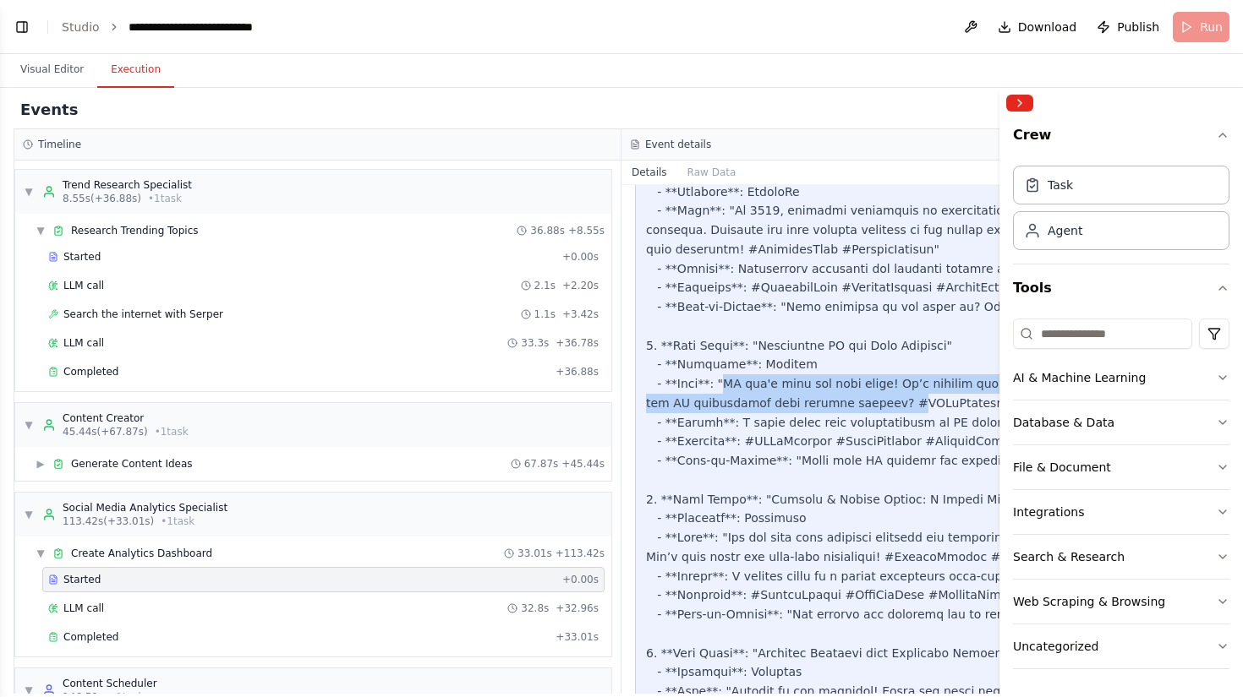
drag, startPoint x: 725, startPoint y: 372, endPoint x: 839, endPoint y: 382, distance: 113.7
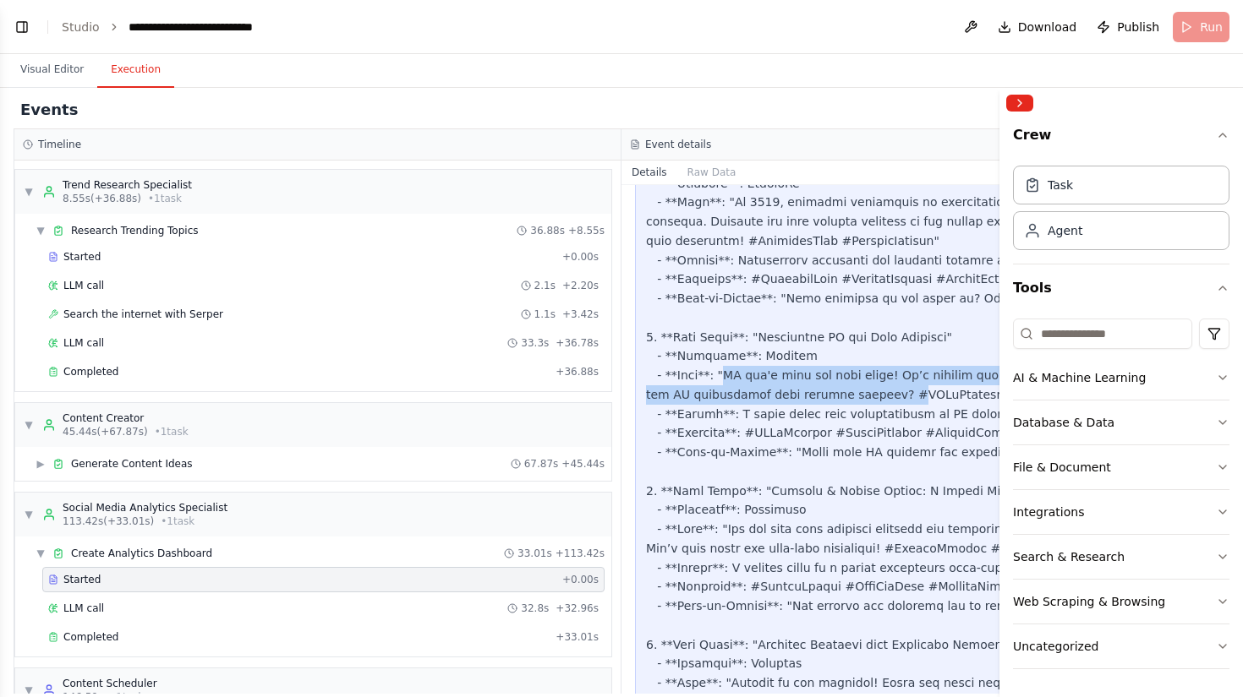
scroll to position [505, 0]
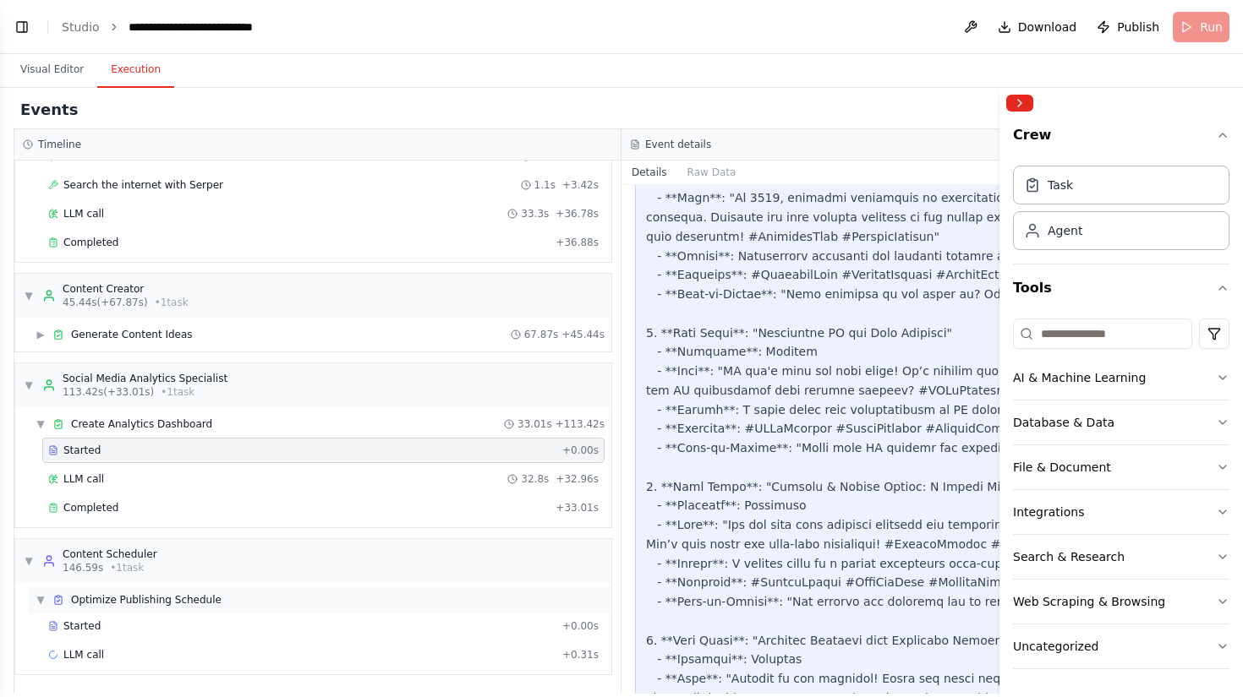
scroll to position [0, 0]
click at [227, 600] on div "▼ Optimize Publishing Schedule" at bounding box center [320, 600] width 583 height 27
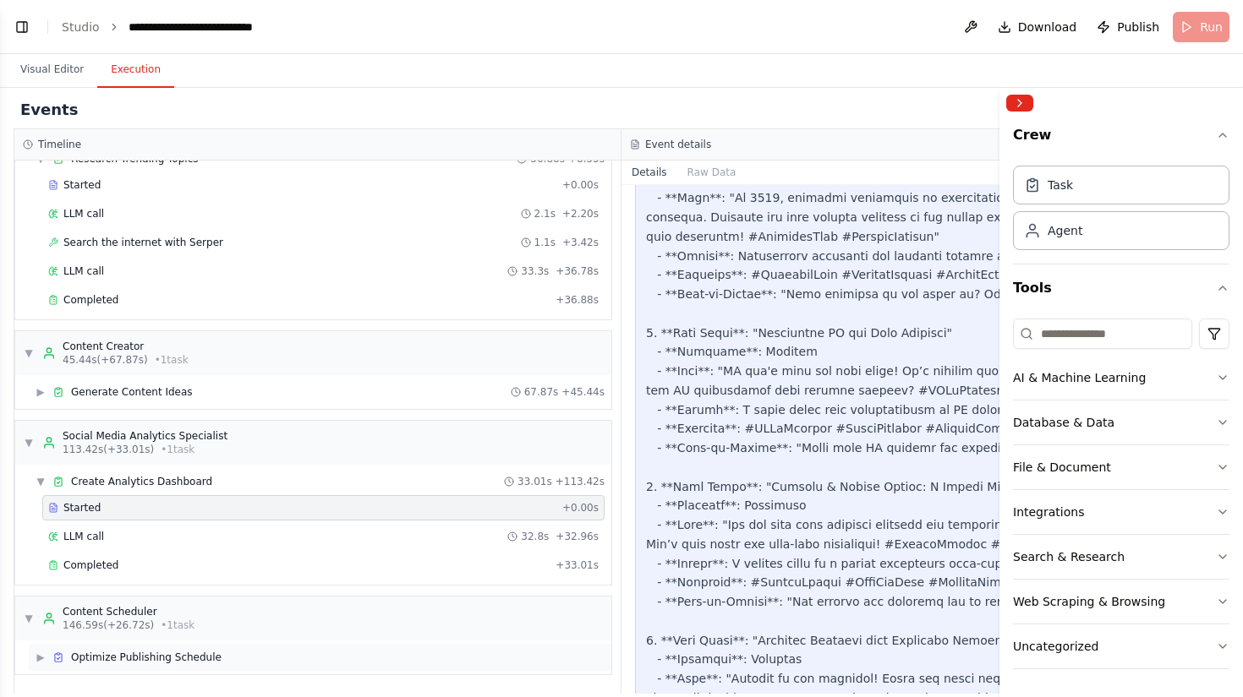
scroll to position [2387, 0]
click at [227, 644] on div "▶ Optimize Publishing Schedule" at bounding box center [320, 657] width 583 height 27
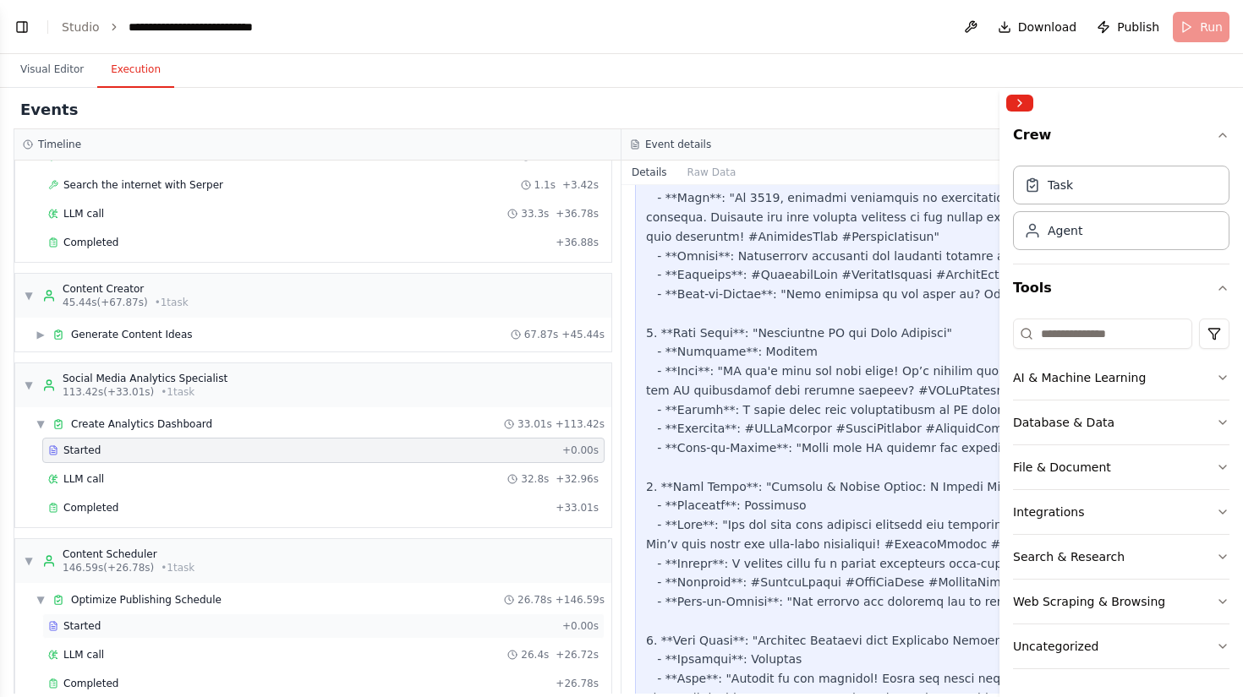
click at [200, 626] on div "Started" at bounding box center [301, 627] width 507 height 14
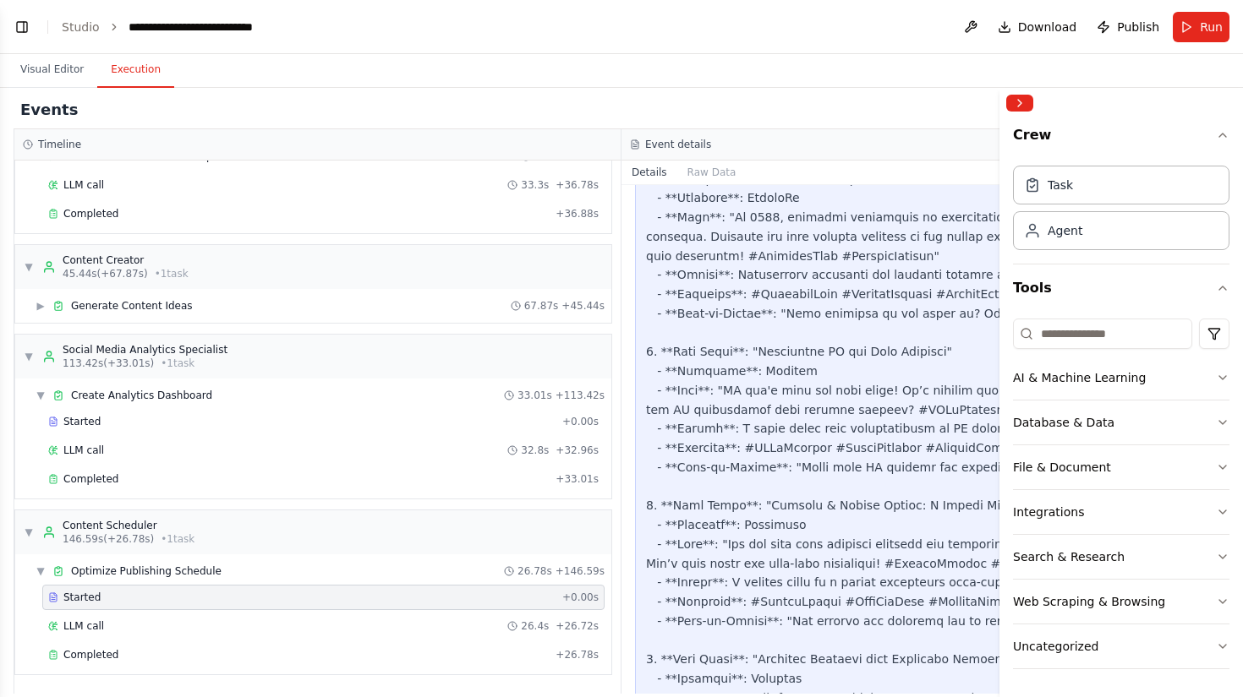
scroll to position [158, 0]
click at [181, 658] on div "Completed" at bounding box center [298, 655] width 501 height 14
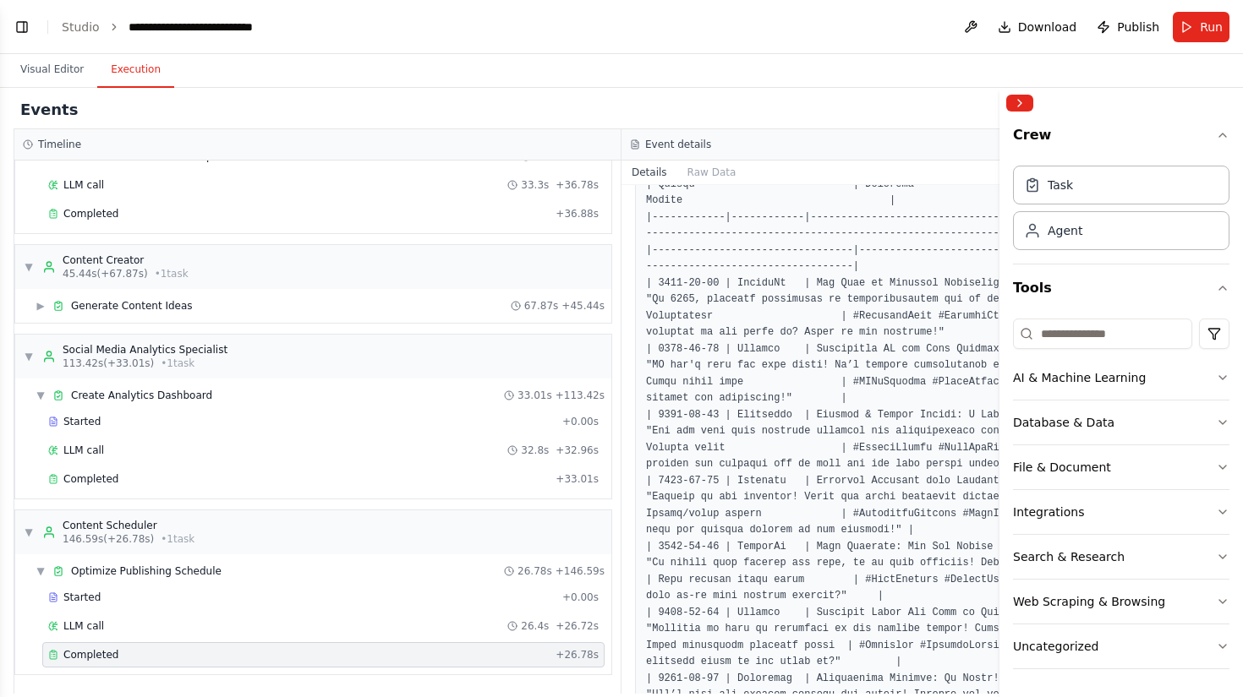
scroll to position [0, 0]
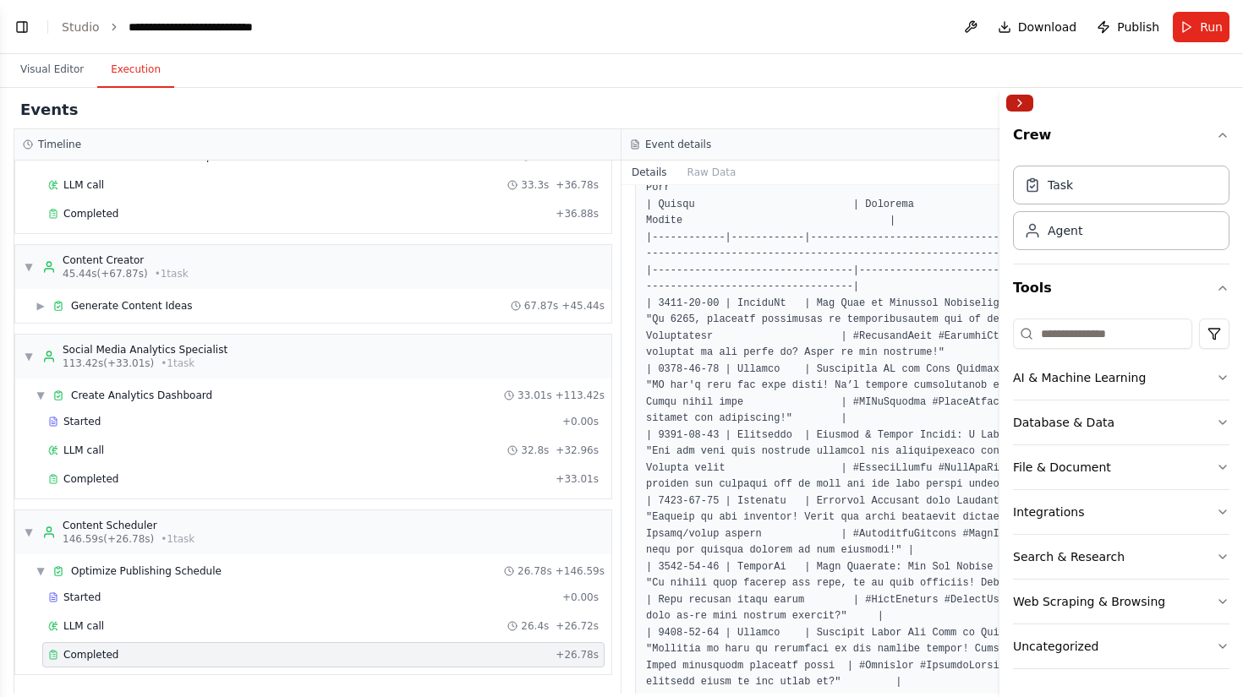
click at [1023, 102] on button "Collapse right sidebar" at bounding box center [1019, 103] width 27 height 17
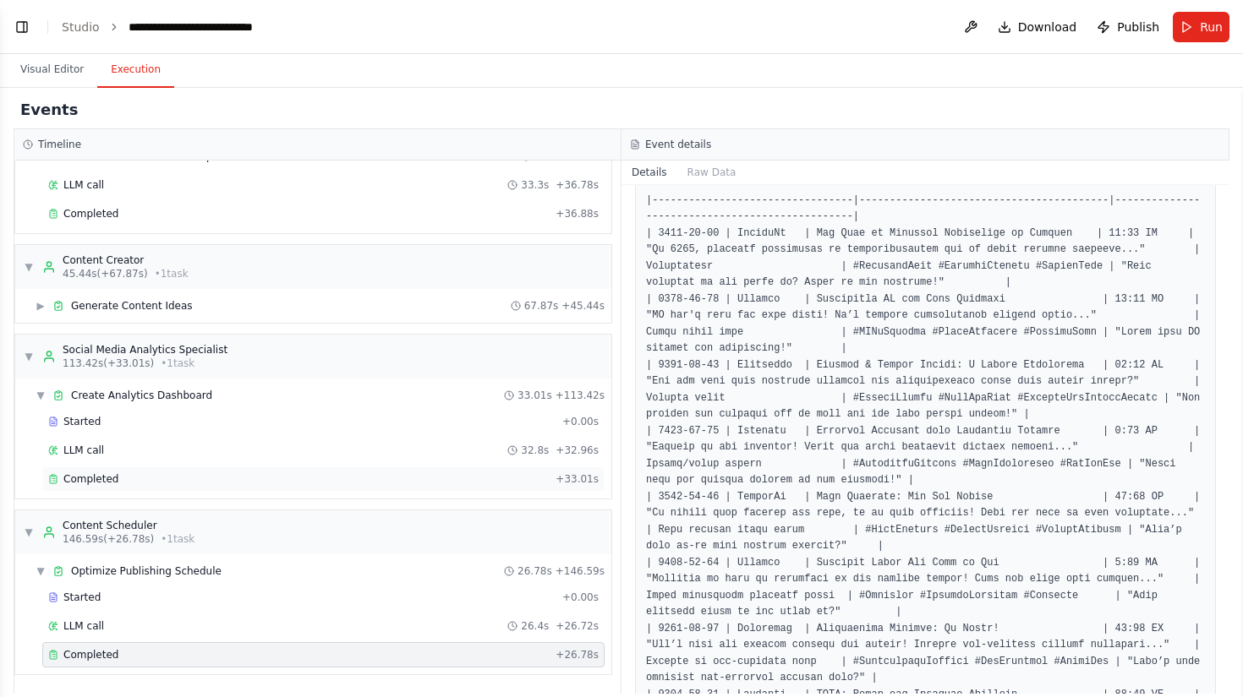
click at [298, 484] on div "Completed" at bounding box center [298, 480] width 501 height 14
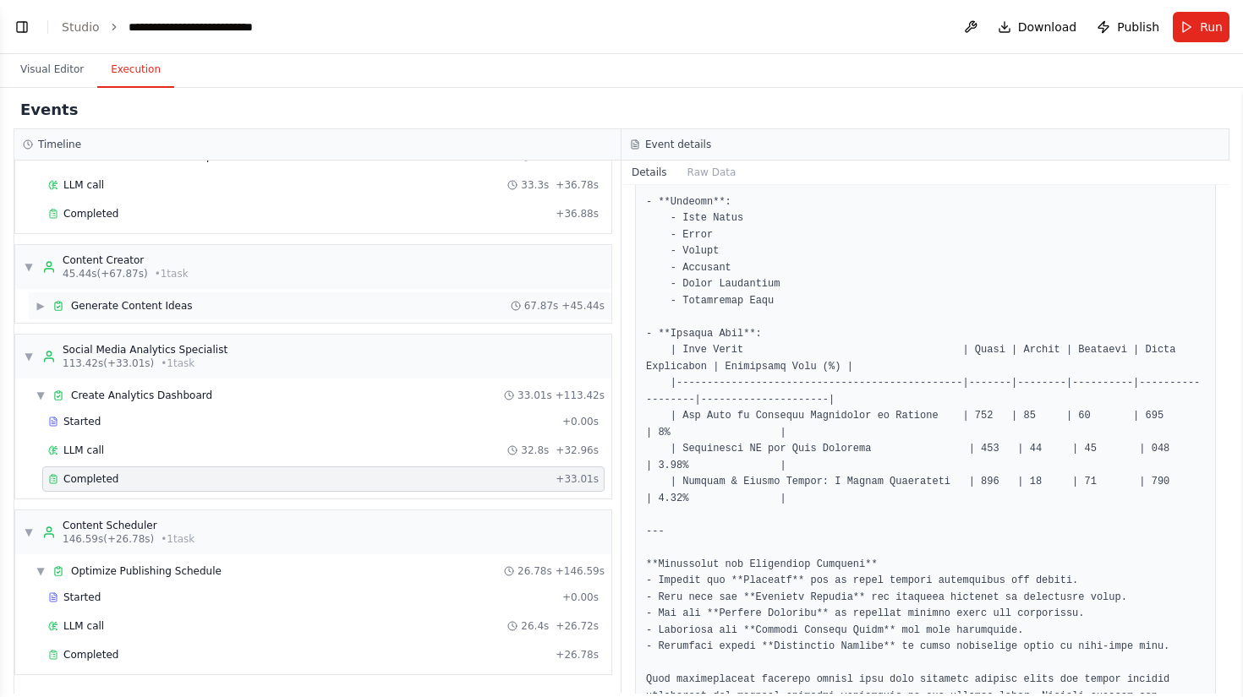
click at [204, 297] on div "▶ Generate Content Ideas 67.87s + 45.44s" at bounding box center [320, 306] width 583 height 27
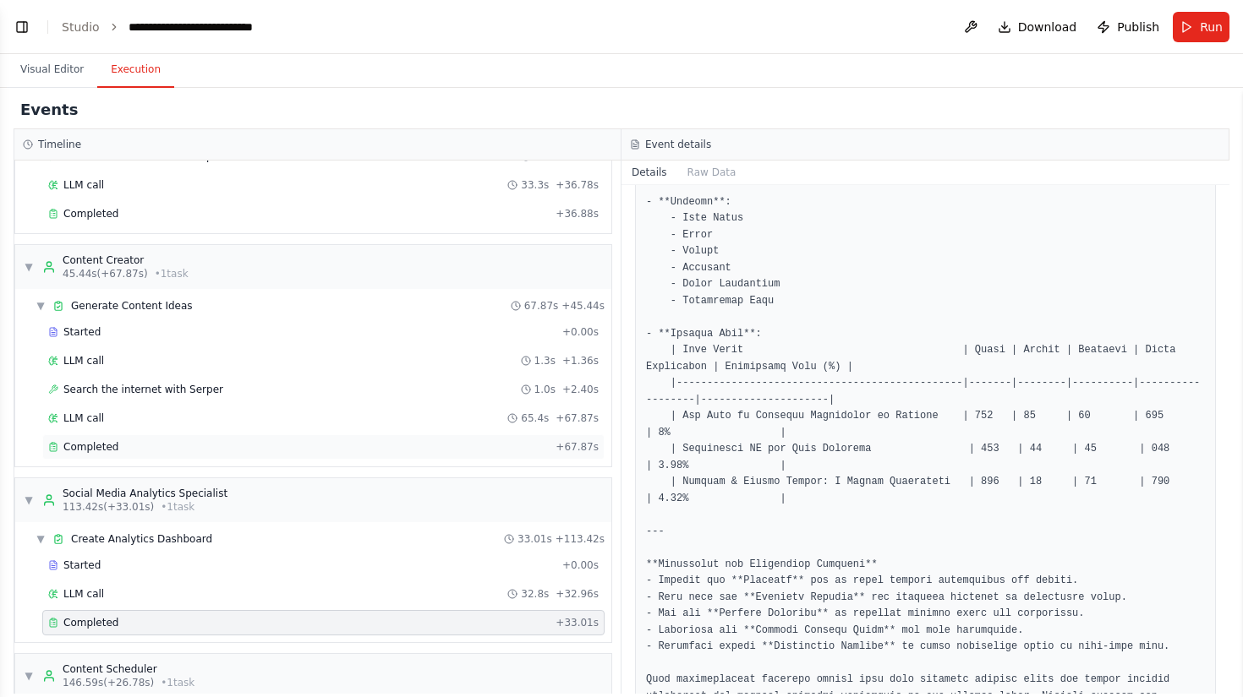
click at [196, 442] on div "Completed" at bounding box center [298, 447] width 501 height 14
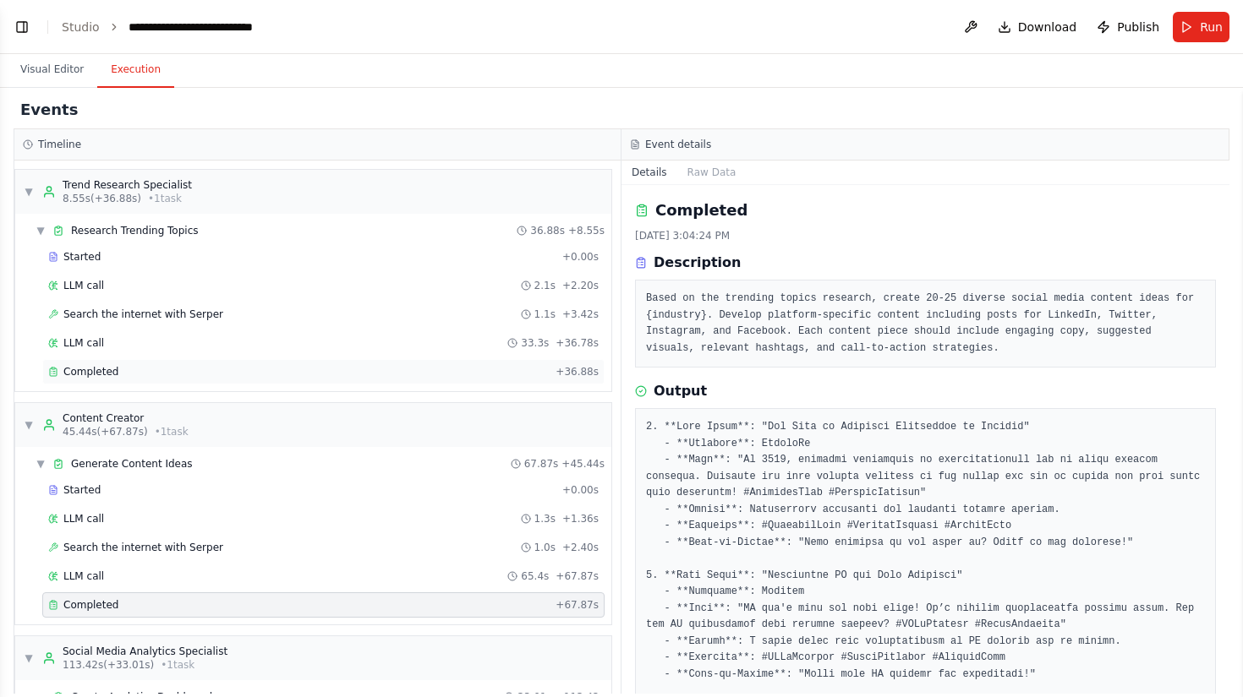
click at [244, 369] on div "Completed" at bounding box center [298, 372] width 501 height 14
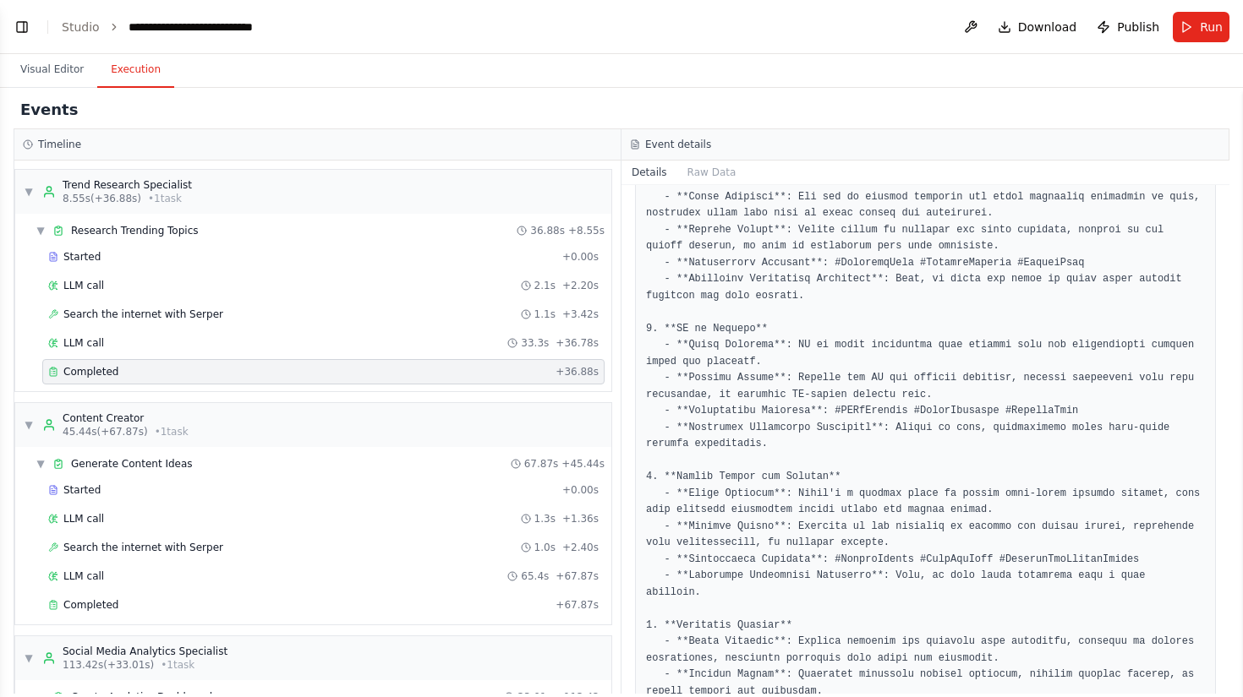
scroll to position [264, 0]
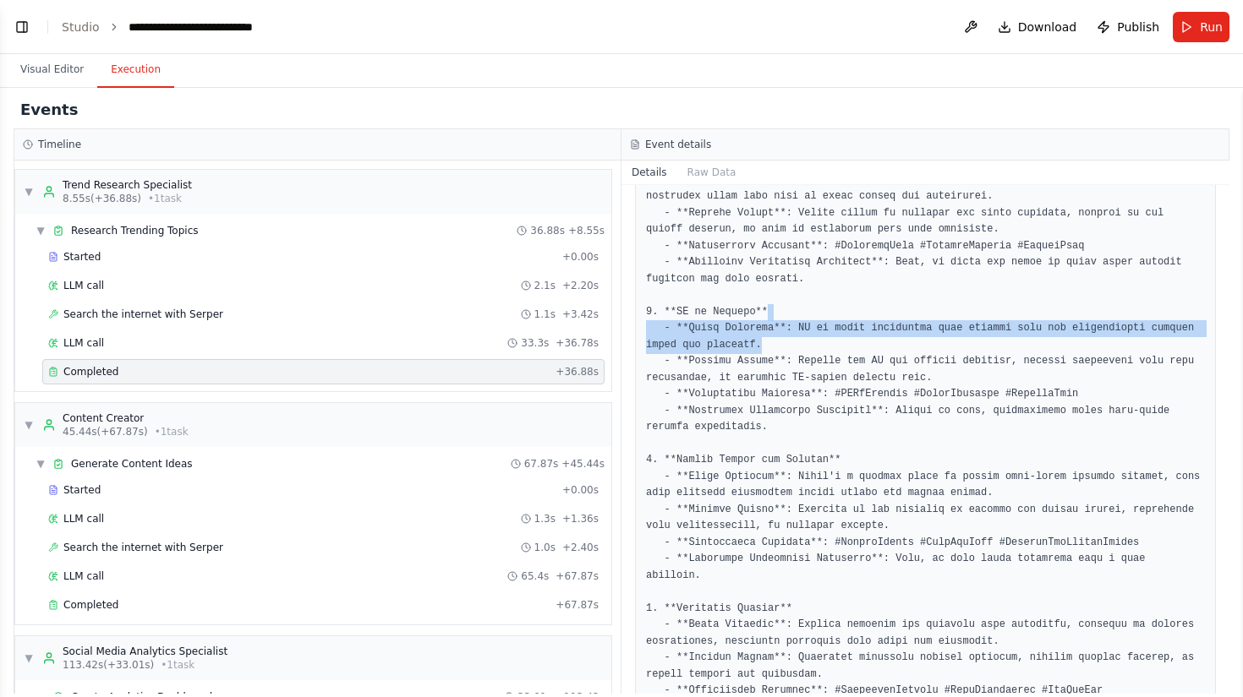
drag, startPoint x: 924, startPoint y: 331, endPoint x: 920, endPoint y: 312, distance: 19.9
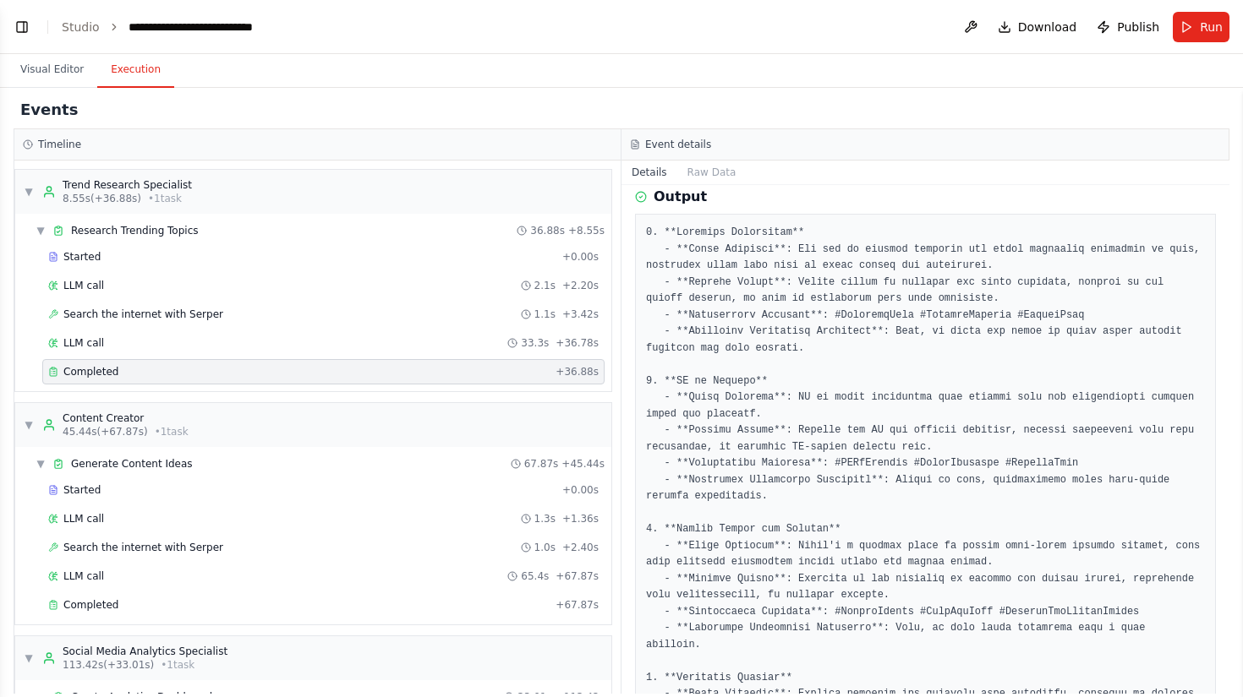
scroll to position [189, 0]
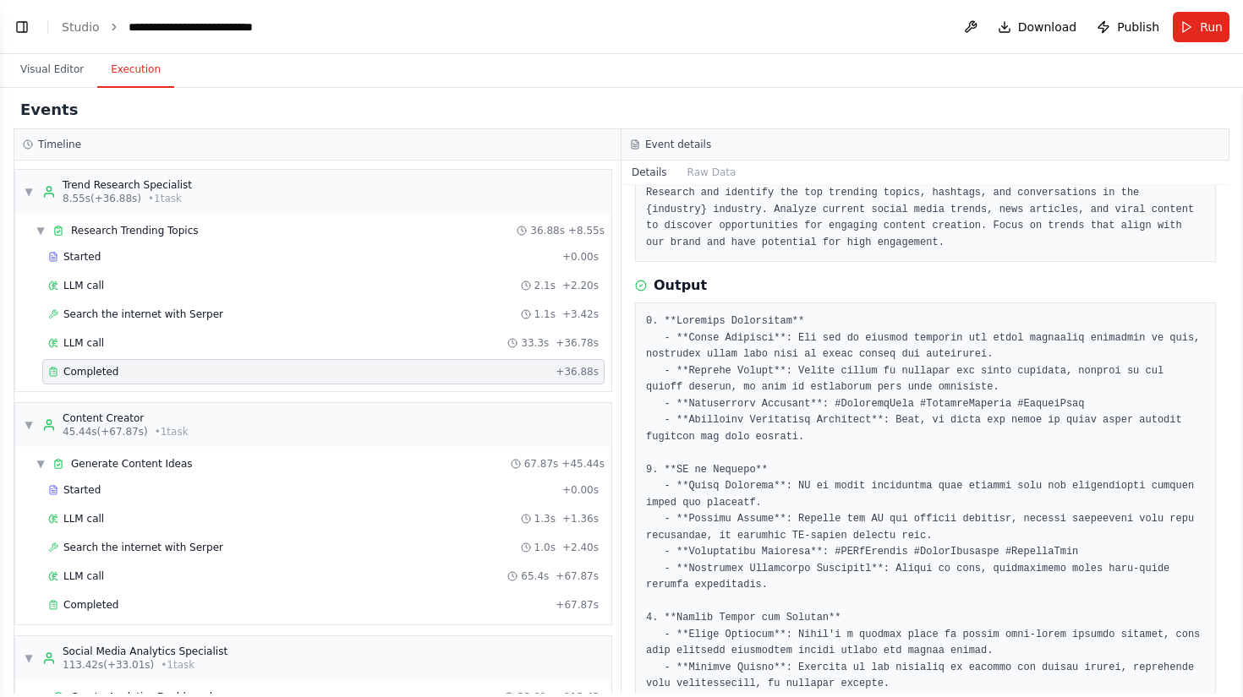
scroll to position [165, 0]
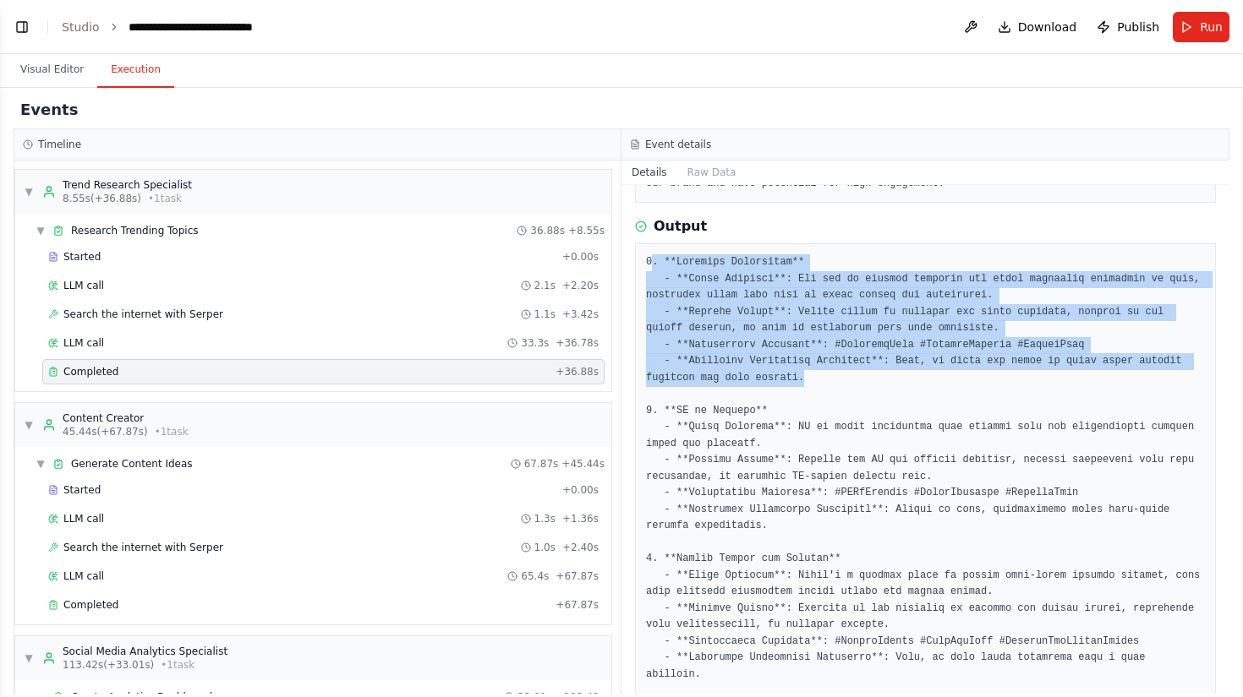
drag, startPoint x: 818, startPoint y: 379, endPoint x: 649, endPoint y: 253, distance: 210.9
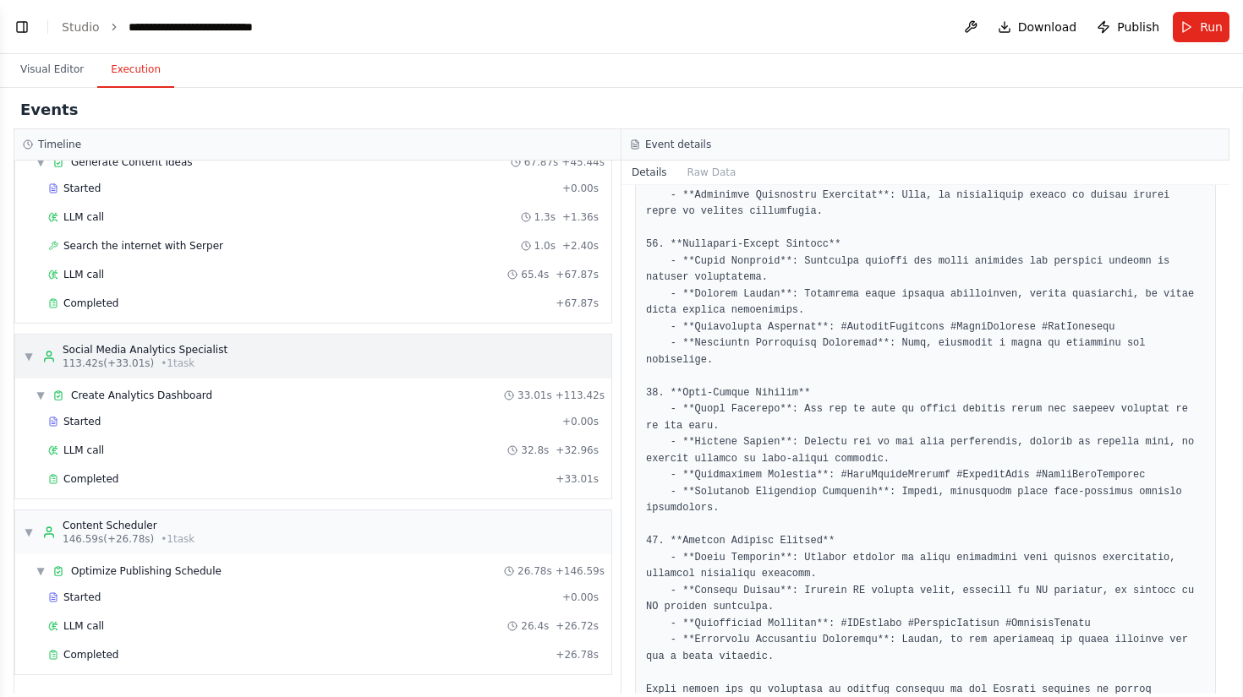
scroll to position [302, 0]
click at [144, 654] on div "Completed" at bounding box center [298, 655] width 501 height 14
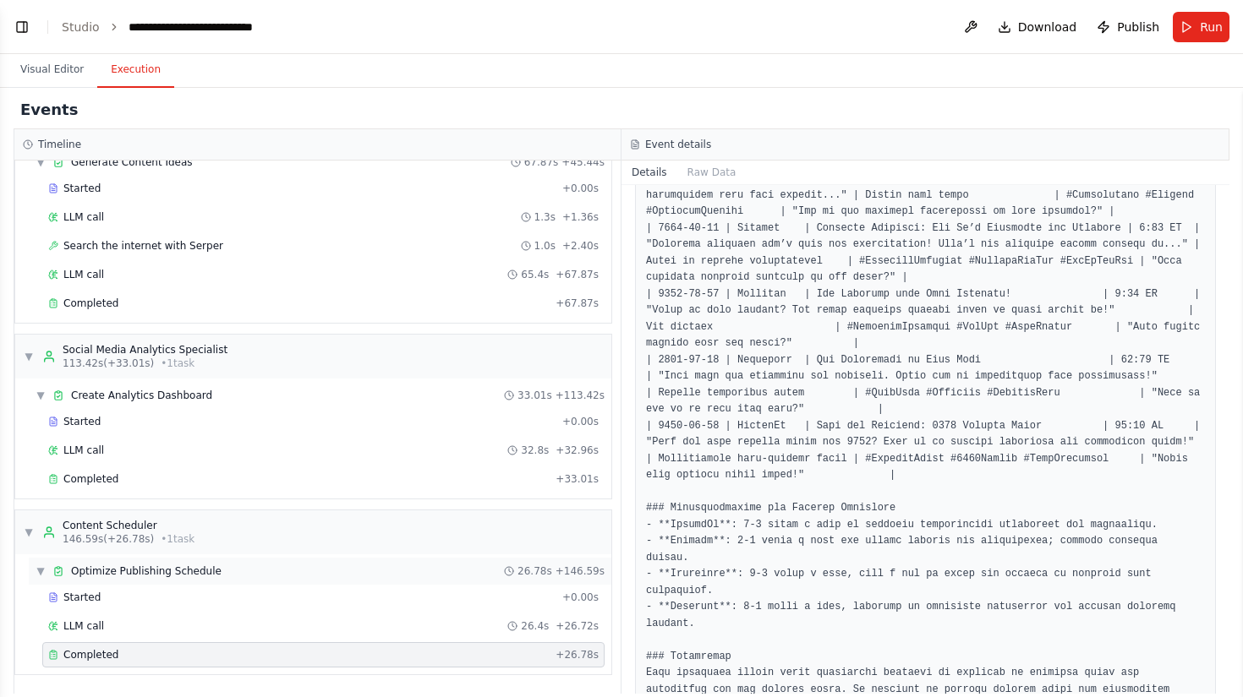
click at [227, 564] on div "▼ Optimize Publishing Schedule 26.78s + 146.59s" at bounding box center [320, 571] width 583 height 27
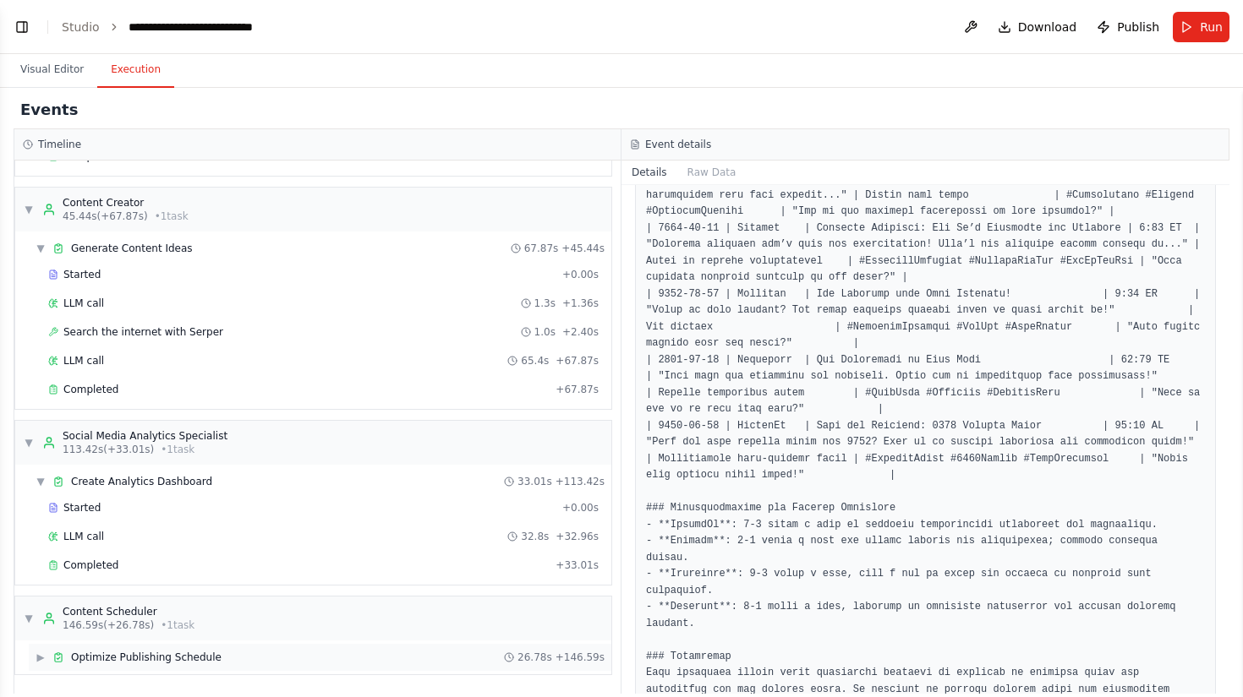
click at [194, 654] on span "Optimize Publishing Schedule" at bounding box center [146, 658] width 150 height 14
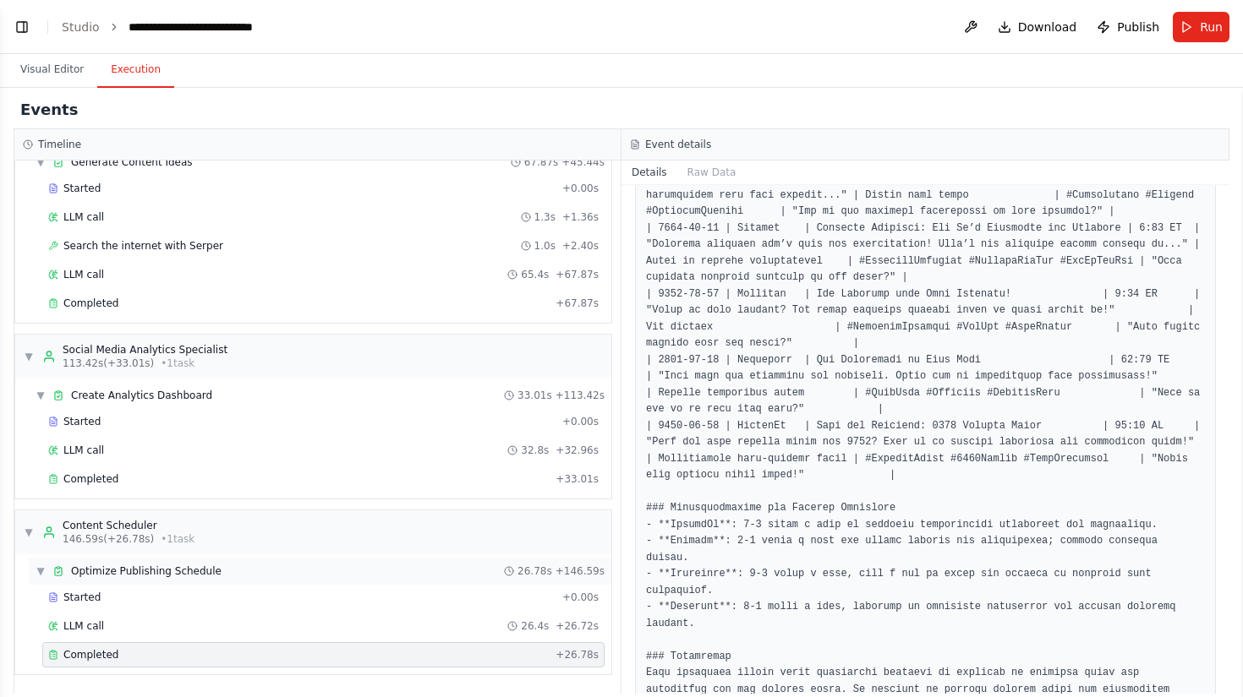
scroll to position [302, 0]
click at [192, 592] on div "Started" at bounding box center [301, 598] width 507 height 14
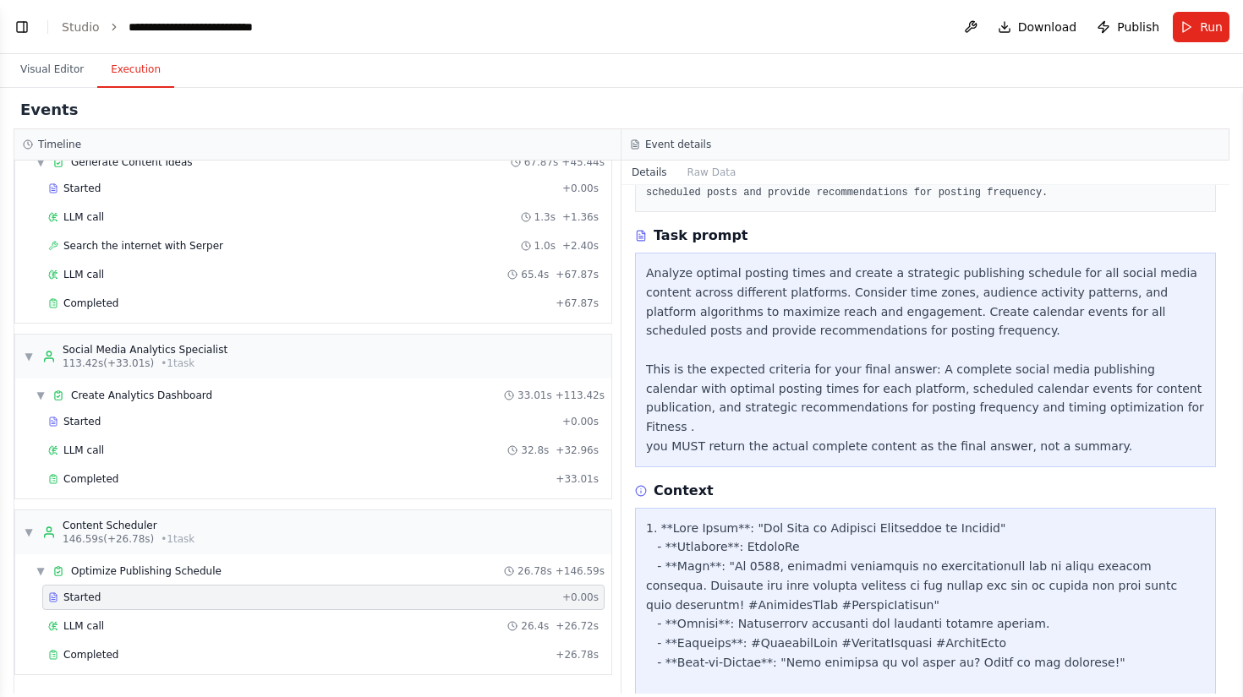
scroll to position [160, 0]
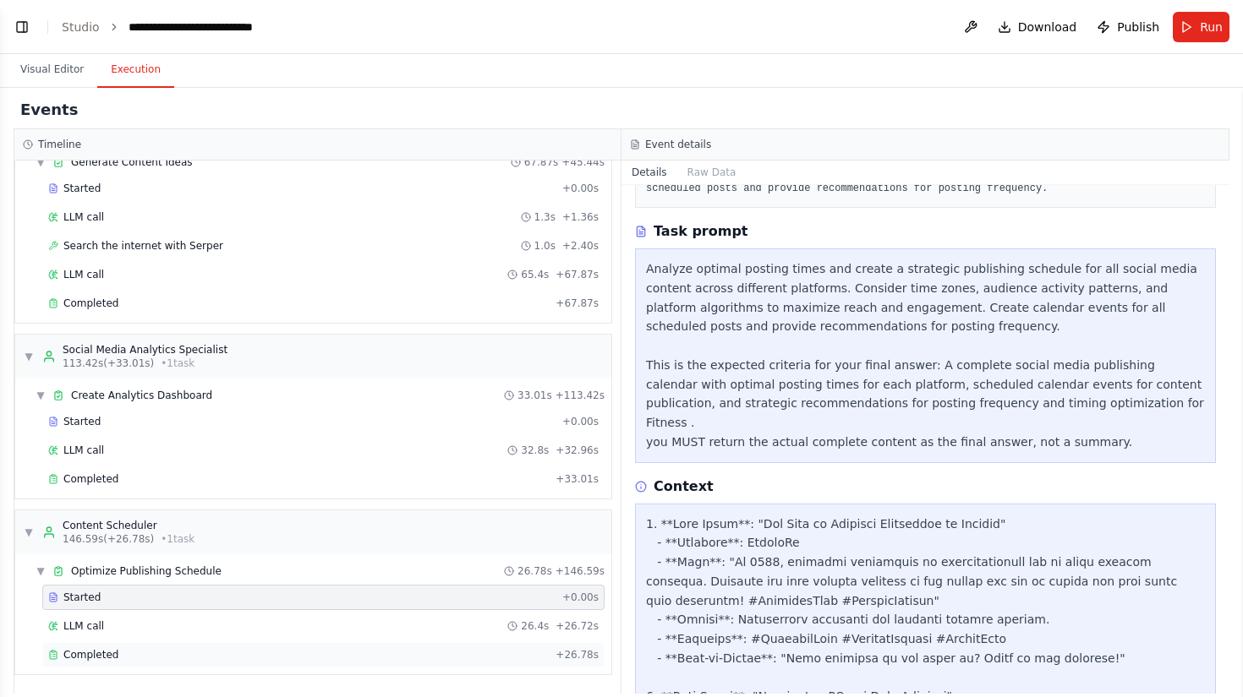
click at [172, 655] on div "Completed" at bounding box center [298, 655] width 501 height 14
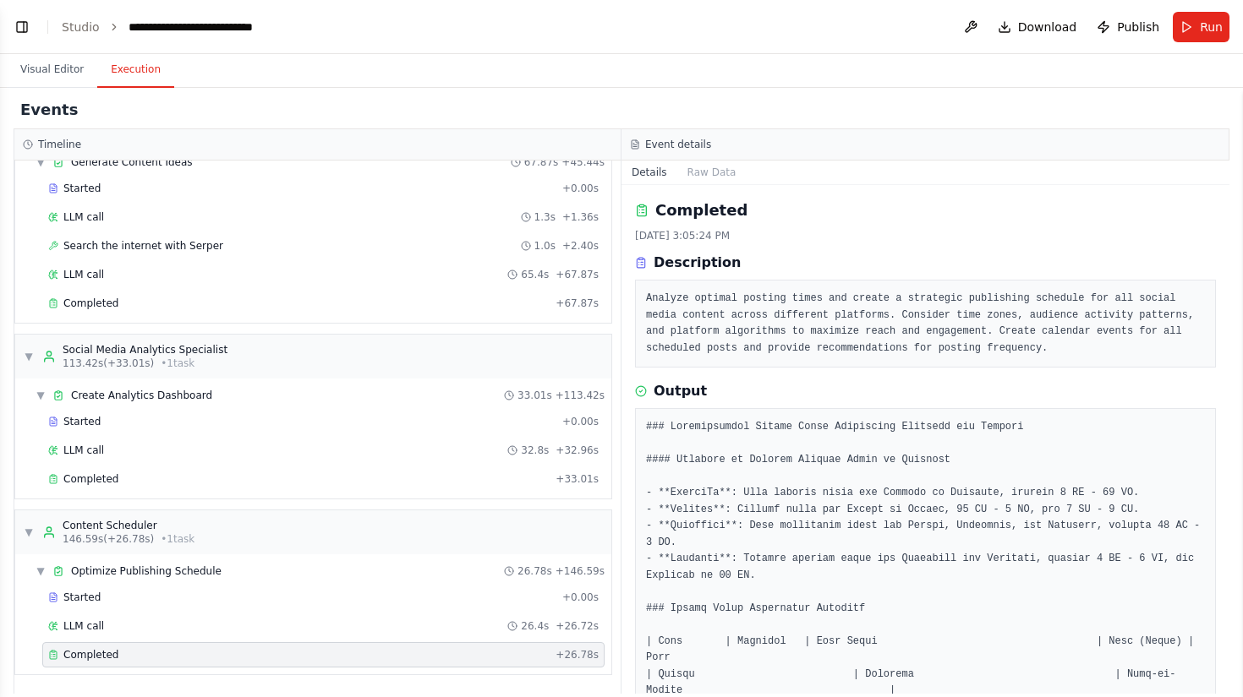
scroll to position [0, 0]
click at [231, 605] on div "Started + 0.00s" at bounding box center [323, 597] width 562 height 25
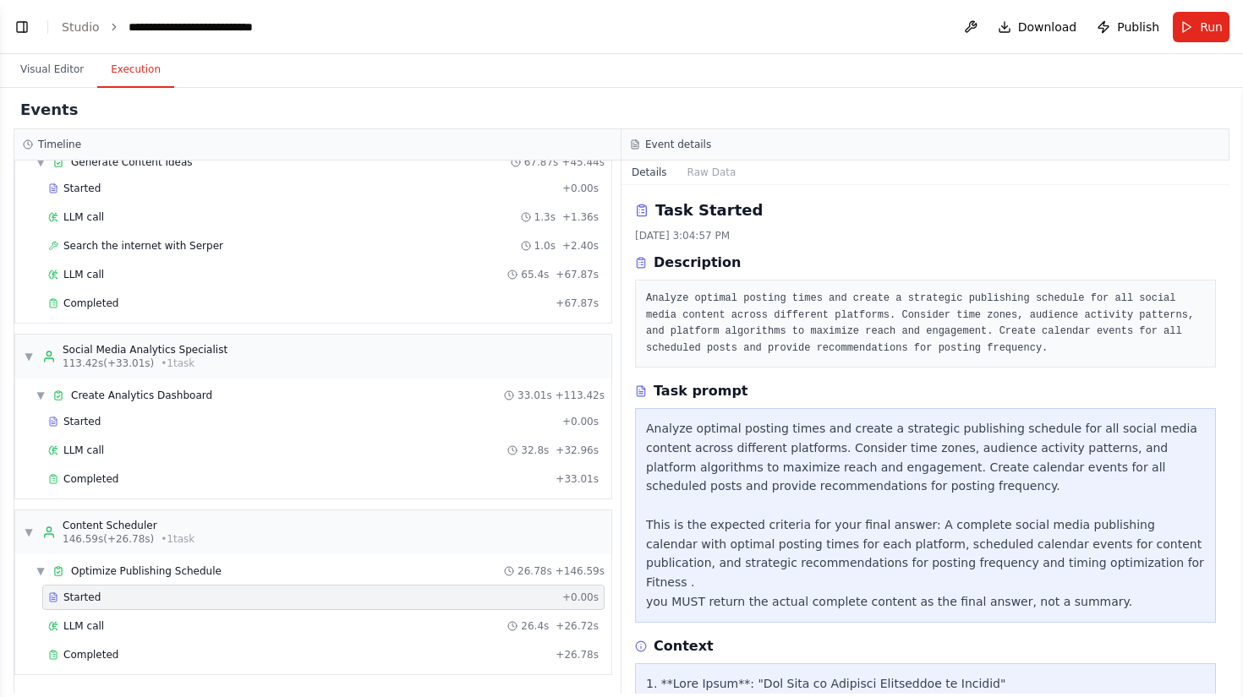
scroll to position [372, 0]
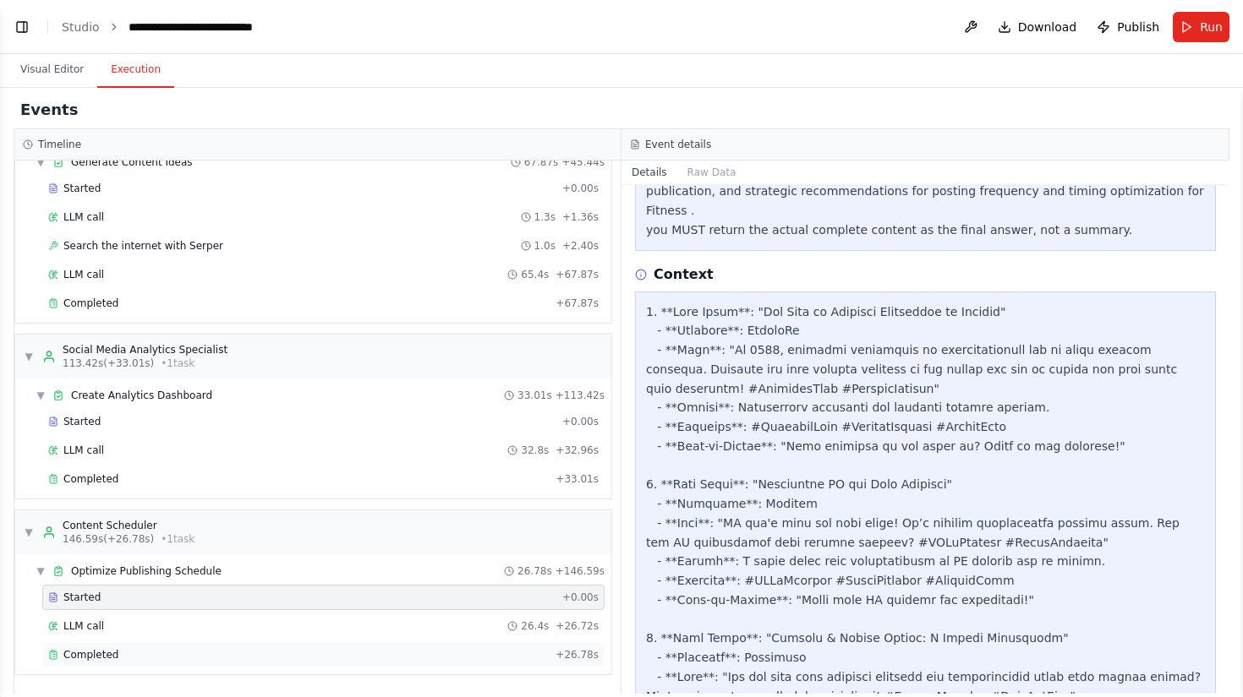
click at [276, 654] on div "Completed" at bounding box center [298, 655] width 501 height 14
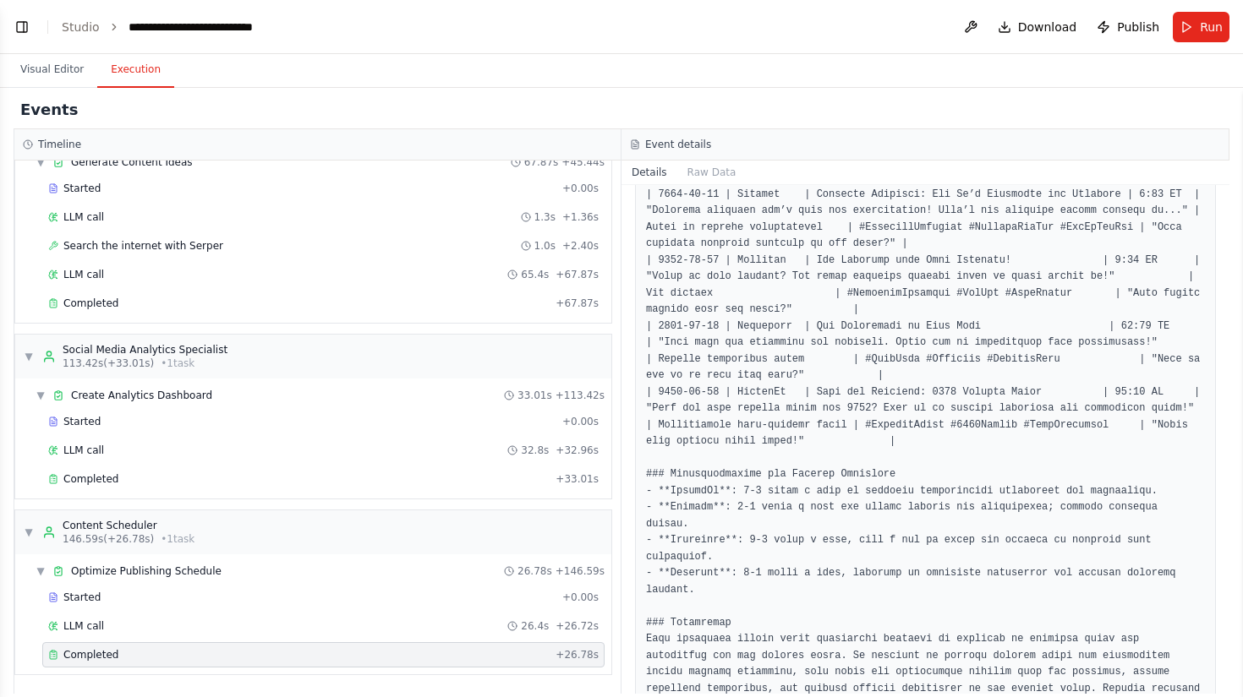
scroll to position [1962, 0]
click at [711, 170] on button "Raw Data" at bounding box center [711, 173] width 69 height 24
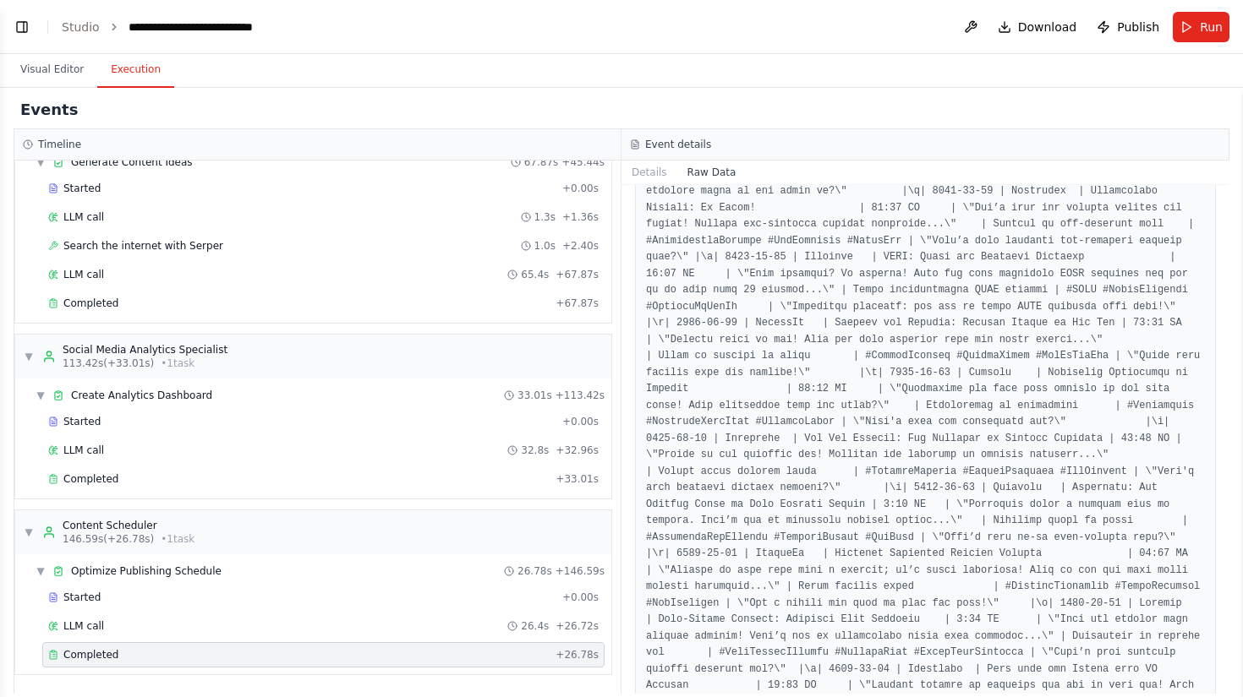
scroll to position [958, 0]
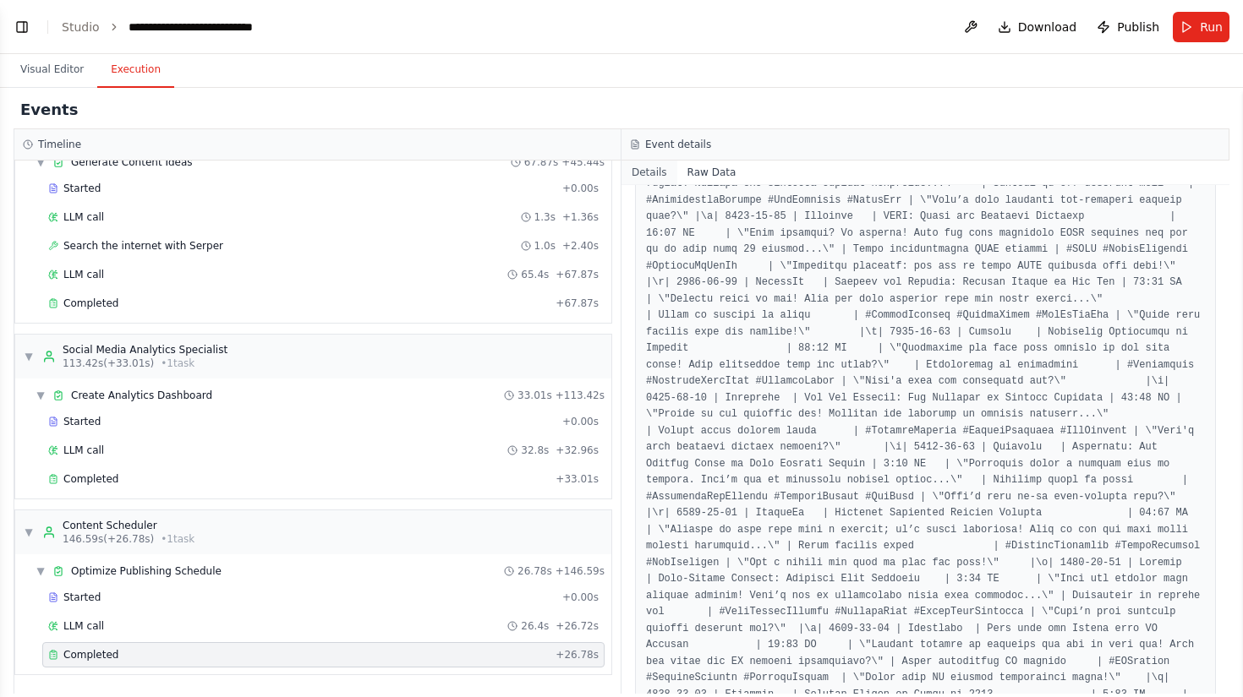
click at [659, 174] on button "Details" at bounding box center [649, 173] width 56 height 24
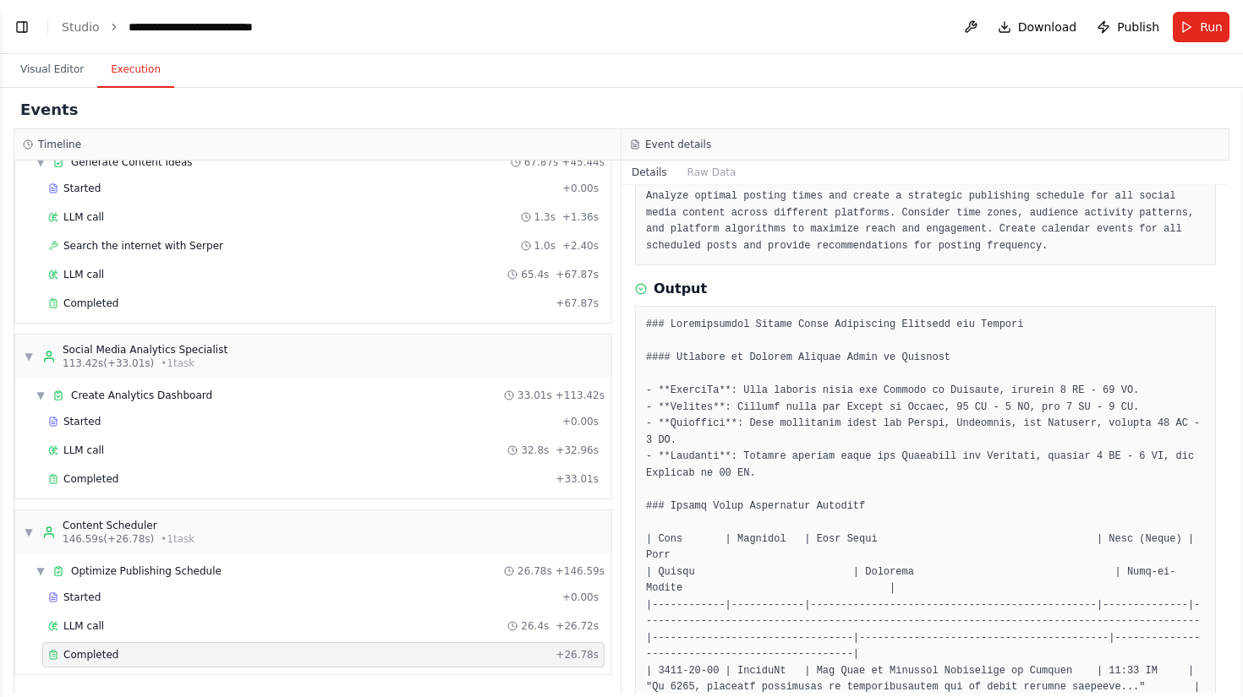
scroll to position [105, 0]
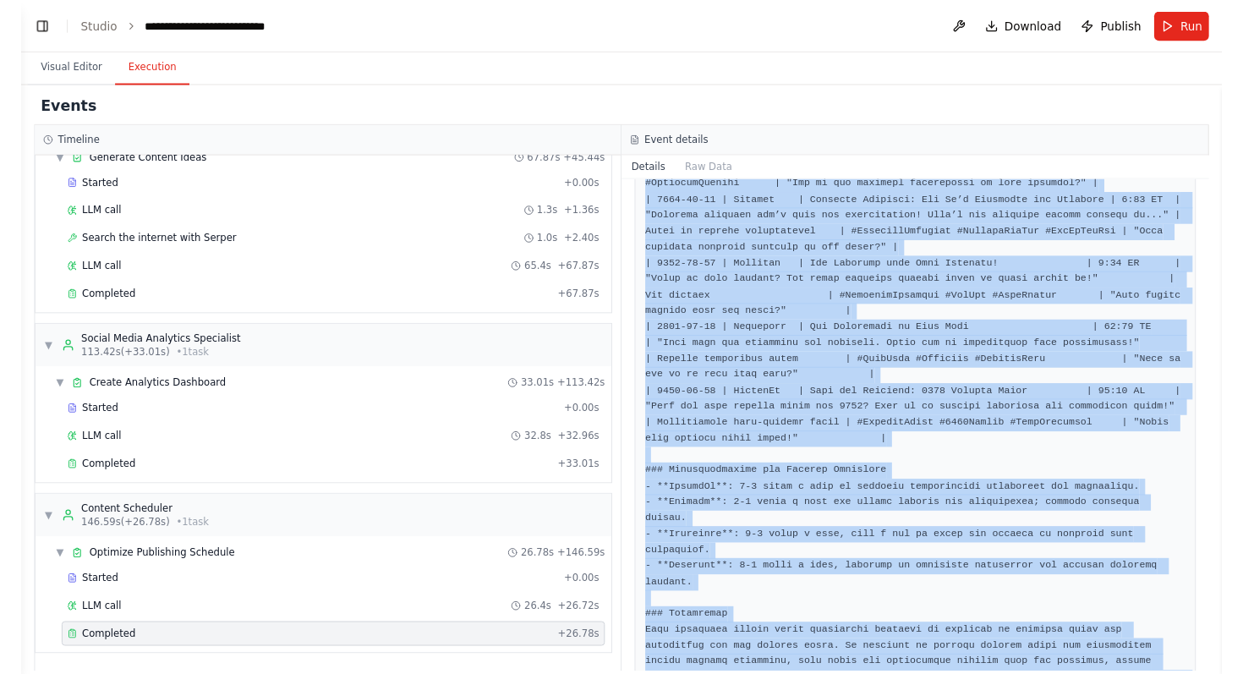
scroll to position [1962, 0]
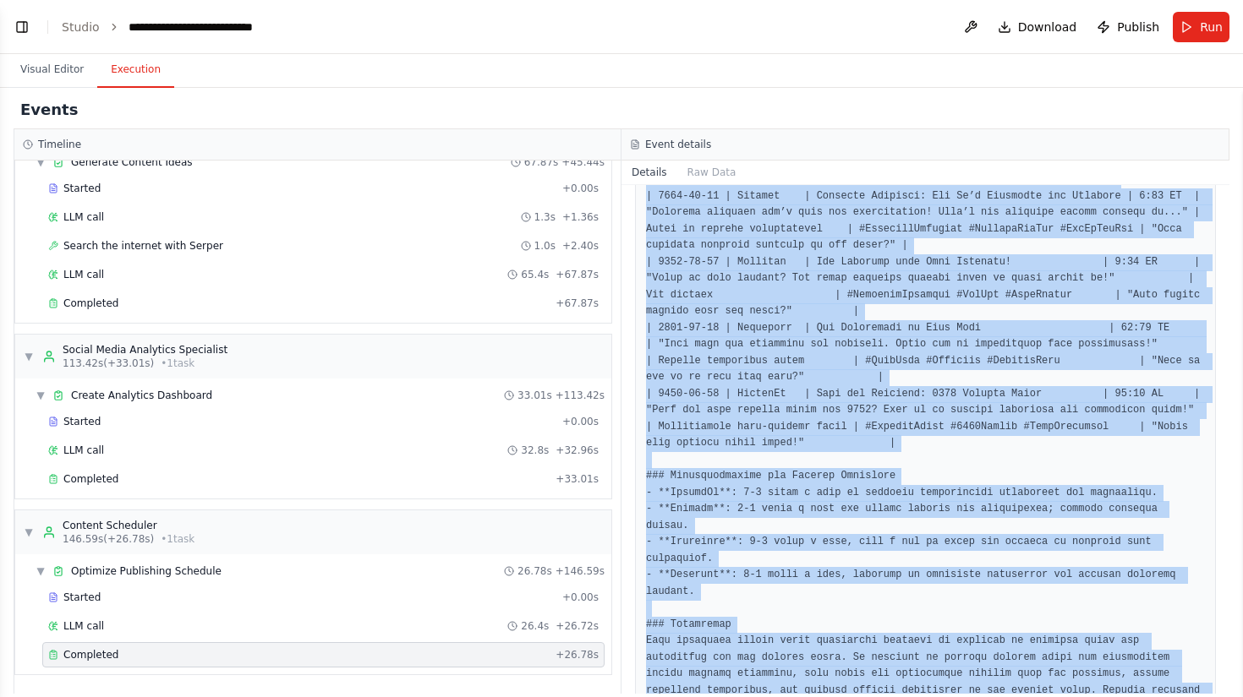
drag, startPoint x: 643, startPoint y: 317, endPoint x: 1206, endPoint y: 655, distance: 657.5
copy pre "### Comprehensive Social Media Publishing Calendar for Fitness #### Overview of…"
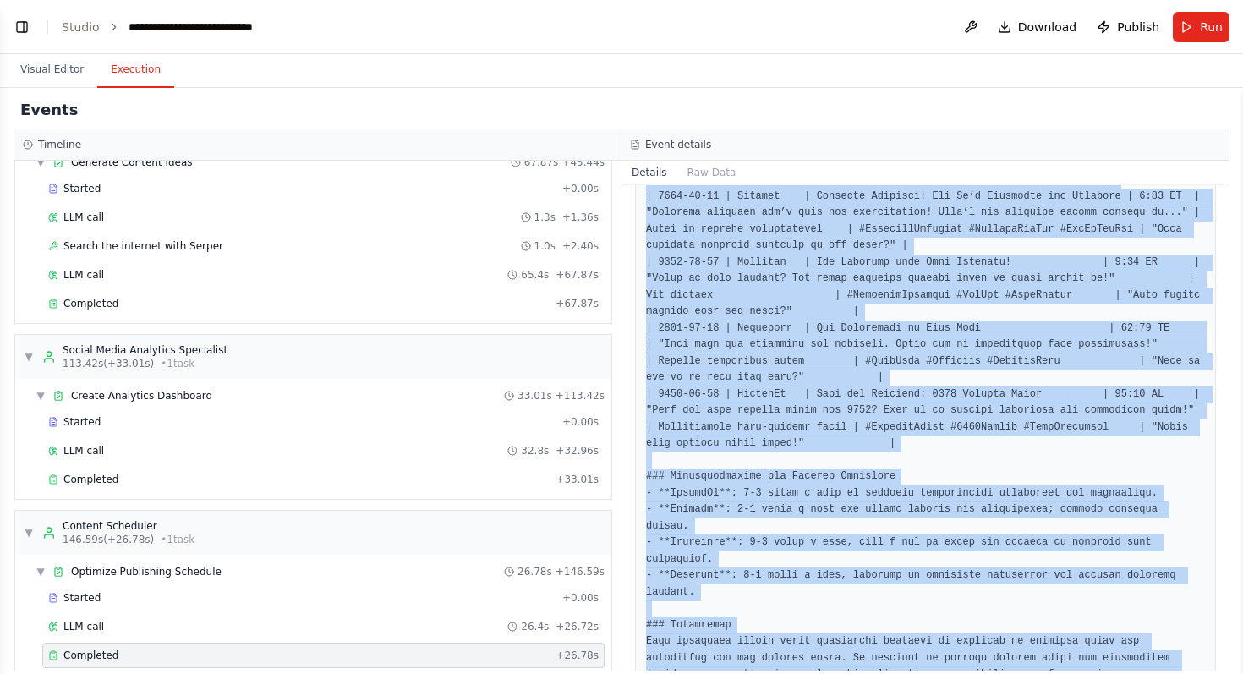
scroll to position [2410, 0]
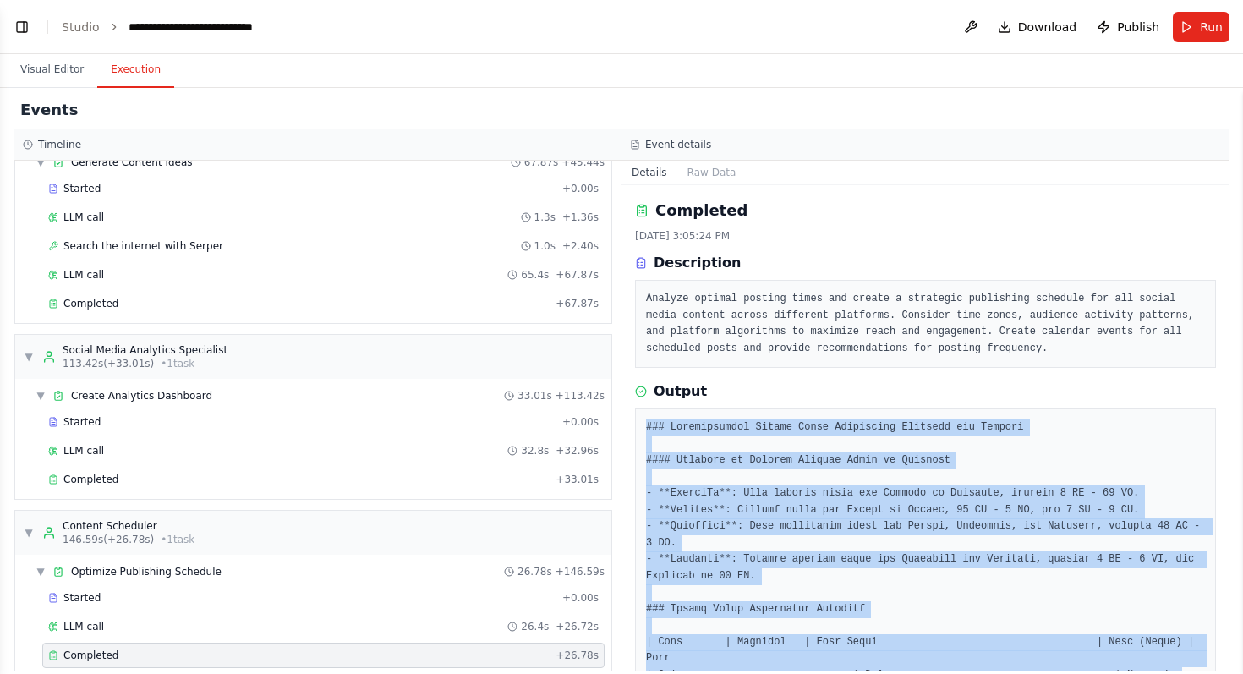
scroll to position [0, 0]
click at [66, 63] on button "Visual Editor" at bounding box center [52, 70] width 90 height 36
click at [154, 63] on button "Execution" at bounding box center [135, 70] width 77 height 36
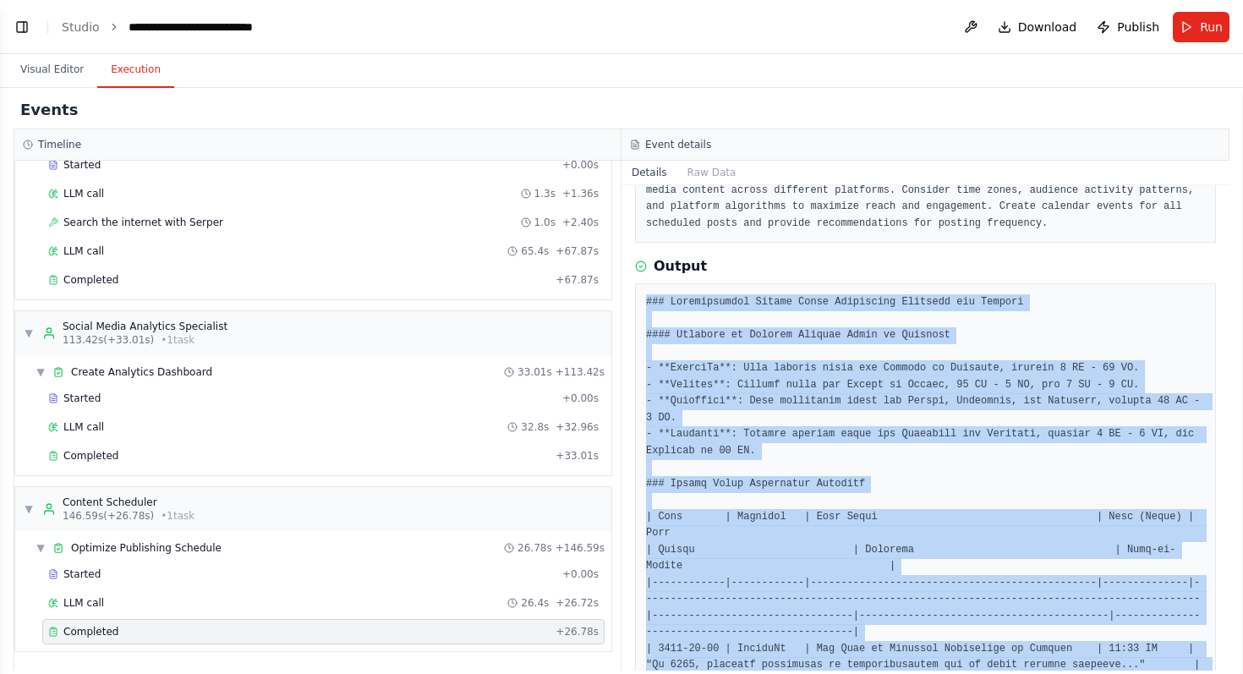
scroll to position [325, 0]
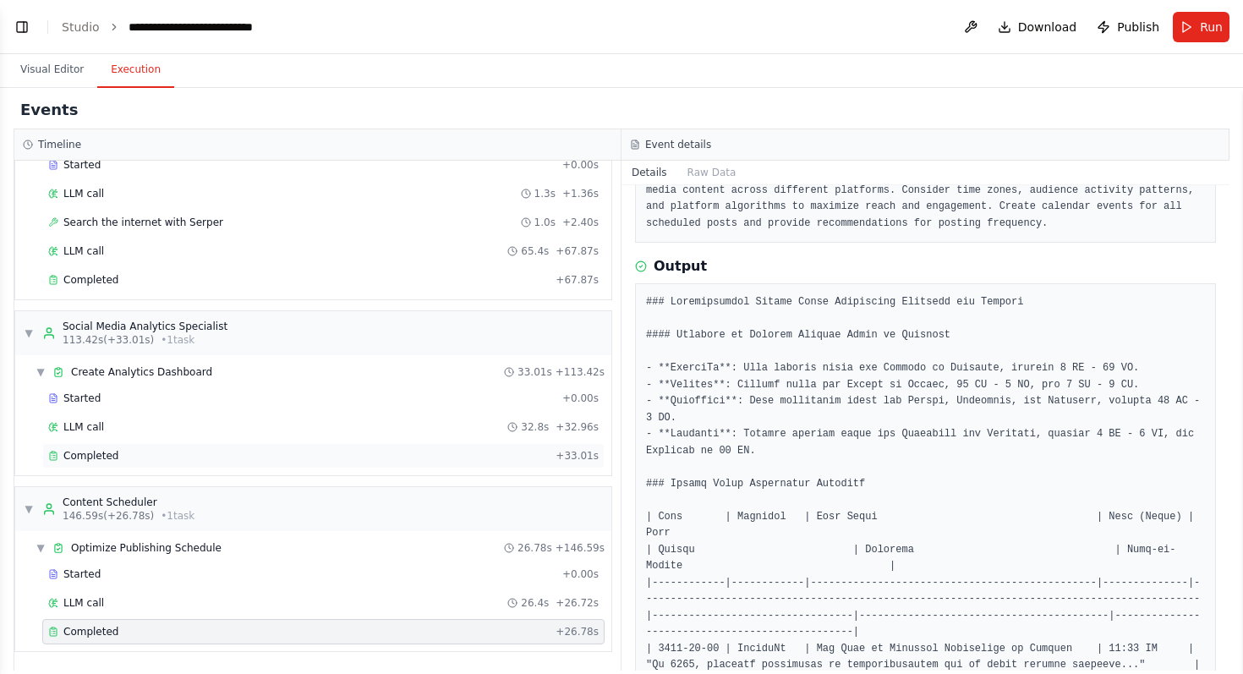
click at [348, 452] on div "Completed" at bounding box center [298, 456] width 501 height 14
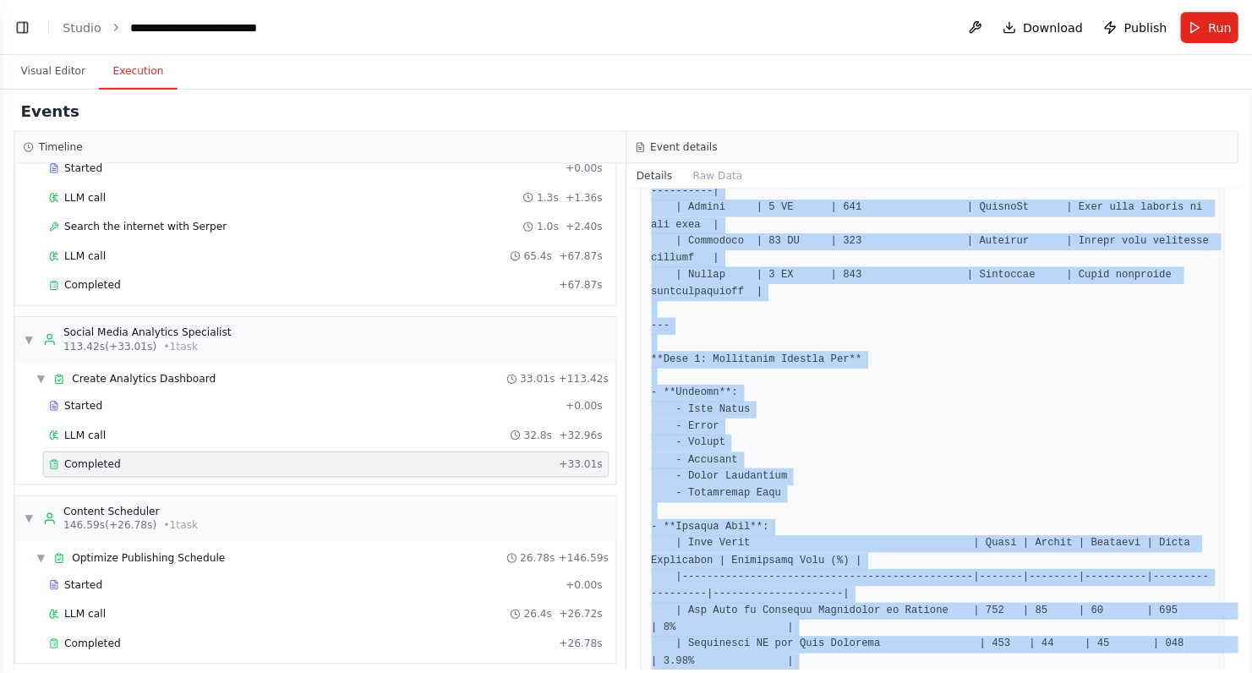
scroll to position [2224, 0]
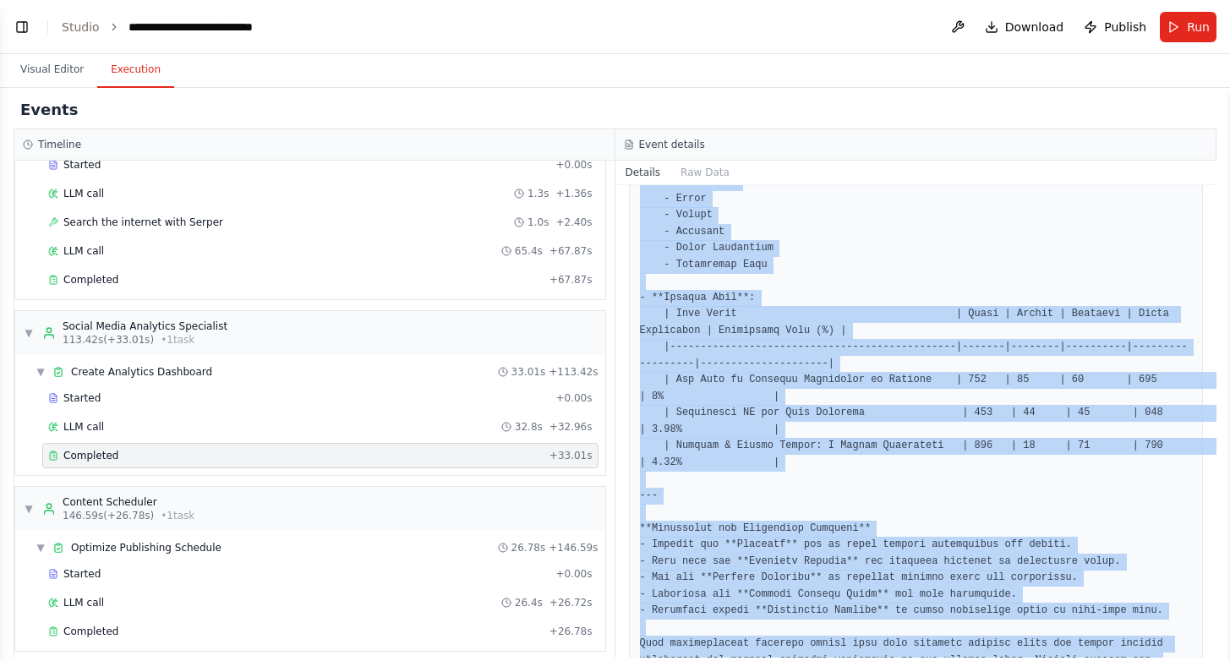
drag, startPoint x: 634, startPoint y: 422, endPoint x: 1173, endPoint y: 615, distance: 572.8
copy pre "### Creating a Comprehensive Social Media Analytics Tracking System in Google S…"
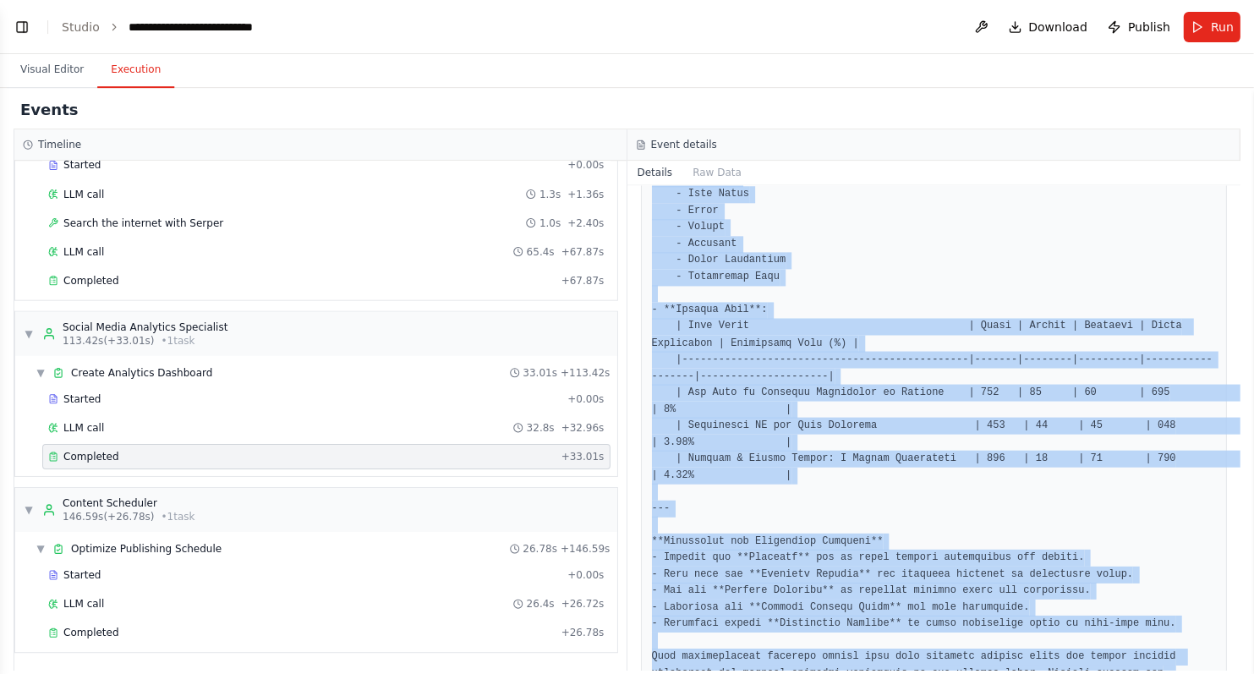
scroll to position [2410, 0]
